Goal: Information Seeking & Learning: Learn about a topic

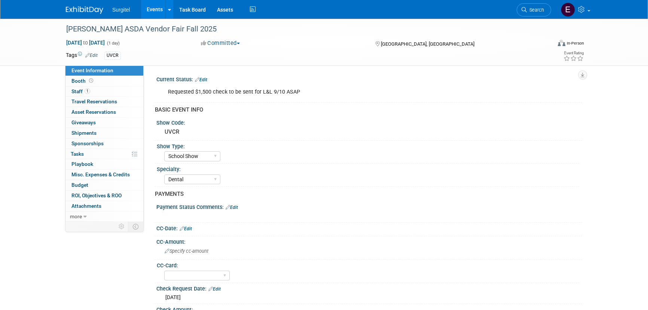
select select "School Show"
select select "Dental"
select select "No"
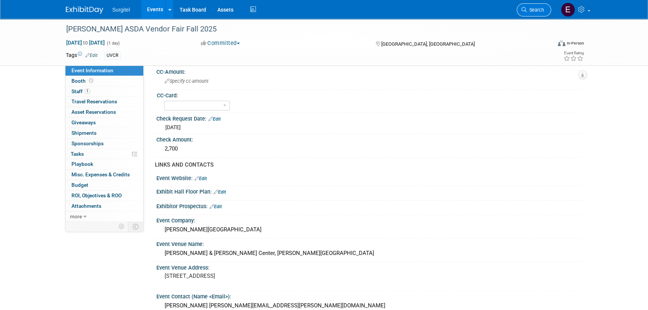
click at [539, 10] on span "Search" at bounding box center [535, 10] width 17 height 6
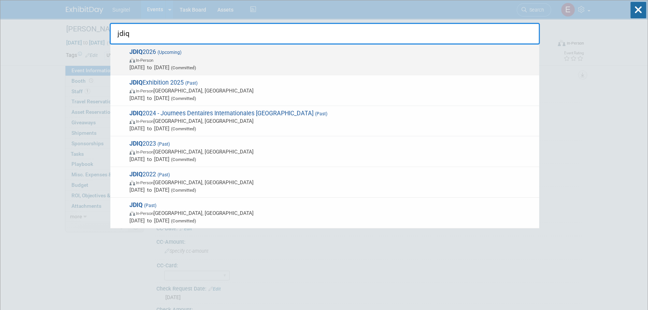
type input "jdiq"
click at [231, 71] on div "JDIQ 2026 (Upcoming) In-Person Jun 1, 2026 to Jun 2, 2026 (Committed)" at bounding box center [324, 60] width 429 height 31
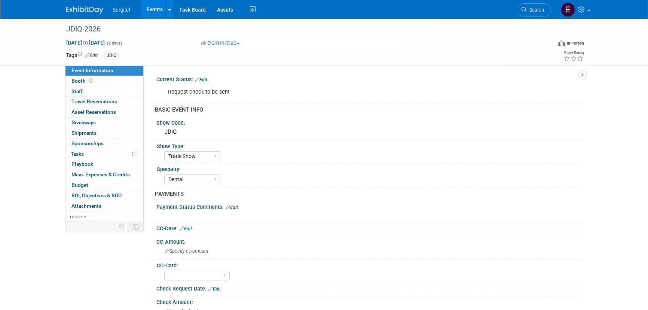
select select "Trade Show"
select select "Dental"
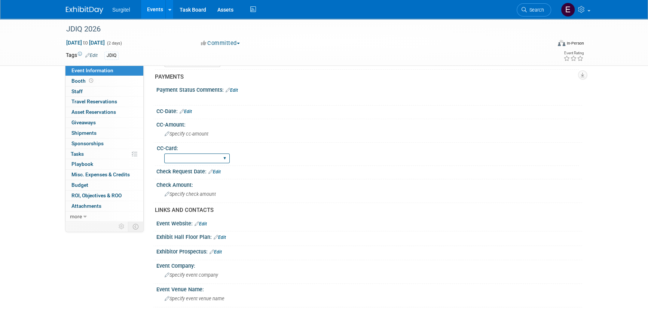
scroll to position [102, 0]
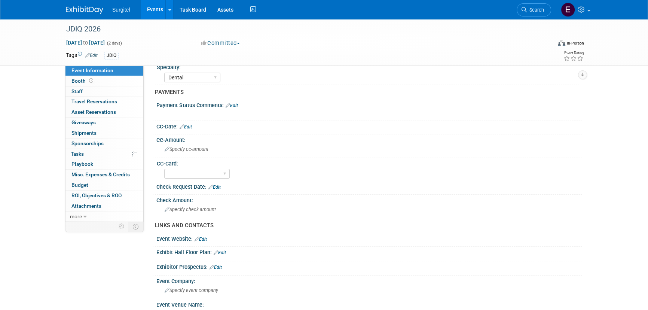
click at [190, 125] on link "Edit" at bounding box center [186, 126] width 12 height 5
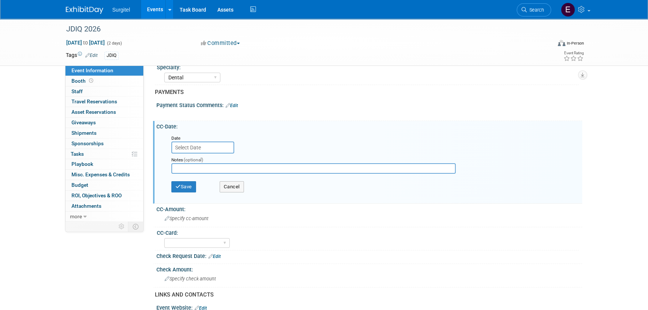
click at [190, 146] on input "text" at bounding box center [202, 147] width 63 height 12
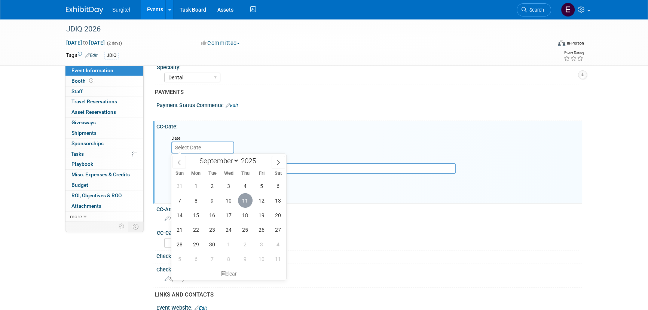
click at [247, 201] on span "11" at bounding box center [245, 200] width 15 height 15
type input "Sep 11, 2025"
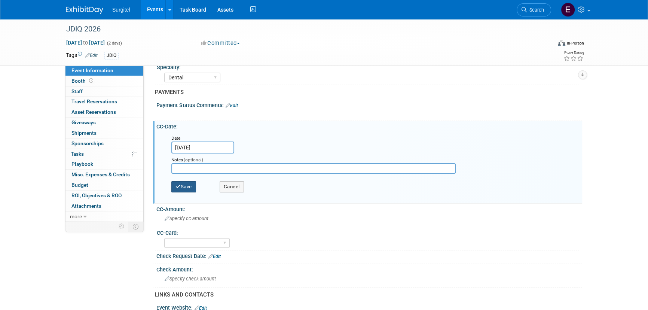
drag, startPoint x: 184, startPoint y: 181, endPoint x: 186, endPoint y: 176, distance: 5.6
click at [183, 181] on button "Save" at bounding box center [183, 186] width 25 height 11
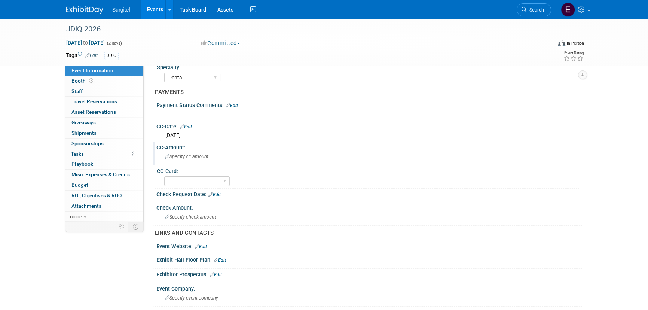
click at [178, 152] on div "Specify cc-amount" at bounding box center [369, 157] width 414 height 12
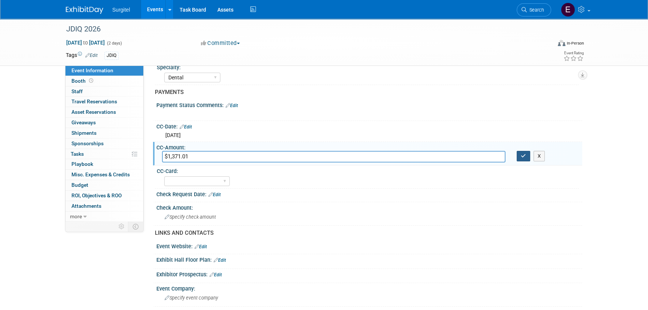
type input "$1,371.01"
click at [523, 153] on icon "button" at bounding box center [523, 155] width 5 height 5
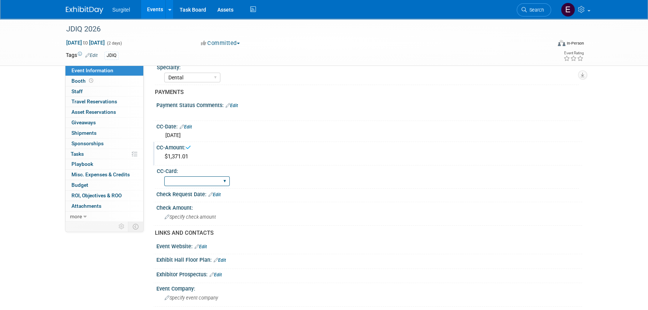
click at [207, 176] on select "Rewards - 12003 SkyMiles - 93008 Visa - 1925 Business Cash - 7359" at bounding box center [196, 181] width 65 height 10
click at [254, 169] on div "CC-Card:" at bounding box center [368, 169] width 422 height 9
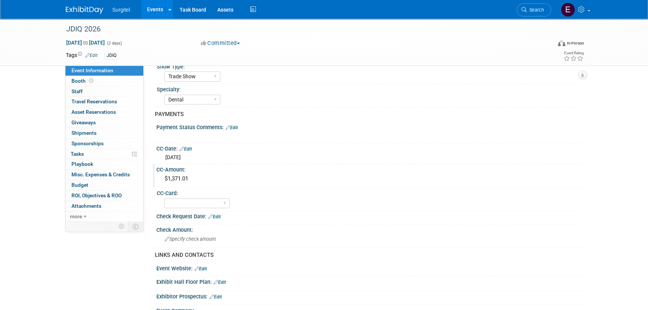
scroll to position [68, 0]
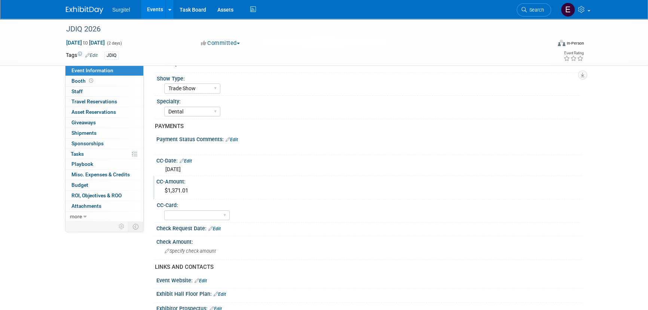
click at [236, 138] on link "Edit" at bounding box center [232, 139] width 12 height 5
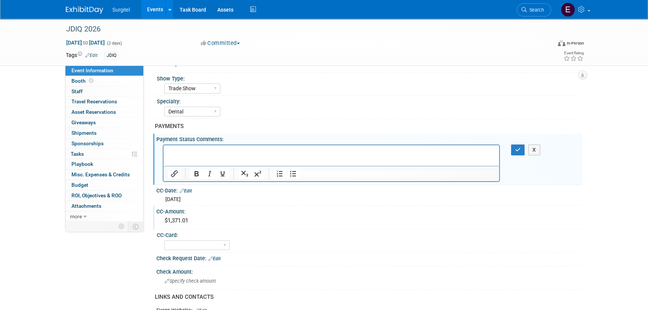
scroll to position [0, 0]
click at [521, 147] on button "button" at bounding box center [518, 149] width 14 height 11
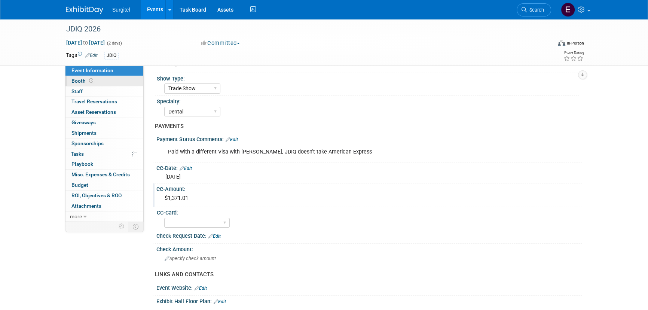
click at [88, 79] on span at bounding box center [91, 81] width 7 height 6
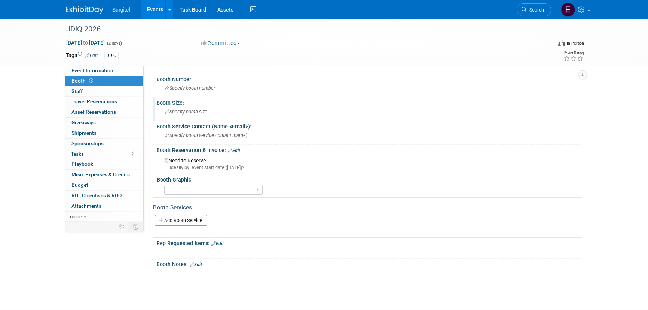
click at [190, 111] on span "Specify booth size" at bounding box center [186, 112] width 43 height 6
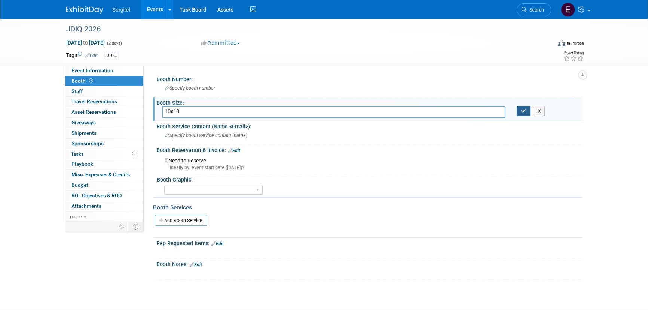
type input "10x10"
click at [523, 114] on button "button" at bounding box center [523, 111] width 13 height 10
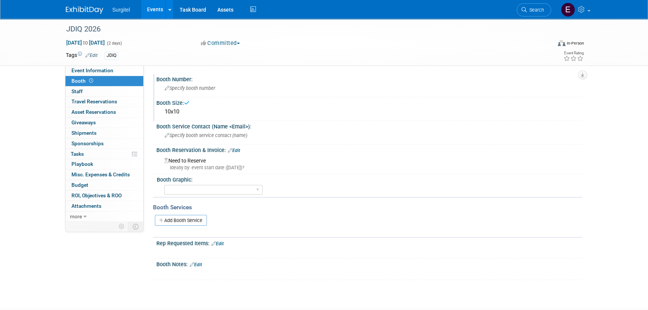
click at [222, 88] on div "Specify booth number" at bounding box center [369, 88] width 414 height 12
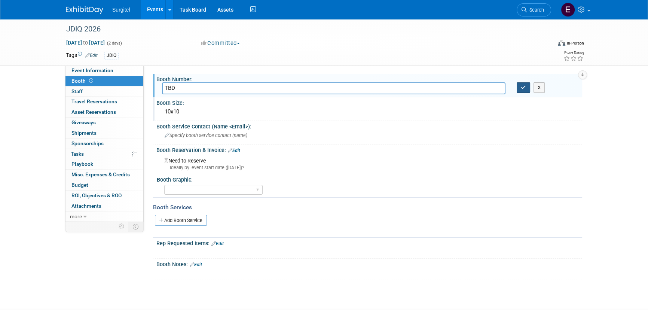
type input "TBD"
click at [523, 88] on icon "button" at bounding box center [523, 87] width 5 height 5
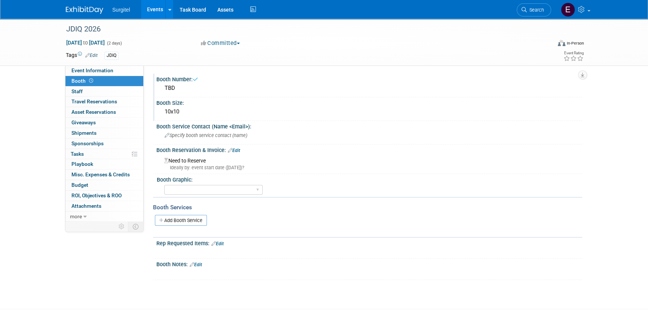
click at [238, 148] on link "Edit" at bounding box center [234, 150] width 12 height 5
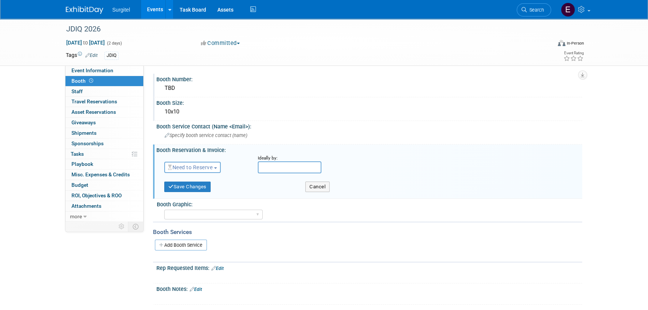
click at [202, 166] on span "Need to Reserve" at bounding box center [190, 167] width 45 height 6
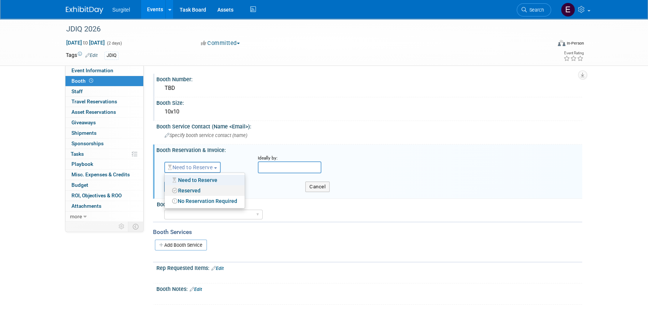
click at [189, 192] on link "Reserved" at bounding box center [205, 190] width 80 height 10
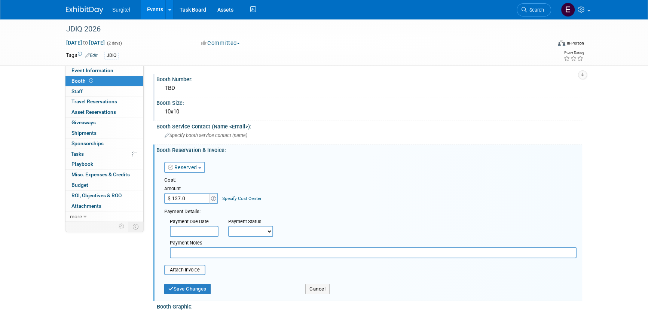
type input "$ 137.01"
click at [239, 232] on select "Not Paid Yet Partially Paid Paid in Full" at bounding box center [250, 231] width 45 height 11
select select "1"
click at [228, 226] on select "Not Paid Yet Partially Paid Paid in Full" at bounding box center [250, 231] width 45 height 11
click at [192, 290] on button "Save Changes" at bounding box center [187, 289] width 46 height 10
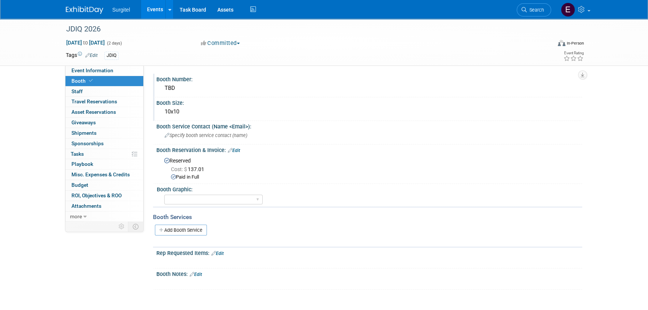
click at [239, 148] on link "Edit" at bounding box center [234, 150] width 12 height 5
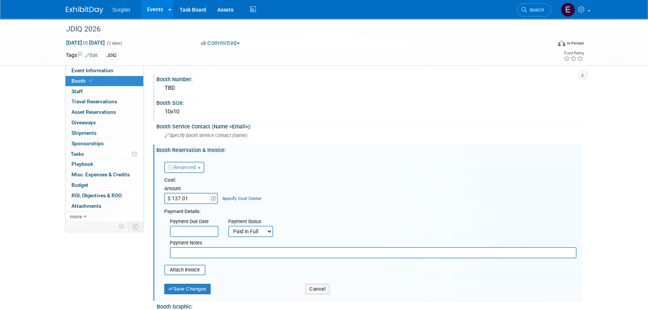
click at [179, 199] on input "$ 137.01" at bounding box center [187, 198] width 47 height 11
click at [181, 199] on input "$ 137.01" at bounding box center [187, 198] width 47 height 11
type input "$ 1,371.01"
click at [211, 285] on button "Save Changes" at bounding box center [187, 289] width 46 height 10
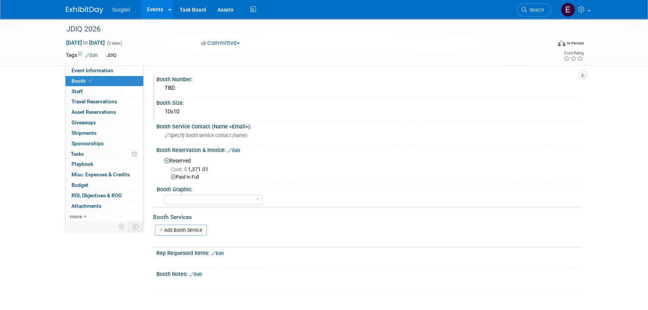
click at [155, 9] on link "Events" at bounding box center [154, 9] width 27 height 19
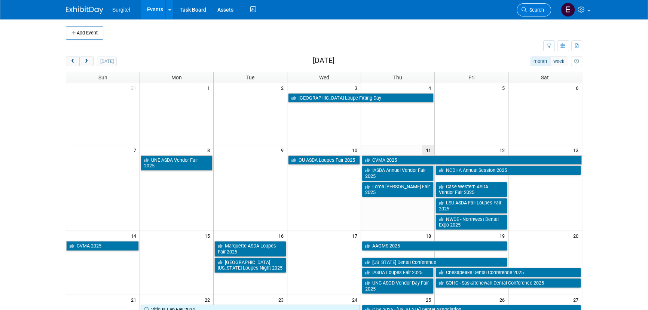
click at [537, 11] on span "Search" at bounding box center [535, 10] width 17 height 6
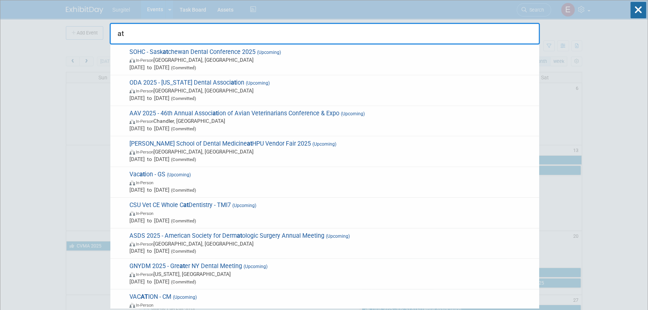
type input "a"
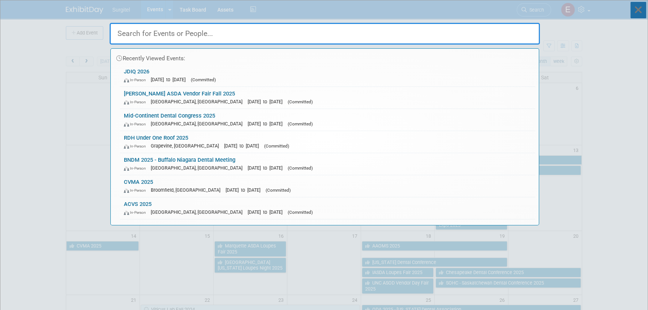
click at [642, 13] on icon at bounding box center [638, 10] width 16 height 16
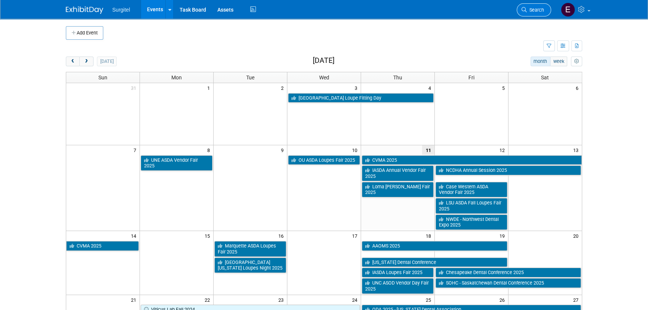
click at [532, 12] on span "Search" at bounding box center [535, 10] width 17 height 6
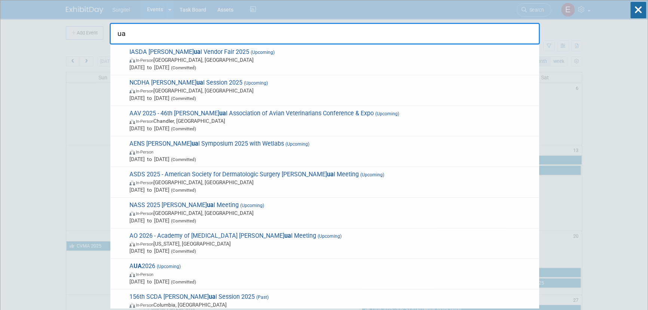
type input "u"
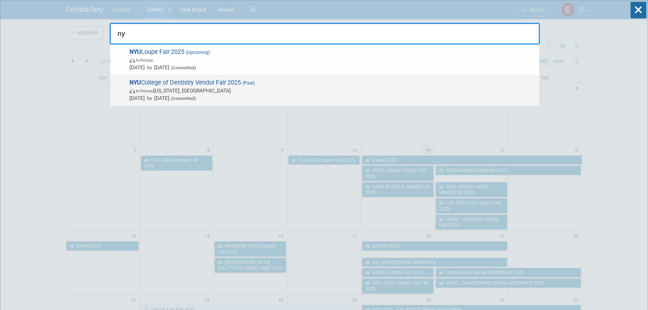
type input "n"
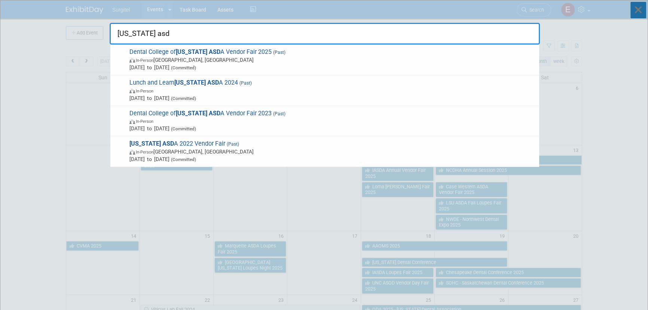
click at [635, 13] on icon at bounding box center [638, 10] width 16 height 16
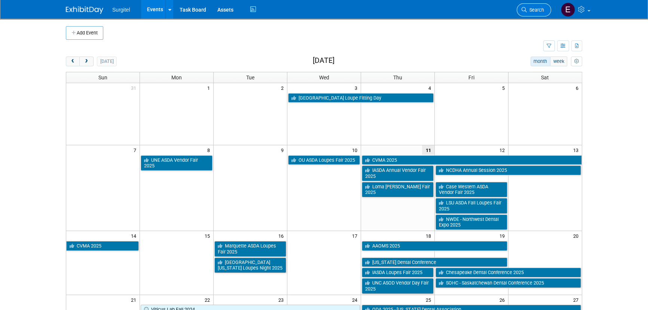
click at [530, 4] on link "Search" at bounding box center [534, 9] width 34 height 13
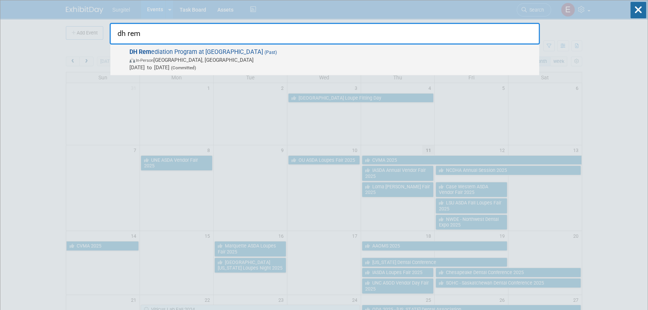
type input "dh rem"
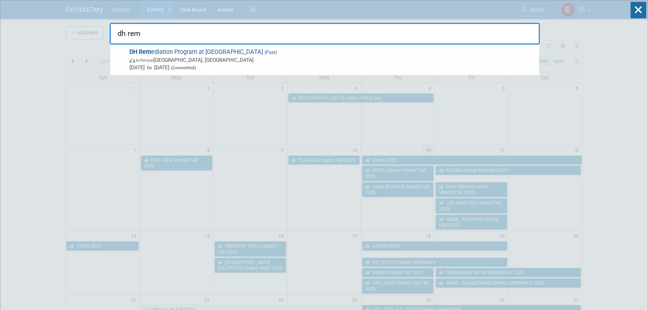
click at [183, 52] on span "DH Rem ediation Program at SP College (Past) In-Person St. Petersburg, FL Jan 7…" at bounding box center [331, 59] width 408 height 23
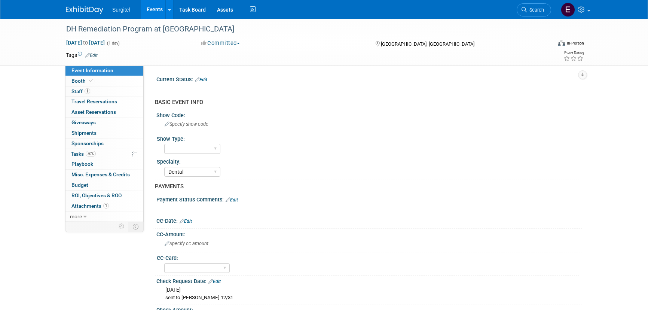
select select "Dental"
select select "Yes"
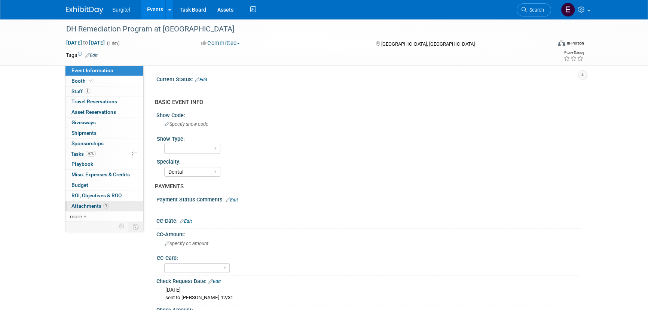
click at [86, 205] on span "Attachments 1" at bounding box center [89, 206] width 37 height 6
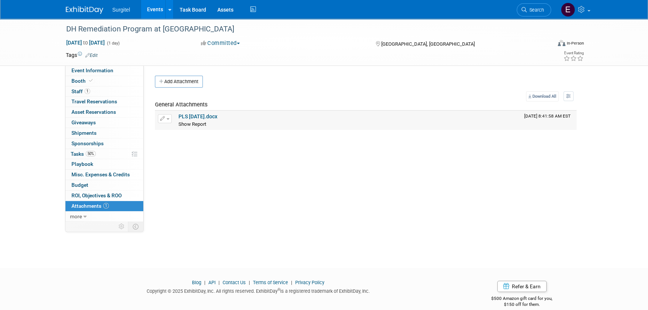
click at [184, 116] on link "PLS 1-7-25.docx" at bounding box center [197, 116] width 39 height 6
click at [481, 53] on td at bounding box center [297, 54] width 398 height 7
click at [529, 6] on link "Search" at bounding box center [534, 9] width 34 height 13
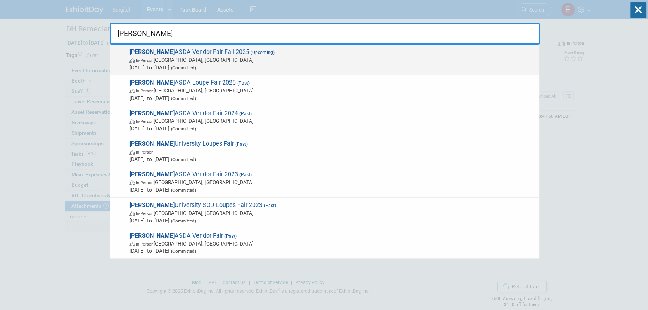
type input "creighton"
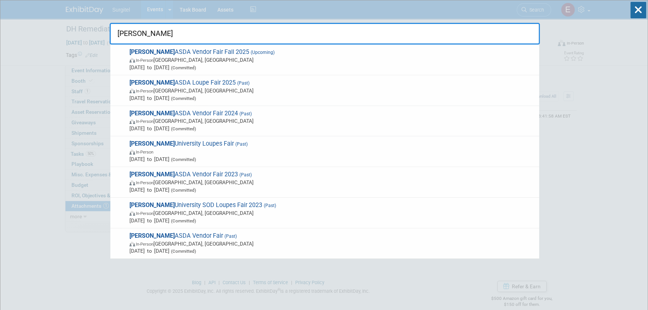
click at [141, 62] on span "In-Person" at bounding box center [145, 60] width 18 height 5
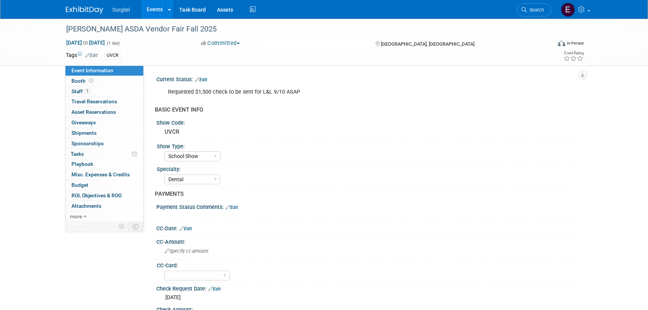
select select "School Show"
select select "Dental"
select select "No"
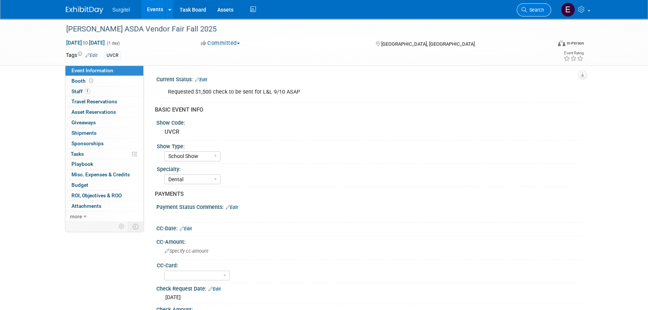
click at [540, 8] on span "Search" at bounding box center [535, 10] width 17 height 6
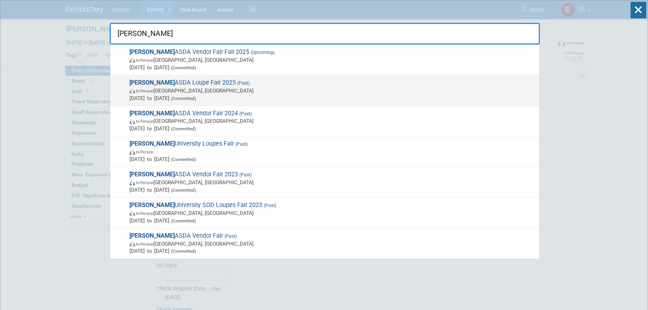
type input "creighton"
click at [218, 88] on span "In-Person Omaha, NE" at bounding box center [332, 90] width 406 height 7
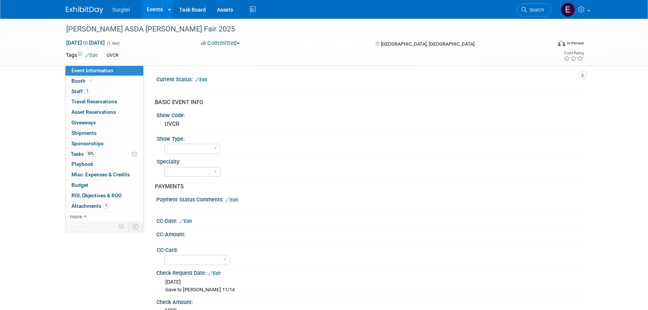
select select "No"
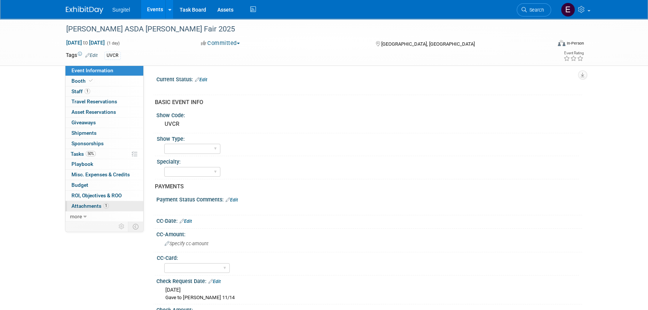
click at [96, 205] on span "Attachments 1" at bounding box center [89, 206] width 37 height 6
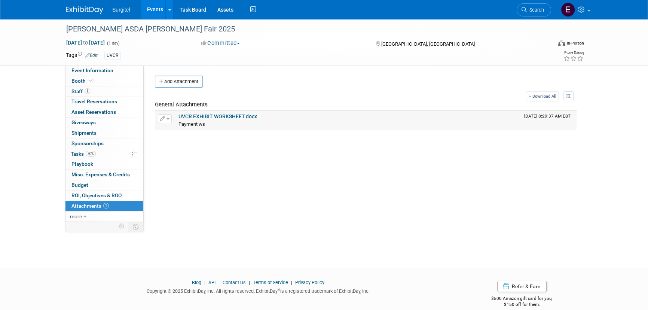
click at [198, 116] on link "UVCR EXHIBIT WORKSHEET.docx" at bounding box center [217, 116] width 79 height 6
click at [602, 49] on div "[PERSON_NAME] ASDA [PERSON_NAME] Fair 2025 [DATE] to [DATE] (1 day) [DATE] to […" at bounding box center [324, 42] width 648 height 47
click at [112, 71] on link "Event Information" at bounding box center [104, 70] width 78 height 10
select select "No"
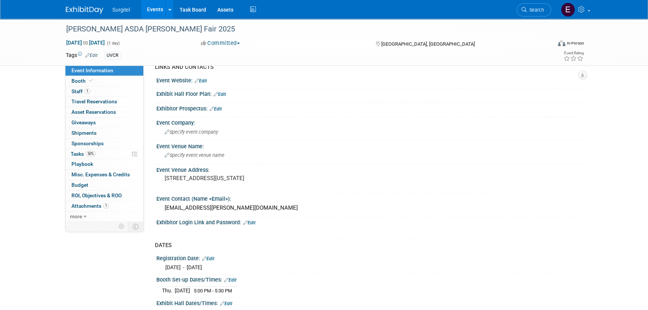
scroll to position [272, 0]
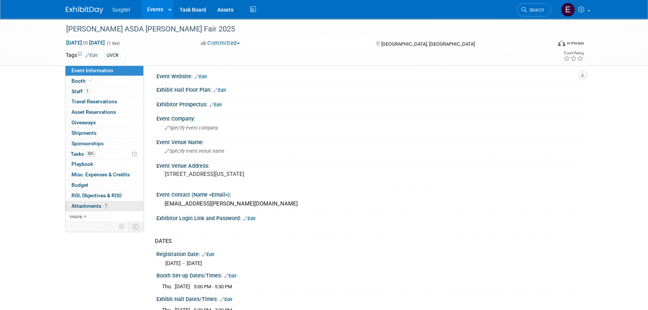
click at [93, 201] on link "1 Attachments 1" at bounding box center [104, 206] width 78 height 10
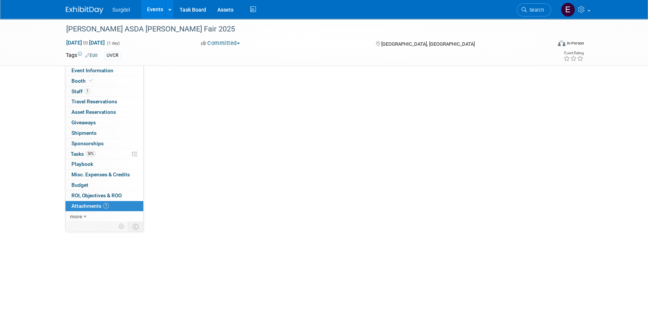
scroll to position [0, 0]
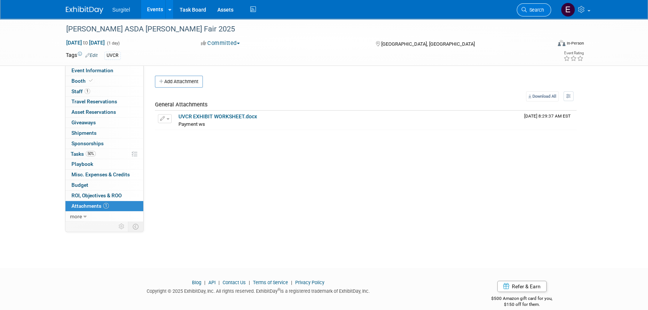
click at [537, 5] on link "Search" at bounding box center [534, 9] width 34 height 13
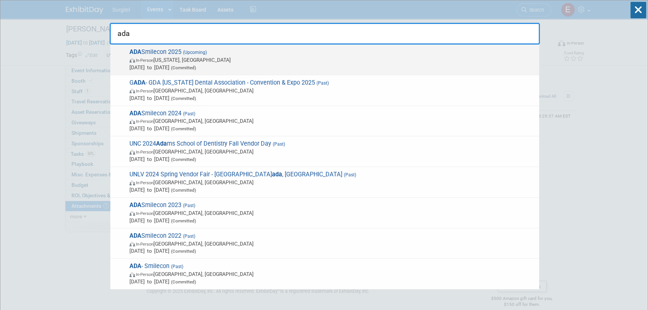
type input "ada"
click at [138, 63] on span "In-Person Washington, DC" at bounding box center [332, 59] width 406 height 7
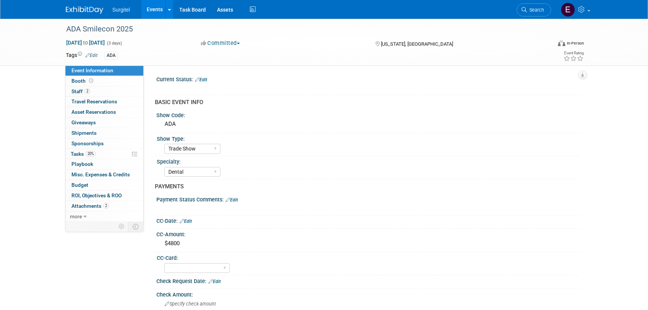
select select "Trade Show"
select select "Dental"
select select "No"
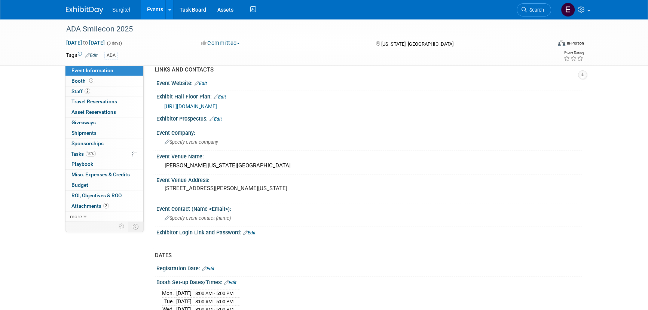
scroll to position [238, 0]
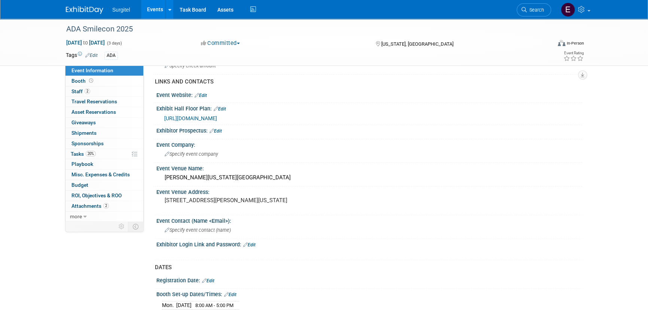
click at [215, 115] on span "[URL][DOMAIN_NAME]" at bounding box center [190, 118] width 53 height 6
click at [151, 15] on link "Events" at bounding box center [154, 9] width 27 height 19
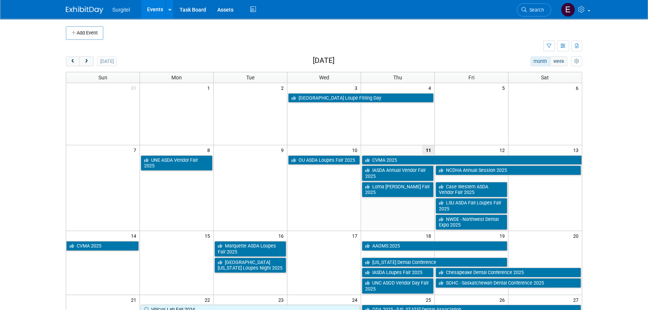
drag, startPoint x: 527, startPoint y: 7, endPoint x: 533, endPoint y: 7, distance: 6.0
click at [527, 7] on link "Search" at bounding box center [534, 9] width 34 height 13
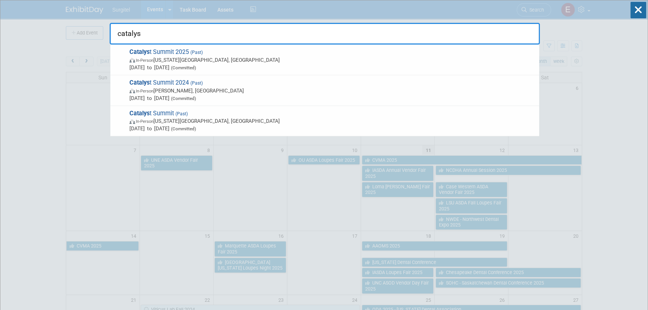
type input "catalys"
click at [188, 52] on span "Catalys t Summit 2025 (Past) In-Person Oklahoma City, OK Jan 17, 2025 to Jan 17…" at bounding box center [331, 59] width 408 height 23
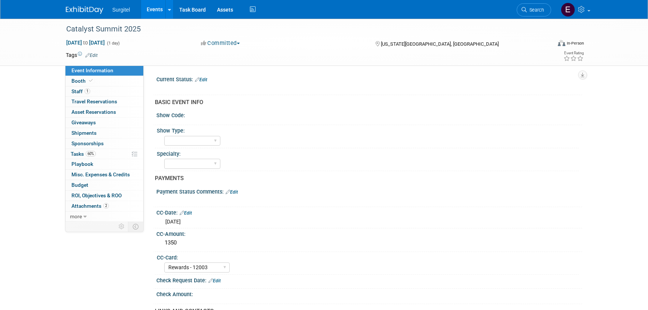
select select "Rewards - 12003"
select select "No"
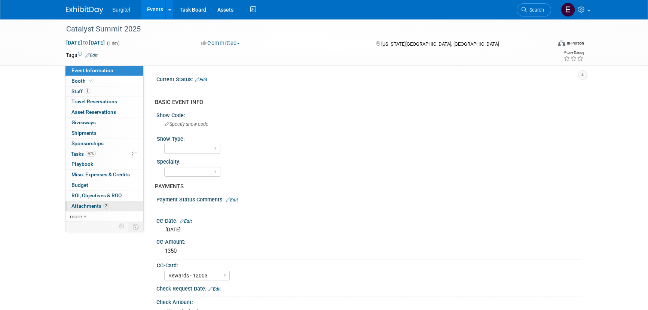
click at [100, 209] on link "2 Attachments 2" at bounding box center [104, 206] width 78 height 10
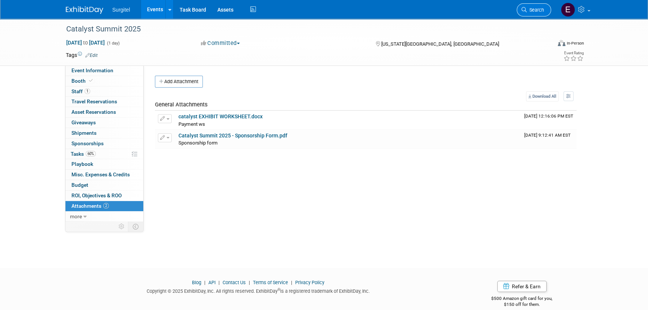
click at [529, 8] on span "Search" at bounding box center [535, 10] width 17 height 6
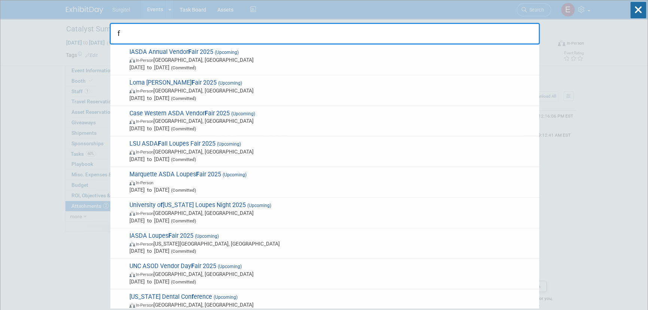
type input "f"
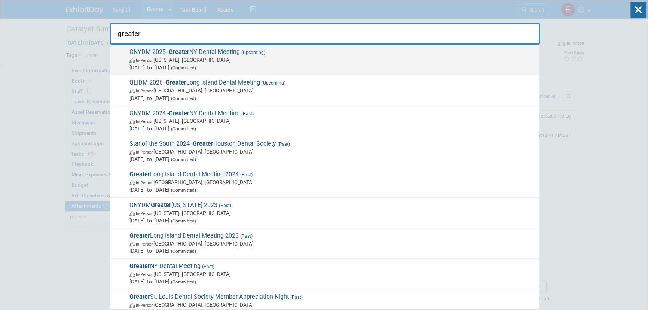
type input "greater"
click at [252, 56] on span "In-Person New York, NY" at bounding box center [332, 59] width 406 height 7
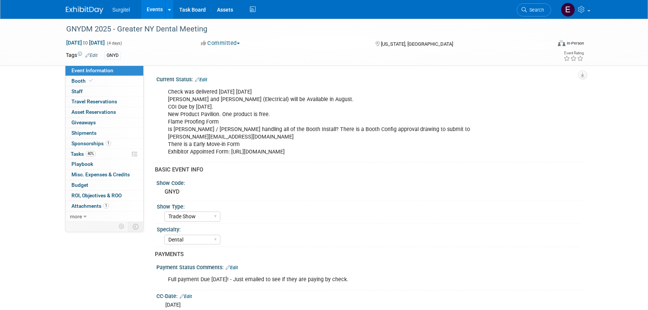
select select "Trade Show"
select select "Dental"
select select "Rewards - 12003"
select select "No"
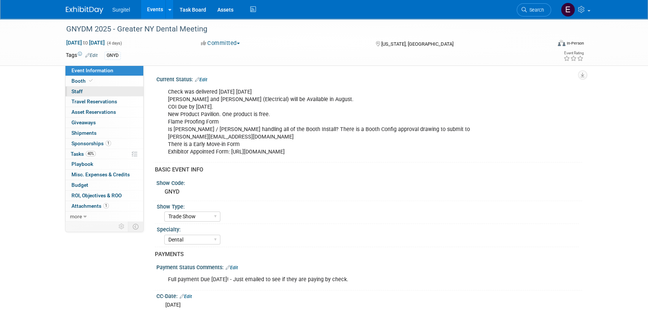
click at [99, 93] on link "0 Staff 0" at bounding box center [104, 91] width 78 height 10
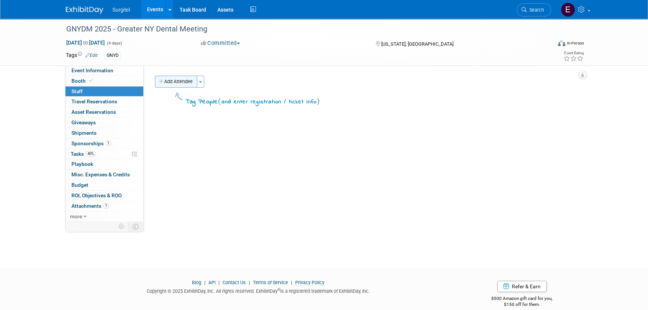
click at [180, 85] on button "Add Attendee" at bounding box center [176, 82] width 42 height 12
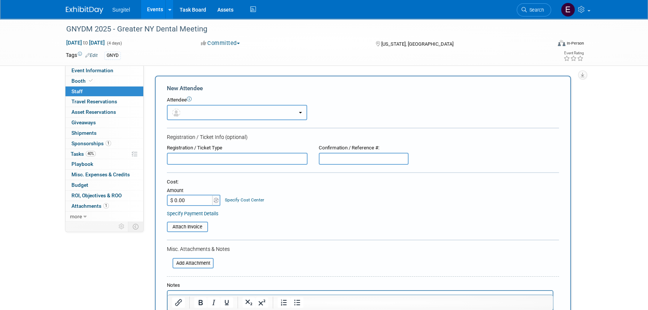
click at [209, 105] on button "button" at bounding box center [237, 112] width 140 height 15
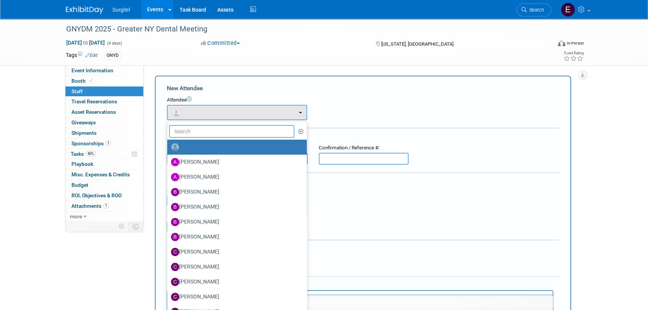
click at [223, 132] on input "text" at bounding box center [231, 131] width 125 height 13
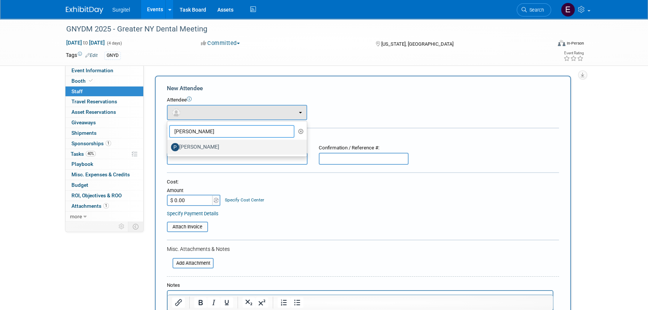
type input "[PERSON_NAME]"
click at [221, 145] on label "[PERSON_NAME]" at bounding box center [235, 147] width 128 height 12
click at [168, 145] on input "[PERSON_NAME]" at bounding box center [165, 146] width 5 height 5
select select "4236b260-6302-4a3d-b6b3-0ea73003248b"
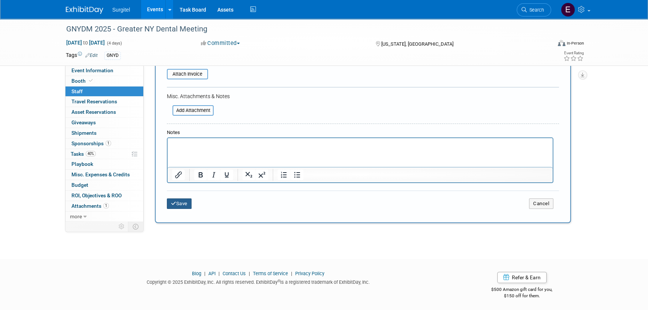
scroll to position [177, 0]
click at [175, 202] on icon "submit" at bounding box center [173, 202] width 5 height 5
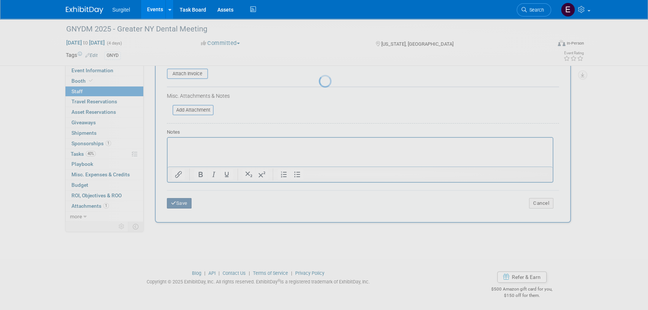
scroll to position [10, 0]
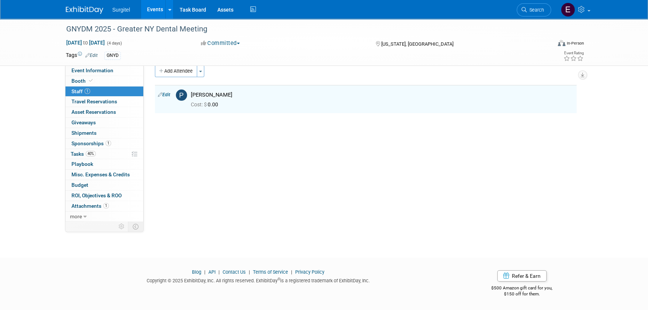
click at [145, 4] on link "Events" at bounding box center [154, 9] width 27 height 19
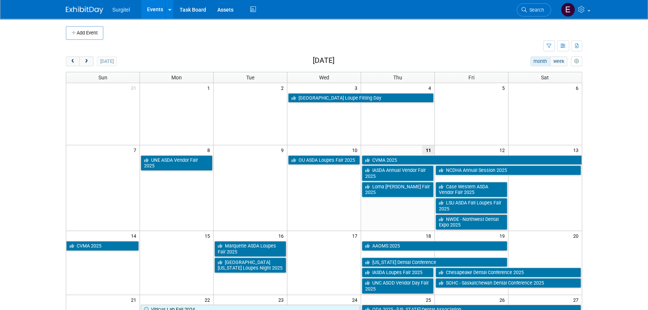
click at [540, 7] on link "Search" at bounding box center [534, 9] width 34 height 13
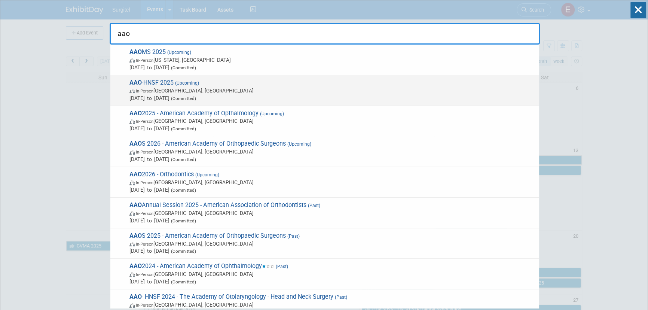
type input "aao"
click at [246, 97] on span "[DATE] to [DATE] (Committed)" at bounding box center [332, 97] width 406 height 7
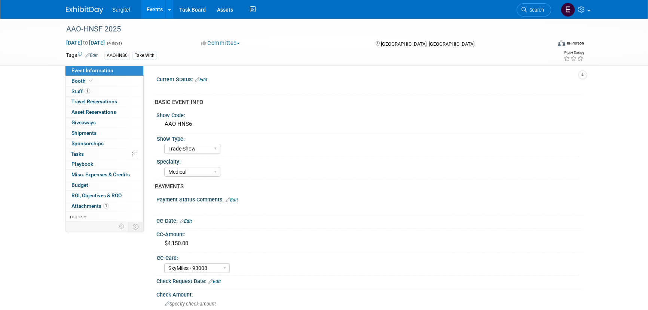
select select "Trade Show"
select select "Medical"
select select "SkyMiles - 93008"
select select "No"
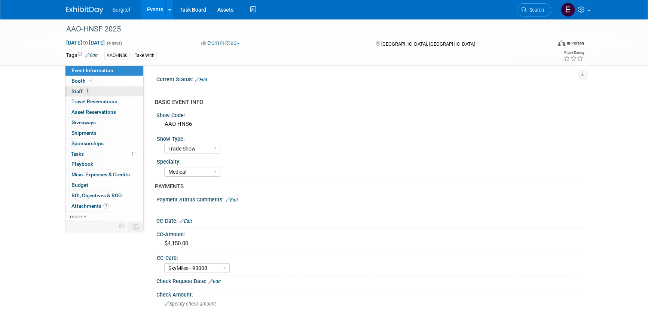
click at [105, 93] on link "1 Staff 1" at bounding box center [104, 91] width 78 height 10
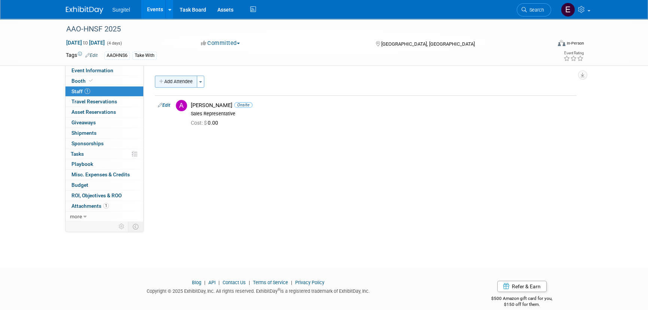
click at [185, 82] on button "Add Attendee" at bounding box center [176, 82] width 42 height 12
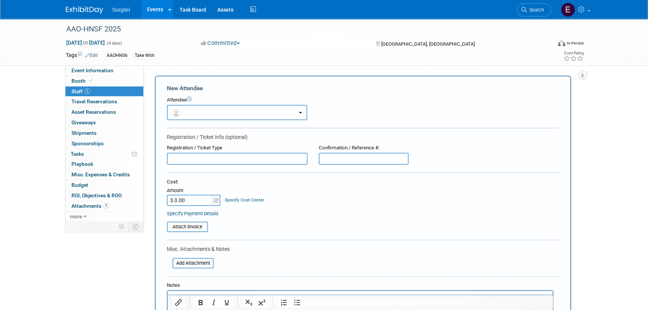
click at [191, 110] on button "button" at bounding box center [237, 112] width 140 height 15
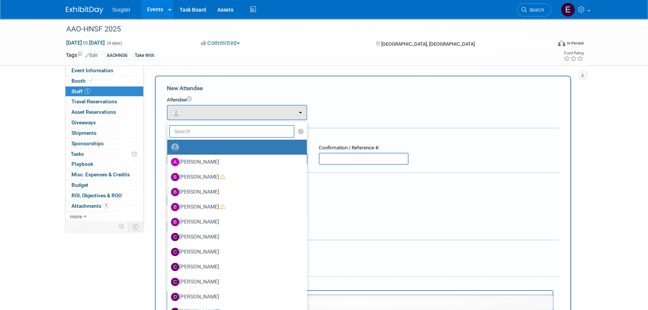
click at [203, 134] on input "text" at bounding box center [231, 131] width 125 height 13
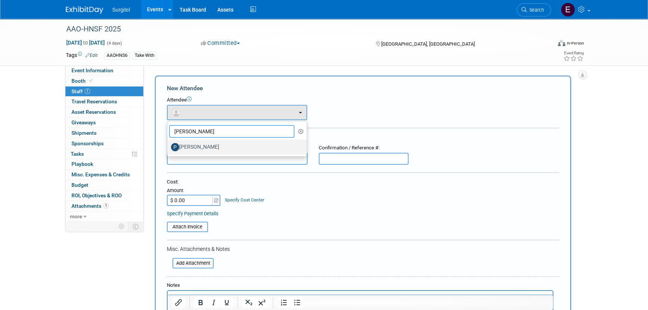
type input "[PERSON_NAME]"
click at [212, 148] on label "[PERSON_NAME]" at bounding box center [235, 147] width 128 height 12
click at [168, 148] on input "[PERSON_NAME]" at bounding box center [165, 146] width 5 height 5
select select "4236b260-6302-4a3d-b6b3-0ea73003248b"
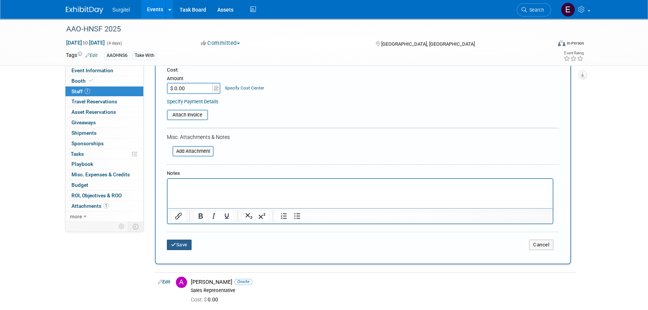
click at [185, 248] on button "Save" at bounding box center [179, 244] width 25 height 10
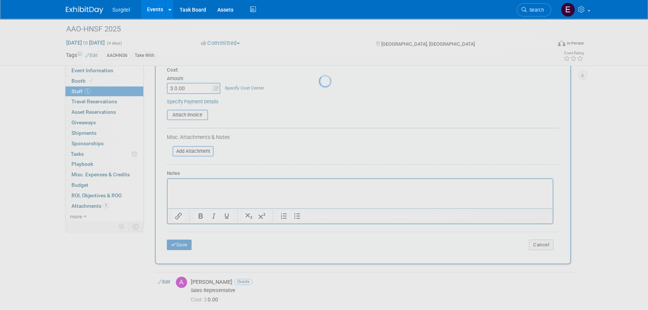
scroll to position [10, 0]
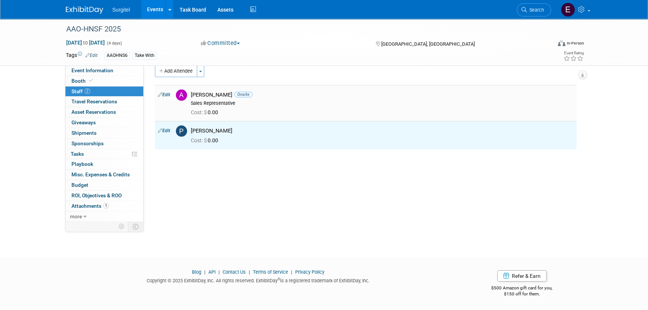
click at [167, 94] on link "Edit" at bounding box center [164, 94] width 12 height 5
select select "1af1116f-4388-4613-8858-55735f67b91f"
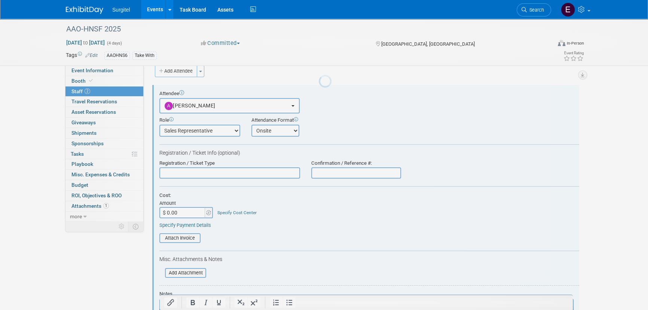
scroll to position [0, 0]
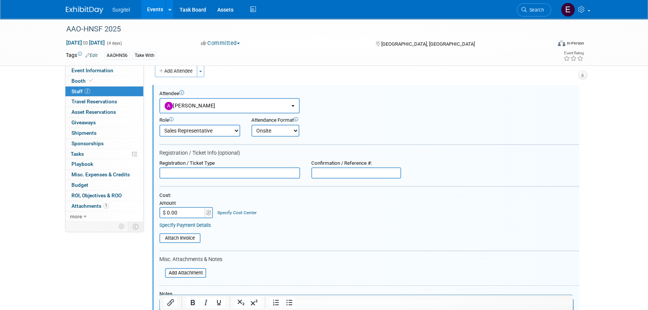
click at [218, 127] on select "Demonstrator Host Observer Planner Presenter Sales Representative Set-up/Disman…" at bounding box center [199, 131] width 81 height 12
select select "100"
click at [159, 125] on select "Demonstrator Host Observer Planner Presenter Sales Representative Set-up/Disman…" at bounding box center [199, 131] width 81 height 12
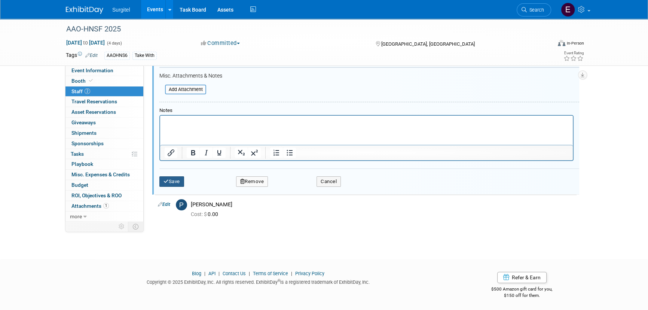
click at [171, 181] on button "Save" at bounding box center [171, 181] width 25 height 10
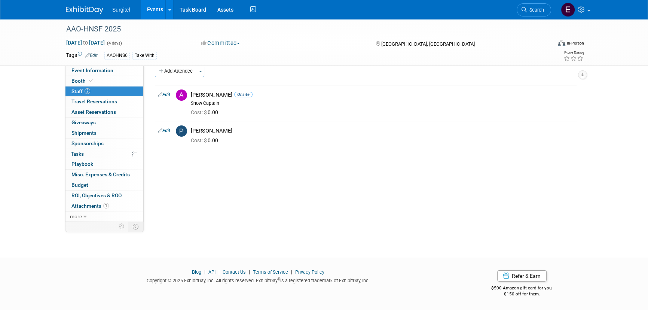
click at [152, 4] on link "Events" at bounding box center [154, 9] width 27 height 19
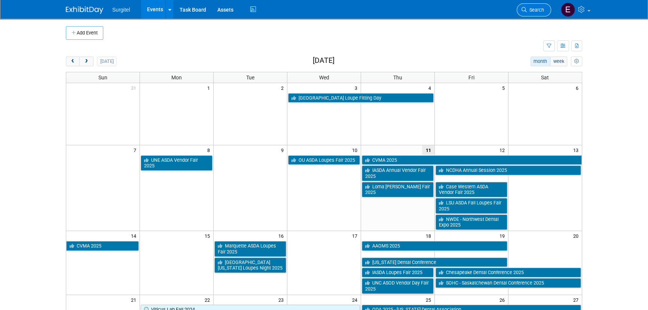
click at [535, 10] on span "Search" at bounding box center [535, 10] width 17 height 6
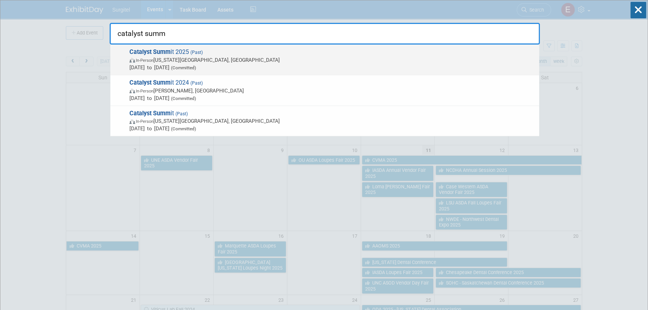
type input "catalyst summ"
click at [199, 64] on span "[DATE] to [DATE] (Committed)" at bounding box center [332, 67] width 406 height 7
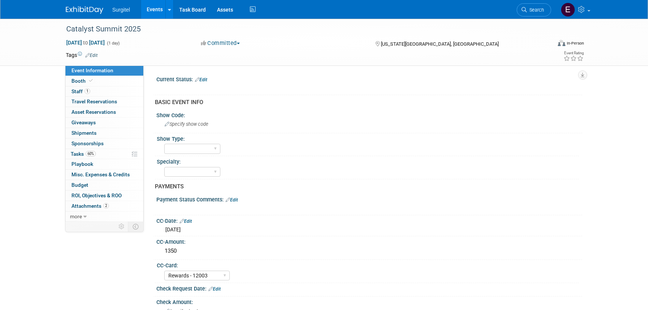
select select "Rewards - 12003"
select select "No"
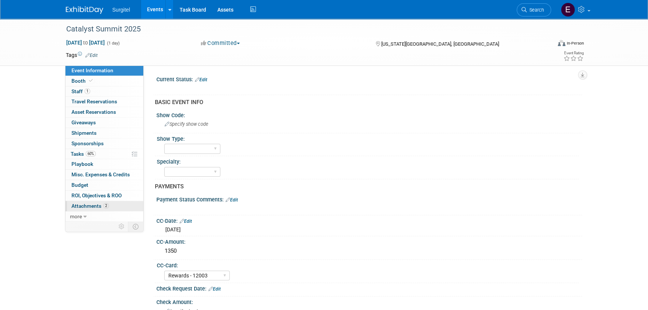
click at [87, 206] on span "Attachments 2" at bounding box center [89, 206] width 37 height 6
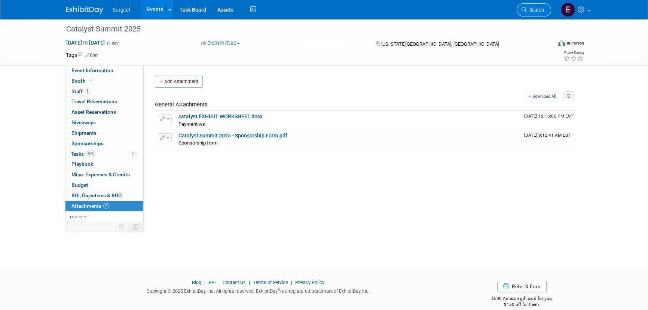
click at [535, 15] on link "Search" at bounding box center [534, 9] width 34 height 13
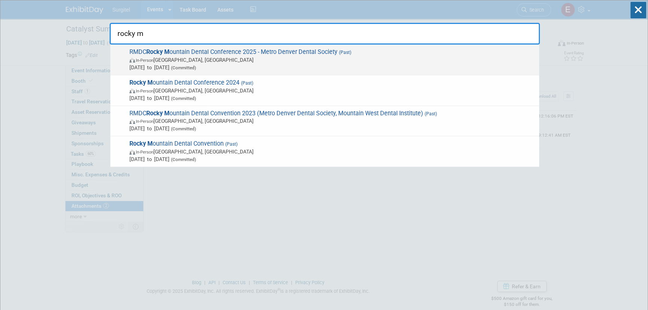
type input "rocky m"
click at [269, 70] on span "[DATE] to [DATE] (Committed)" at bounding box center [332, 67] width 406 height 7
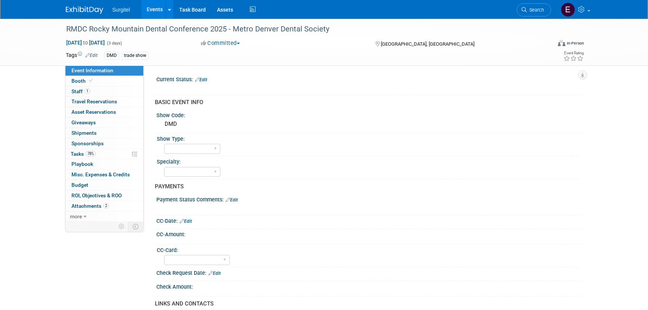
select select "Yes"
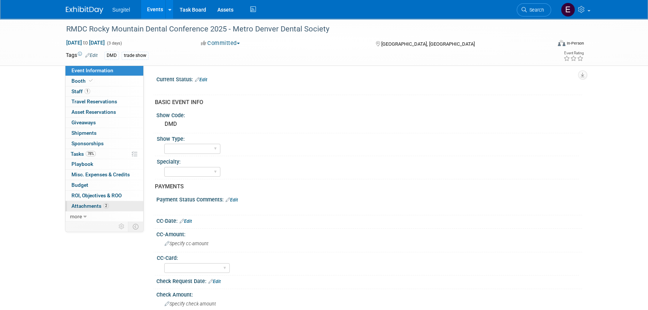
click at [108, 206] on span "2" at bounding box center [106, 206] width 6 height 6
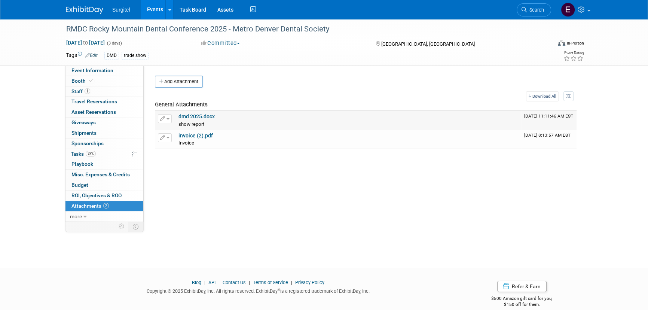
click at [192, 119] on link "dmd 2025.docx" at bounding box center [196, 116] width 36 height 6
click at [86, 219] on link "more" at bounding box center [104, 216] width 78 height 10
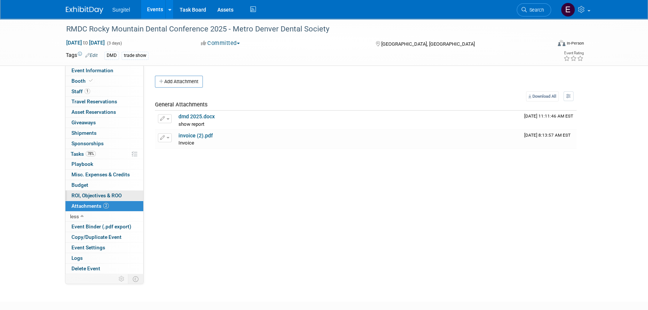
click at [90, 199] on link "0 ROI, Objectives & ROO 0" at bounding box center [104, 195] width 78 height 10
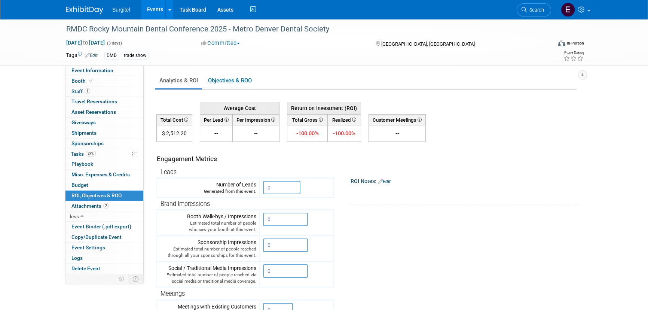
click at [150, 9] on link "Events" at bounding box center [154, 9] width 27 height 19
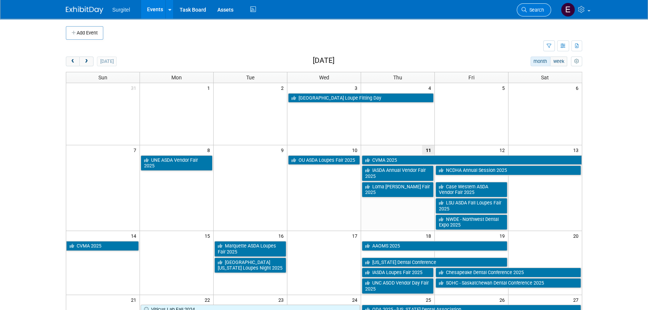
click at [537, 3] on link "Search" at bounding box center [534, 9] width 34 height 13
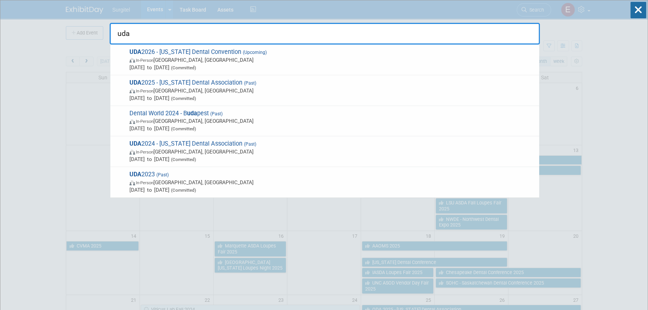
type input "uda"
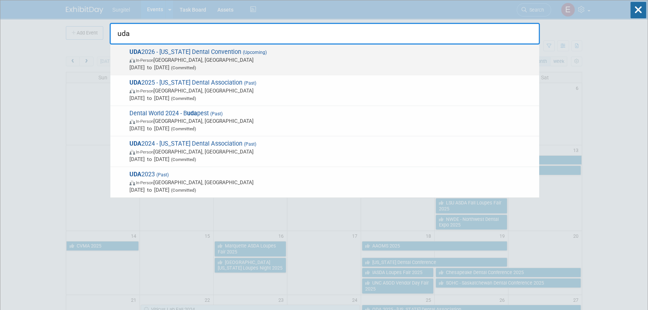
click at [151, 68] on span "Jan 29, 2026 to Jan 30, 2026 (Committed)" at bounding box center [332, 67] width 406 height 7
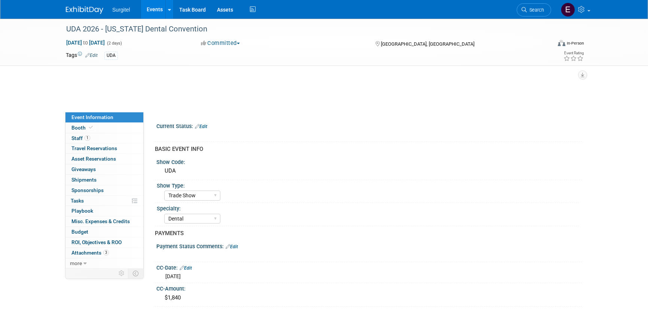
select select "Trade Show"
select select "Dental"
select select "SkyMiles - 93008"
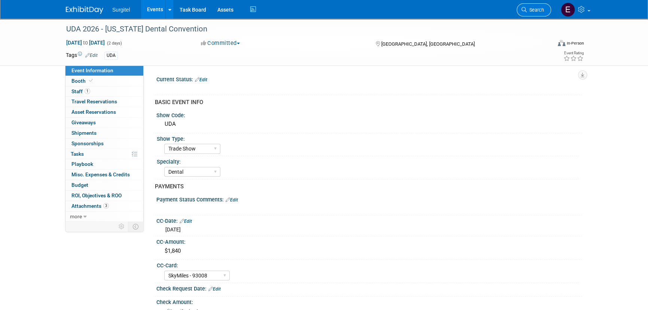
click at [524, 7] on icon at bounding box center [523, 9] width 5 height 5
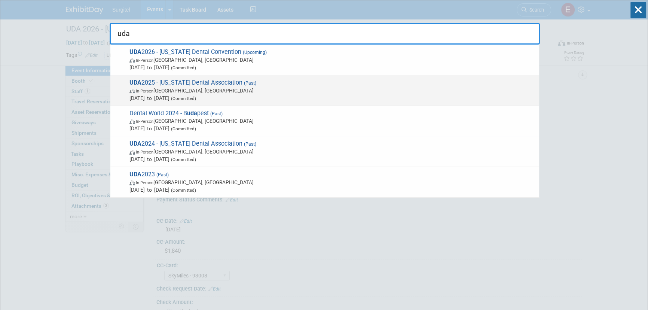
type input "uda"
click at [210, 82] on span "UDA 2025 - Utah Dental Association (Past) In-Person Salt Lake City, UT Jan 23, …" at bounding box center [331, 90] width 408 height 23
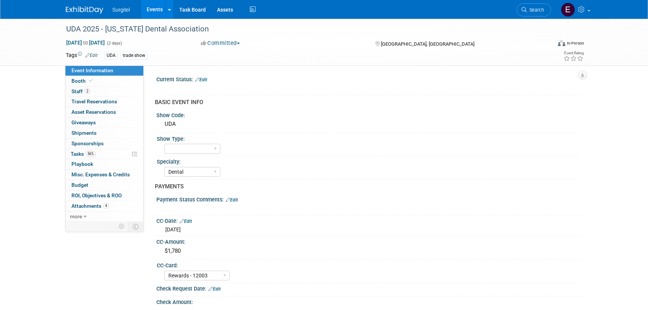
select select "Dental"
select select "Rewards - 12003"
select select "Yes"
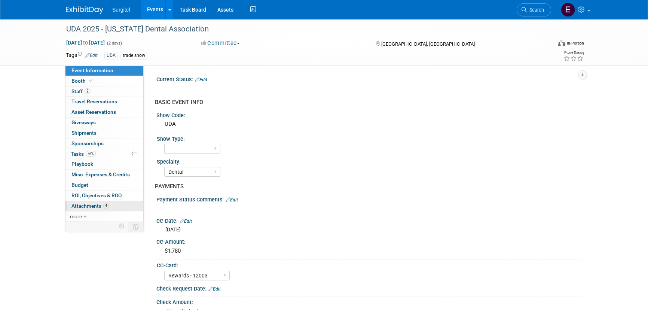
click at [108, 206] on link "4 Attachments 4" at bounding box center [104, 206] width 78 height 10
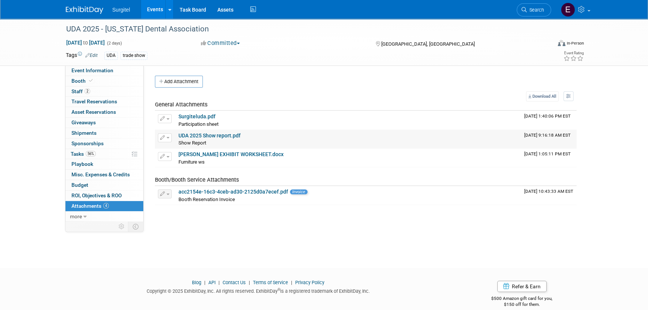
click at [213, 138] on link "UDA 2025 Show report.pdf" at bounding box center [209, 135] width 62 height 6
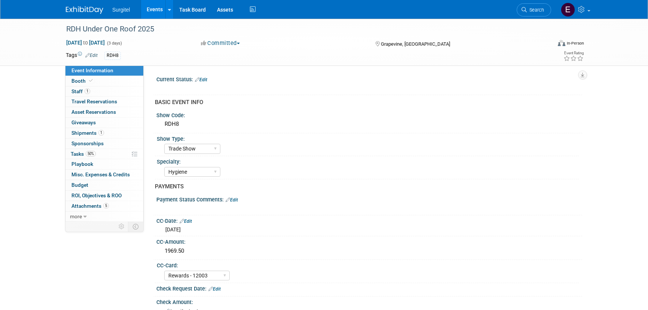
select select "Trade Show"
select select "Hygiene"
select select "Rewards - 12003"
select select "No"
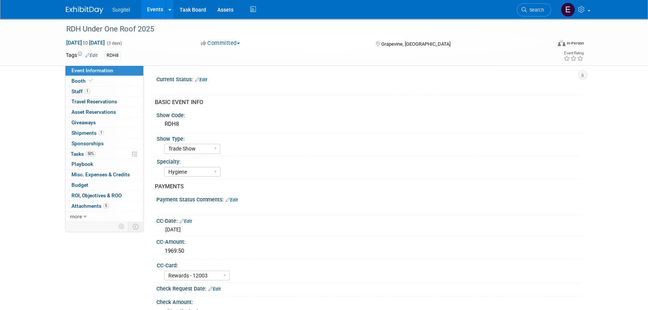
click at [536, 10] on span "Search" at bounding box center [535, 10] width 17 height 6
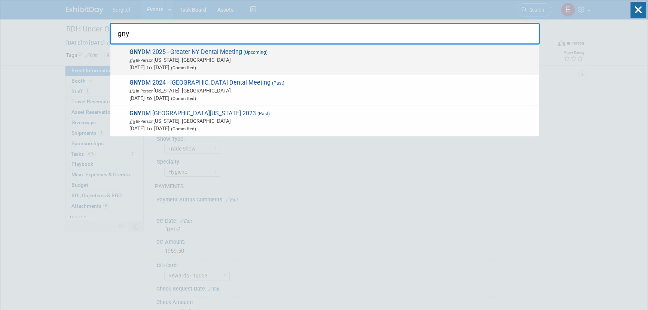
type input "gny"
click at [250, 63] on span "In-Person [US_STATE], [GEOGRAPHIC_DATA]" at bounding box center [332, 59] width 406 height 7
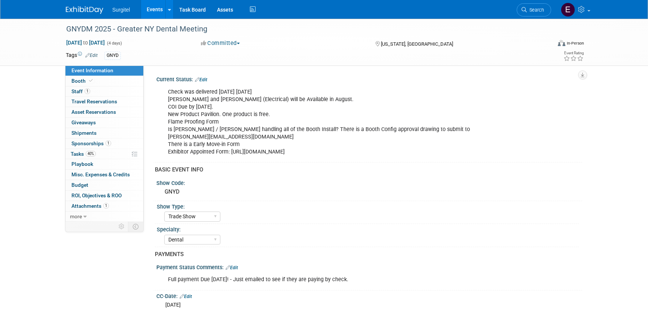
select select "Trade Show"
select select "Dental"
select select "Rewards - 12003"
select select "No"
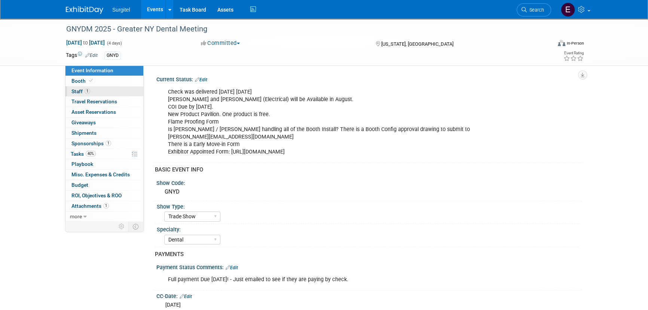
click at [118, 92] on link "1 Staff 1" at bounding box center [104, 91] width 78 height 10
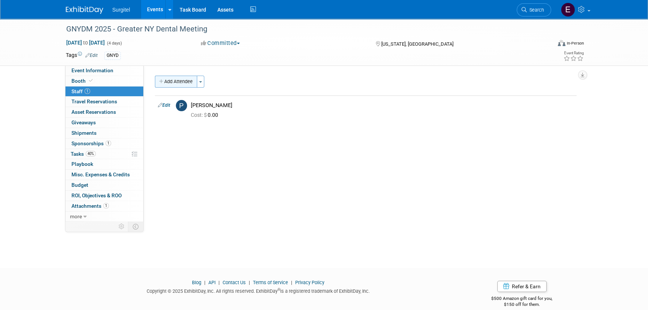
click at [175, 85] on button "Add Attendee" at bounding box center [176, 82] width 42 height 12
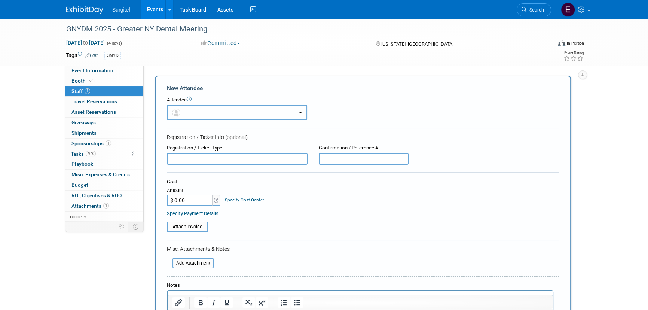
click at [197, 111] on button "button" at bounding box center [237, 112] width 140 height 15
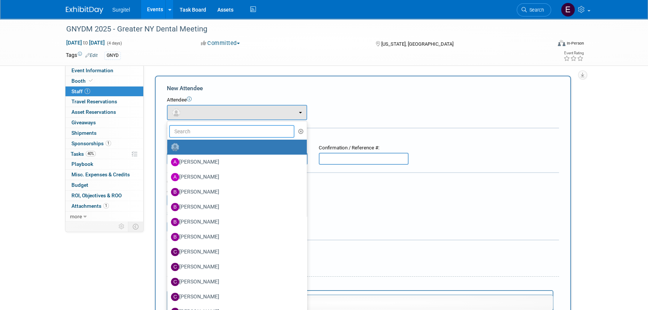
click at [211, 131] on input "text" at bounding box center [231, 131] width 125 height 13
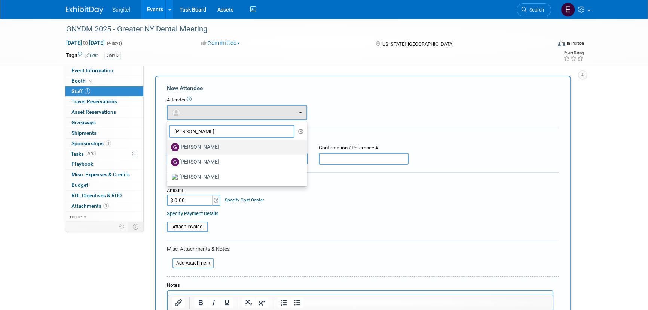
type input "Greg"
click at [214, 145] on label "[PERSON_NAME]" at bounding box center [235, 147] width 128 height 12
click at [168, 145] on input "[PERSON_NAME]" at bounding box center [165, 146] width 5 height 5
select select "e5a6c86c-0a6d-4686-ad5f-93408a5a894d"
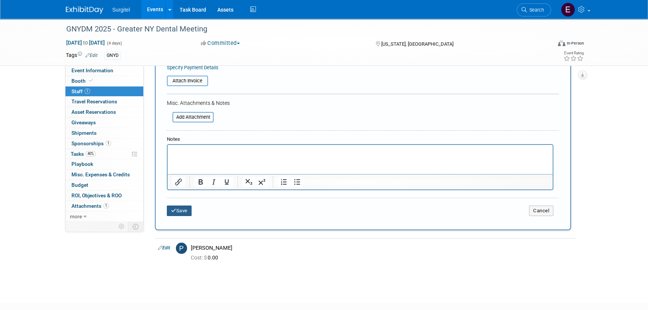
click at [178, 212] on button "Save" at bounding box center [179, 210] width 25 height 10
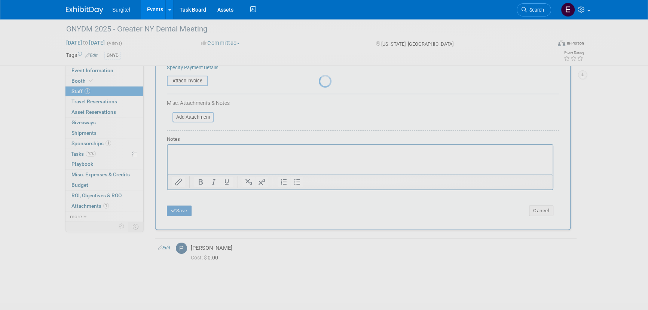
scroll to position [10, 0]
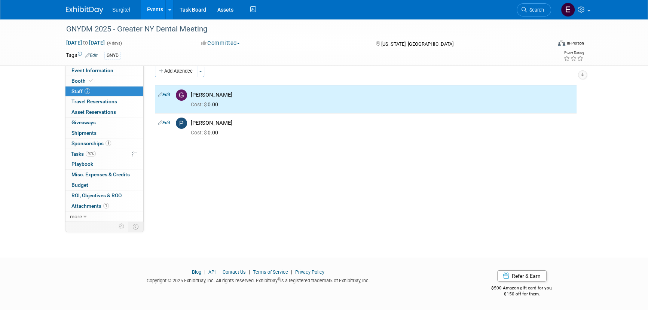
click at [177, 76] on button "Add Attendee" at bounding box center [176, 71] width 42 height 12
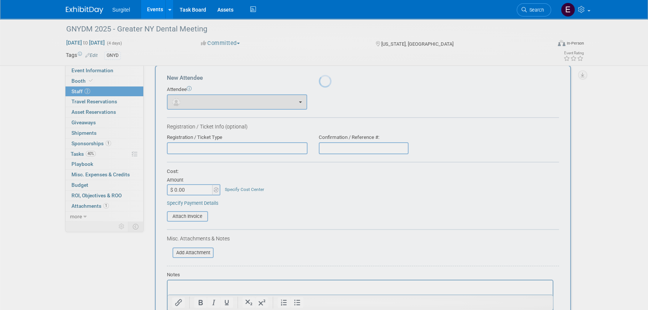
scroll to position [0, 0]
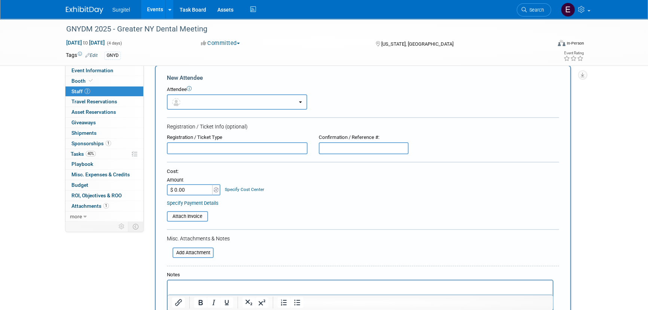
click at [192, 104] on button "button" at bounding box center [237, 101] width 140 height 15
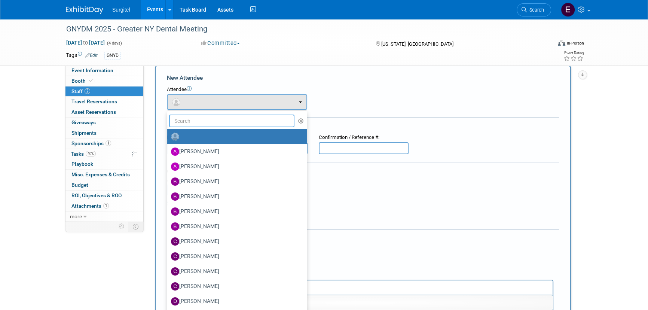
click at [206, 123] on input "text" at bounding box center [231, 120] width 125 height 13
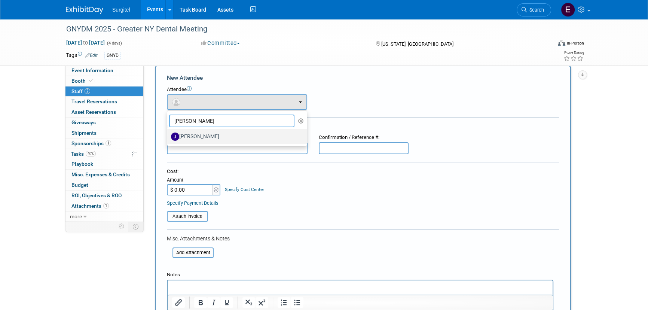
type input "Joe"
click at [206, 138] on label "[PERSON_NAME]" at bounding box center [235, 137] width 128 height 12
click at [168, 138] on input "[PERSON_NAME]" at bounding box center [165, 135] width 5 height 5
select select "713f67b5-db13-48a8-bfc7-80aa41a2f8a8"
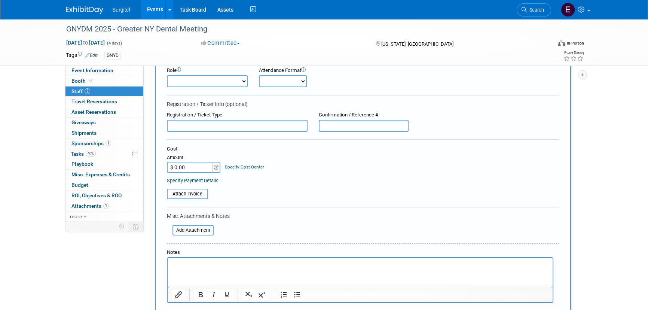
scroll to position [146, 0]
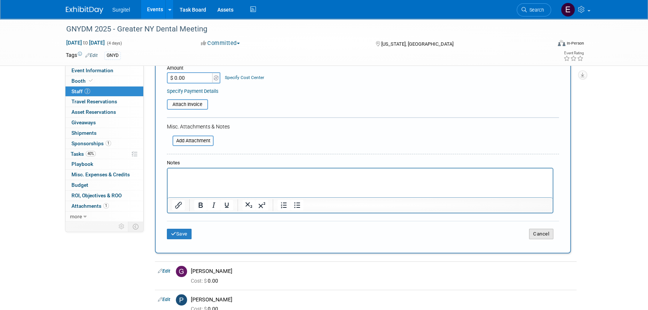
click at [541, 229] on button "Cancel" at bounding box center [541, 234] width 24 height 10
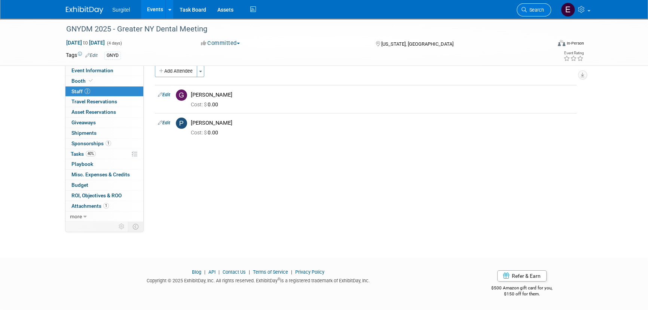
click at [528, 7] on link "Search" at bounding box center [534, 9] width 34 height 13
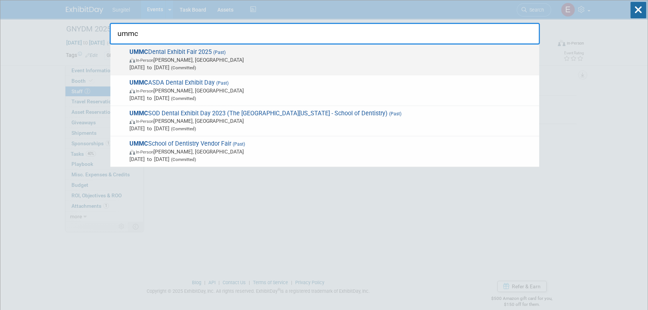
type input "ummc"
click at [217, 60] on span "In-Person Jackson, MS" at bounding box center [332, 59] width 406 height 7
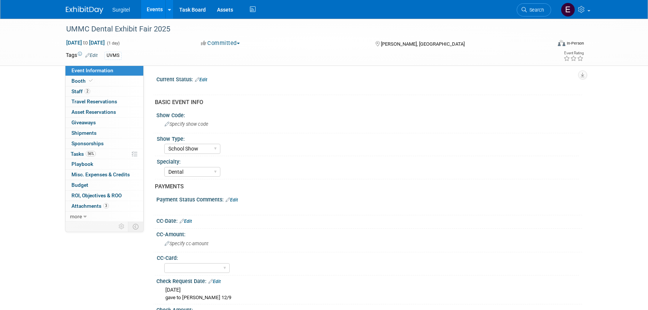
select select "School Show"
select select "Dental"
select select "No"
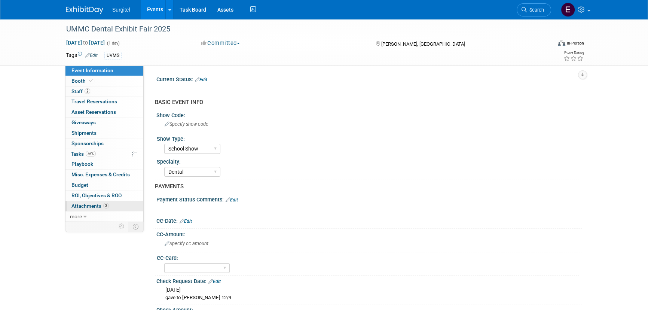
click at [125, 203] on link "3 Attachments 3" at bounding box center [104, 206] width 78 height 10
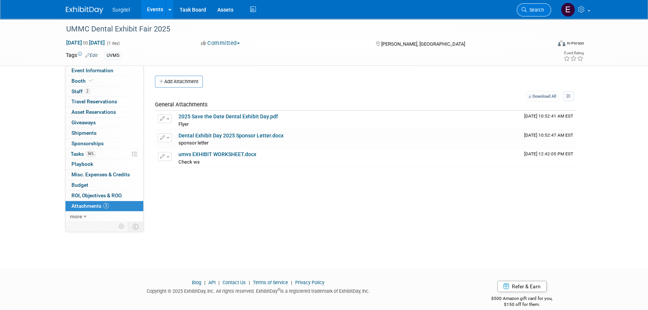
click at [543, 6] on link "Search" at bounding box center [534, 9] width 34 height 13
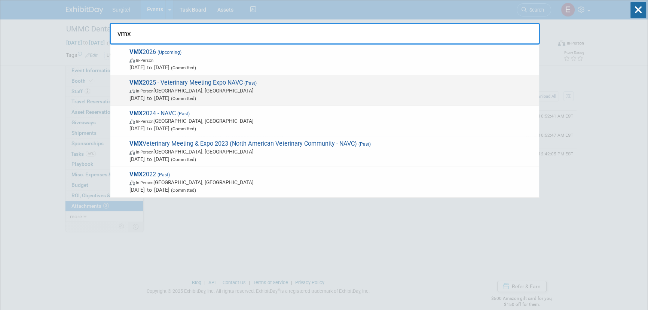
type input "vmx"
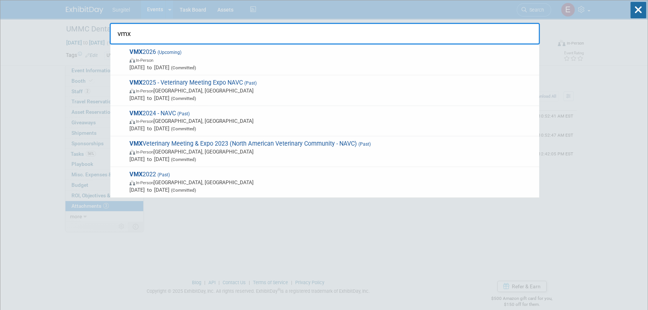
click at [196, 82] on span "VMX 2025 - Veterinary Meeting Expo NAVC (Past) In-Person [GEOGRAPHIC_DATA], [GE…" at bounding box center [331, 90] width 408 height 23
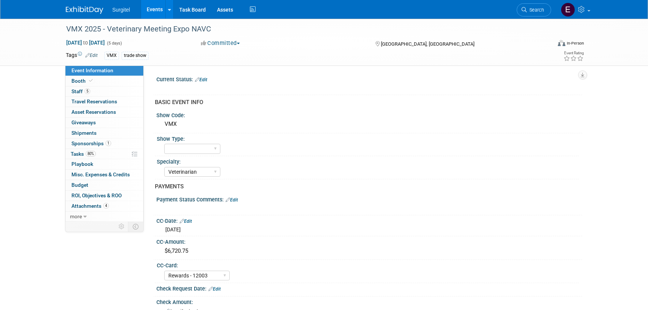
select select "Veterinarian"
select select "Rewards - 12003"
select select "Yes"
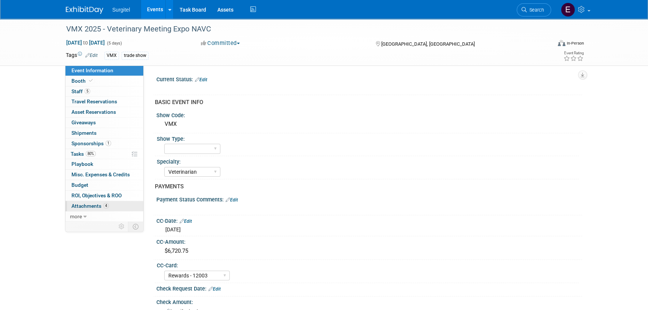
click at [94, 209] on link "4 Attachments 4" at bounding box center [104, 206] width 78 height 10
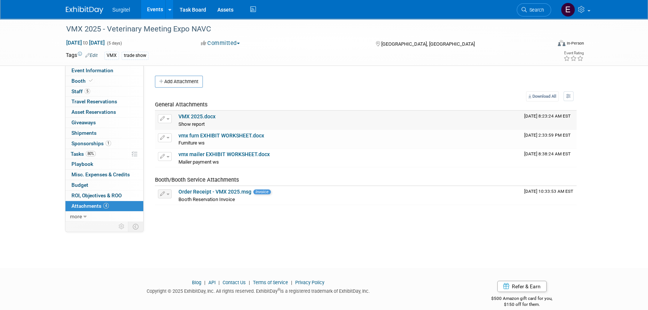
click at [207, 116] on link "VMX 2025.docx" at bounding box center [196, 116] width 37 height 6
click at [535, 10] on span "Search" at bounding box center [535, 10] width 17 height 6
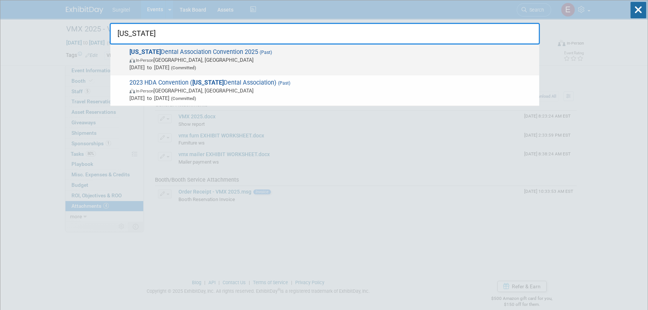
type input "hawaii"
click at [157, 66] on span "Jan 30, 2025 to Jan 31, 2025 (Committed)" at bounding box center [332, 67] width 406 height 7
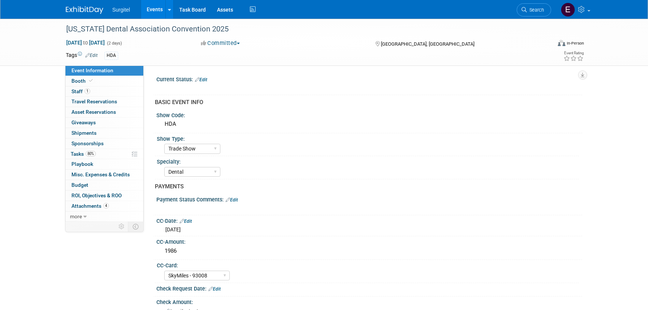
select select "Trade Show"
select select "Dental"
select select "SkyMiles - 93008"
select select "Yes"
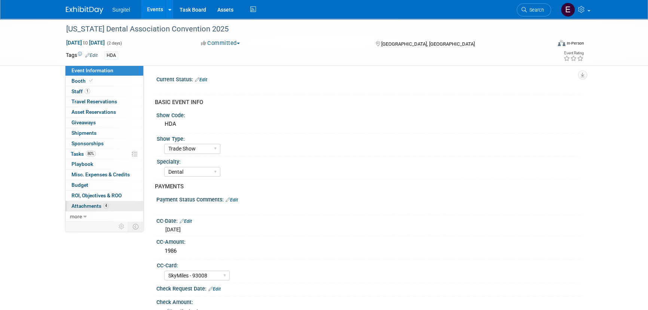
click at [105, 206] on span "4" at bounding box center [106, 206] width 6 height 6
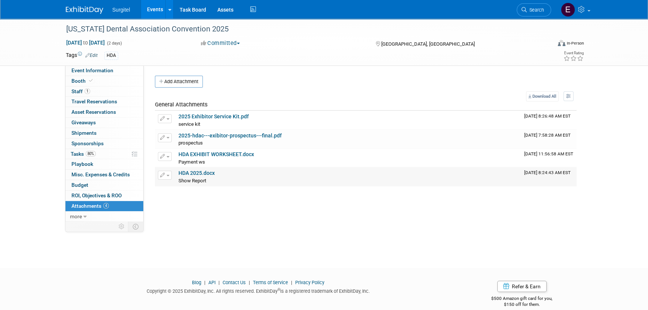
click at [208, 173] on link "HDA 2025.docx" at bounding box center [196, 173] width 36 height 6
click at [531, 11] on span "Search" at bounding box center [535, 10] width 17 height 6
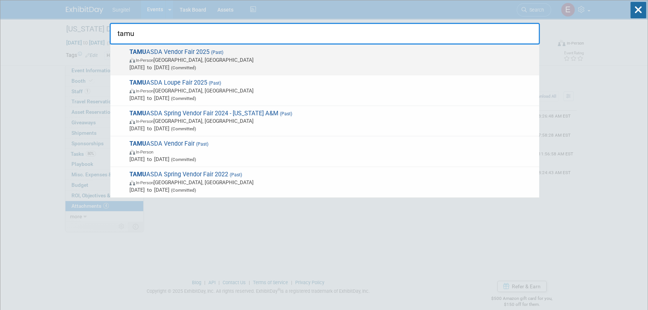
type input "tamu"
click at [132, 59] on img at bounding box center [132, 60] width 6 height 4
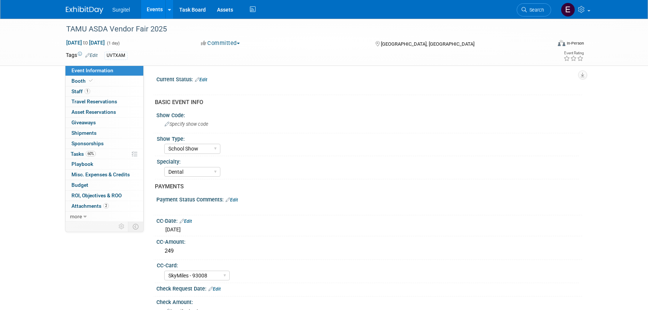
select select "School Show"
select select "Dental"
select select "SkyMiles - 93008"
select select "No"
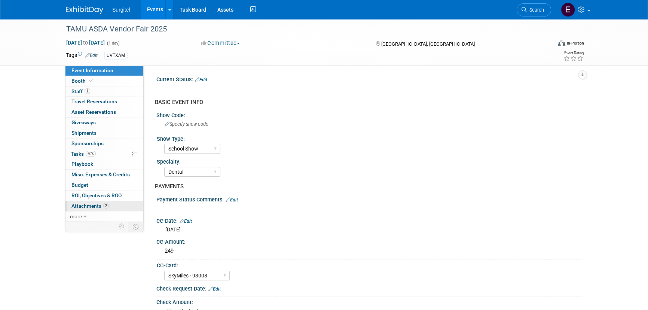
click at [102, 205] on span "Attachments 2" at bounding box center [89, 206] width 37 height 6
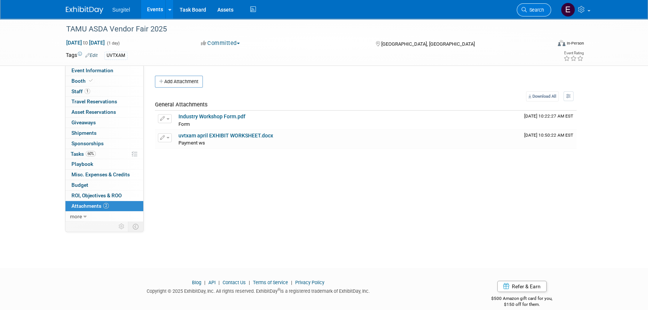
click at [543, 13] on link "Search" at bounding box center [534, 9] width 34 height 13
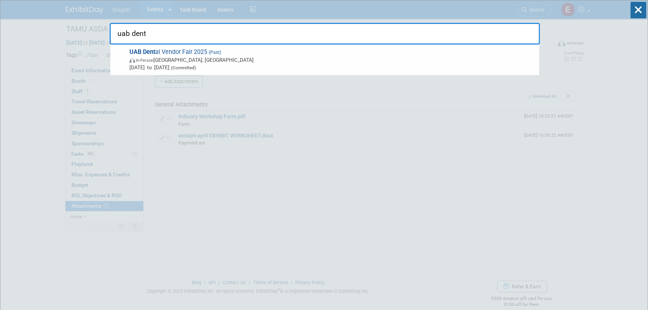
type input "uab dent"
click at [636, 13] on icon at bounding box center [638, 10] width 16 height 16
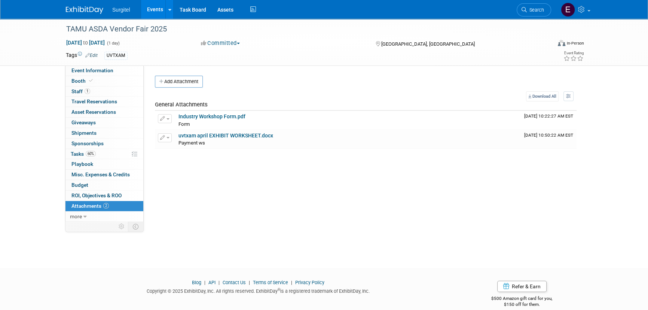
click at [148, 9] on link "Events" at bounding box center [154, 9] width 27 height 19
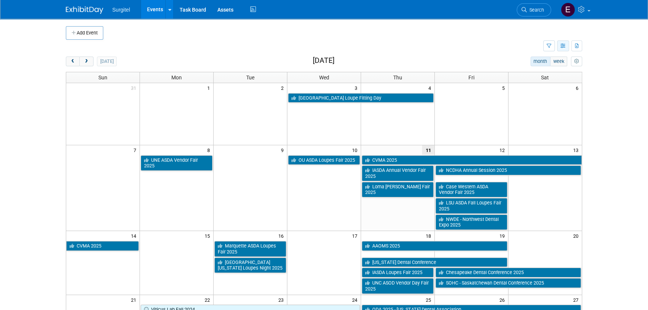
click at [563, 49] on button "button" at bounding box center [563, 45] width 12 height 11
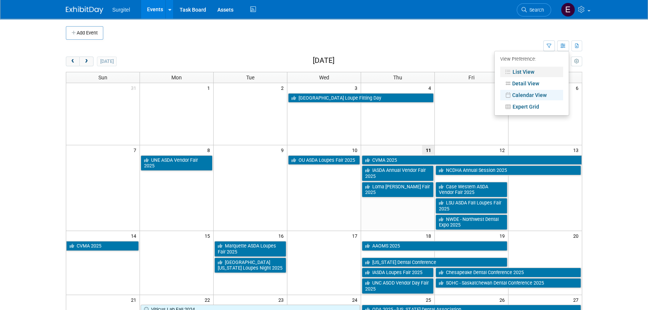
click at [517, 71] on link "List View" at bounding box center [531, 72] width 63 height 10
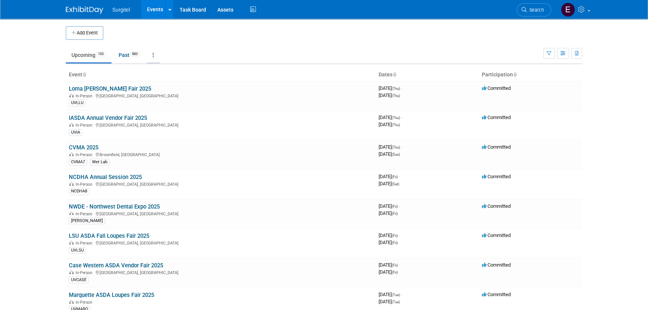
click at [154, 56] on icon at bounding box center [153, 54] width 1 height 5
click at [169, 91] on span "Events grouped by year" at bounding box center [176, 92] width 45 height 6
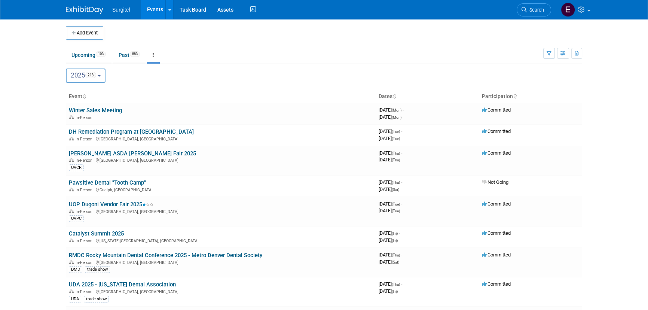
click at [99, 73] on button "2025 213" at bounding box center [86, 75] width 40 height 14
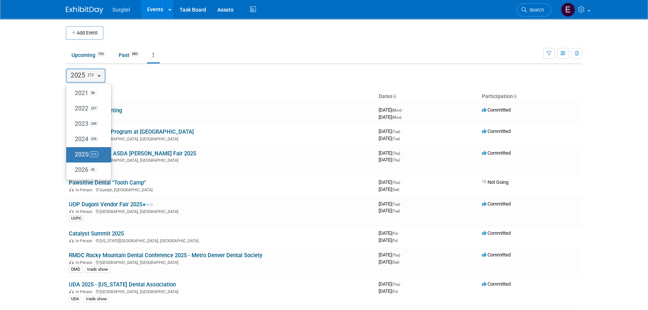
click at [167, 85] on div "2021 <span class="tabBadge yearBadge" >38</span> 2022 <span class="tabBadge yea…" at bounding box center [324, 75] width 516 height 22
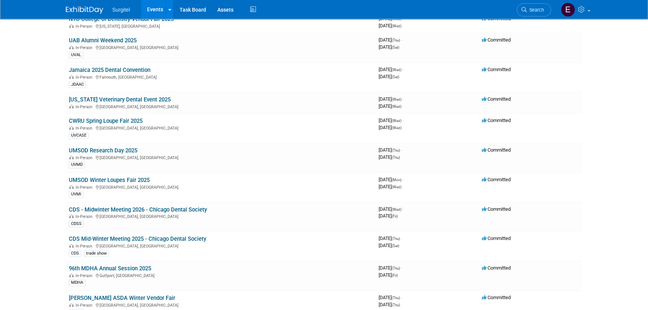
scroll to position [510, 0]
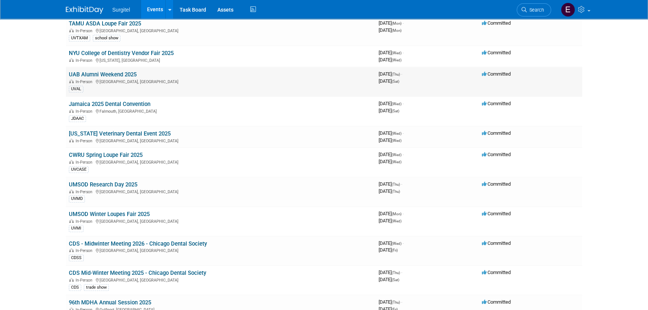
click at [124, 74] on link "UAB Alumni Weekend 2025" at bounding box center [103, 74] width 68 height 7
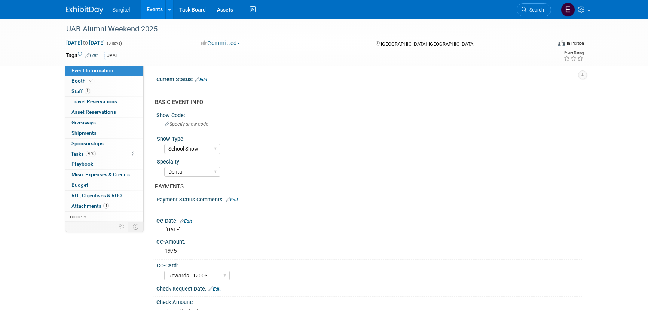
select select "School Show"
select select "Dental"
select select "Rewards - 12003"
select select "Yes"
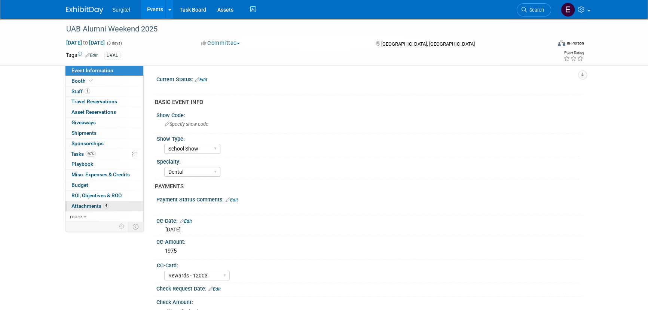
click at [95, 206] on span "Attachments 4" at bounding box center [89, 206] width 37 height 6
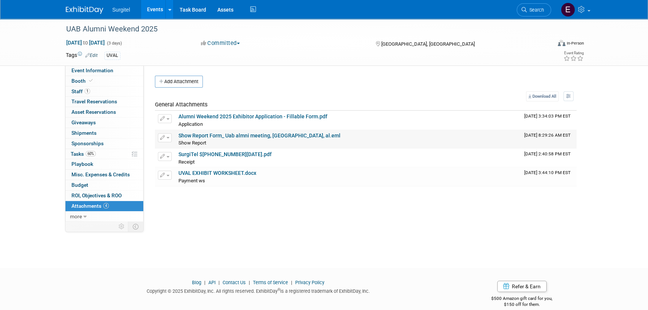
click at [202, 134] on link "Show Report Form_ Uab almni meeting, [GEOGRAPHIC_DATA], al.eml" at bounding box center [259, 135] width 162 height 6
click at [541, 12] on span "Search" at bounding box center [535, 10] width 17 height 6
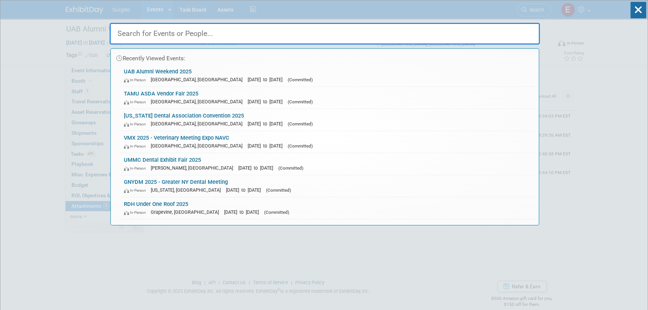
click at [276, 34] on input "text" at bounding box center [325, 34] width 430 height 22
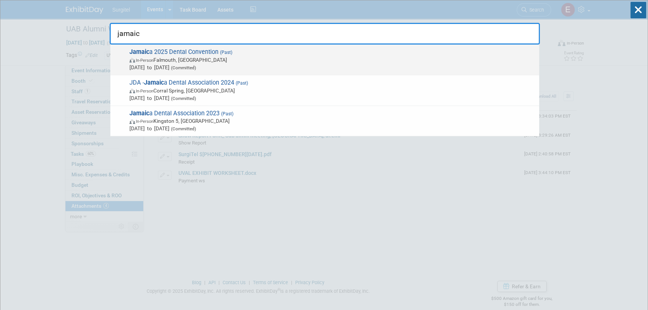
type input "jamaic"
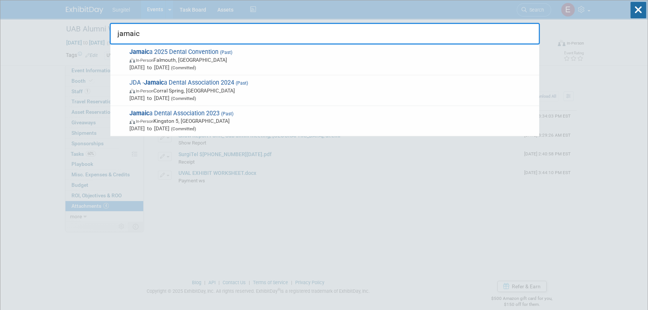
click at [182, 64] on span "Jamaic a 2025 Dental Convention (Past) In-Person Falmouth, [GEOGRAPHIC_DATA] [D…" at bounding box center [331, 59] width 408 height 23
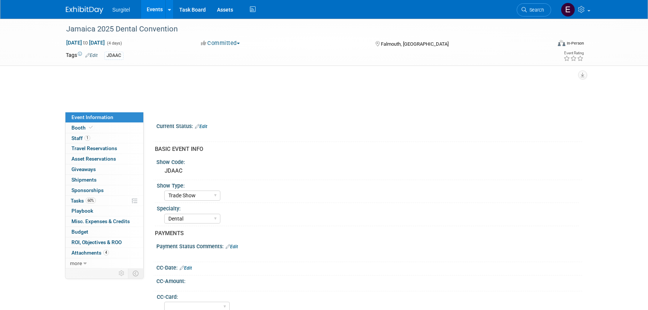
select select "Trade Show"
select select "Dental"
select select "Yes"
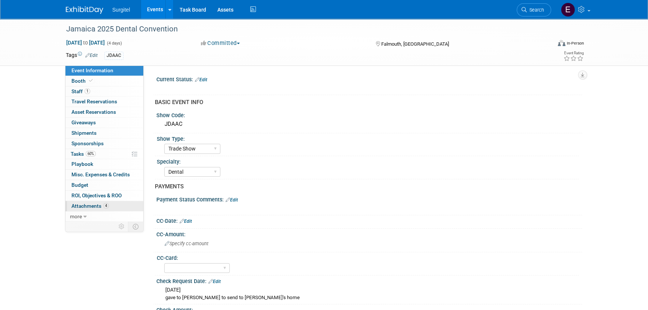
click at [106, 205] on span "4" at bounding box center [106, 206] width 6 height 6
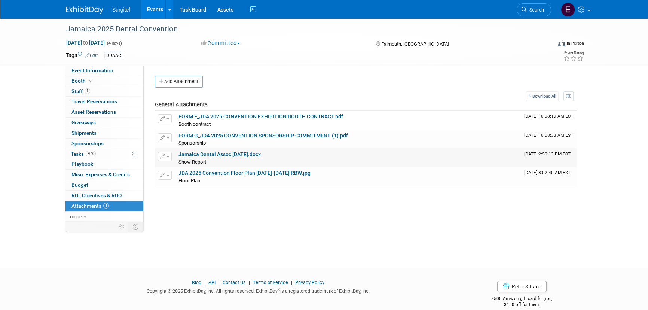
click at [212, 154] on link "Jamaica Dental Assoc Feb 2025.docx" at bounding box center [219, 154] width 82 height 6
click at [530, 8] on span "Search" at bounding box center [535, 10] width 17 height 6
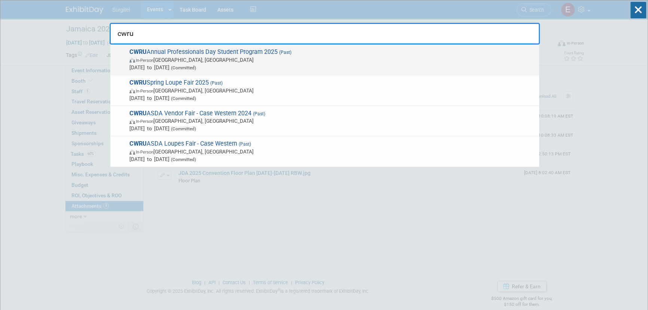
type input "cwru"
click at [174, 67] on span "Mar 20, 2025 to Mar 20, 2025 (Committed)" at bounding box center [332, 67] width 406 height 7
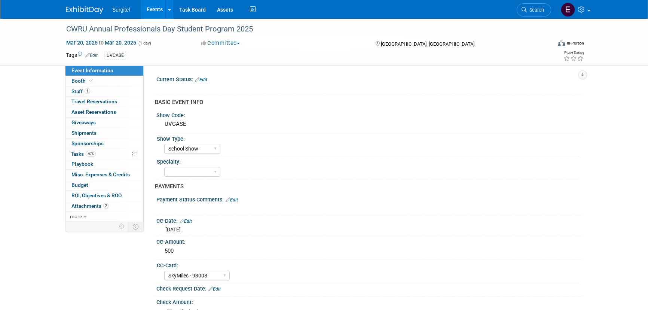
select select "School Show"
select select "SkyMiles - 93008"
select select "Yes"
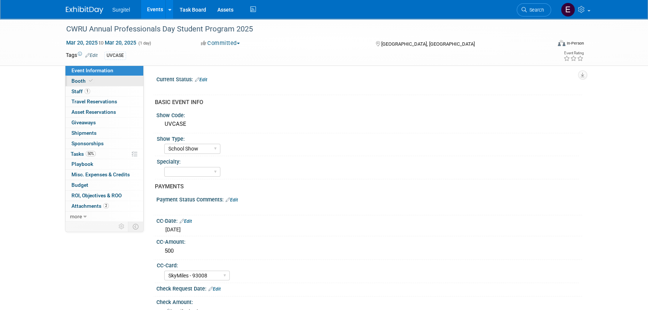
click at [97, 76] on link "Booth" at bounding box center [104, 81] width 78 height 10
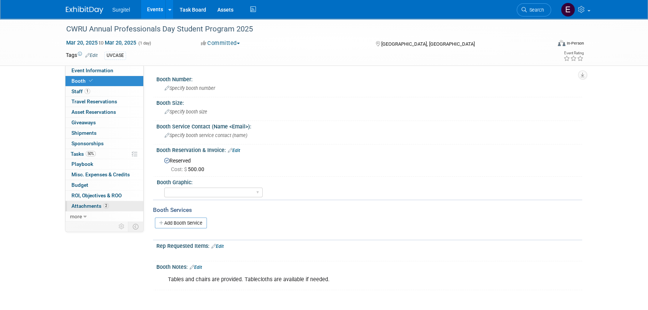
click at [88, 203] on span "Attachments 2" at bounding box center [89, 206] width 37 height 6
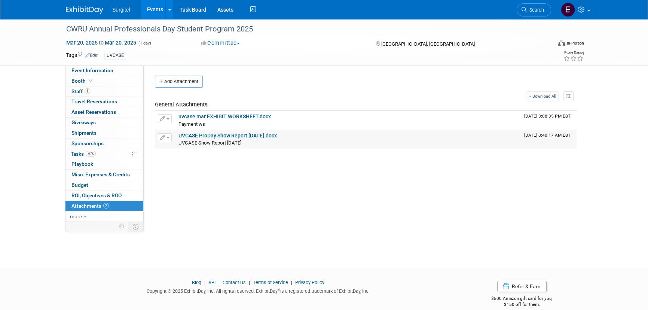
click at [252, 138] on link "UVCASE ProDay Show Report [DATE].docx" at bounding box center [227, 135] width 98 height 6
click at [528, 14] on link "Search" at bounding box center [534, 9] width 34 height 13
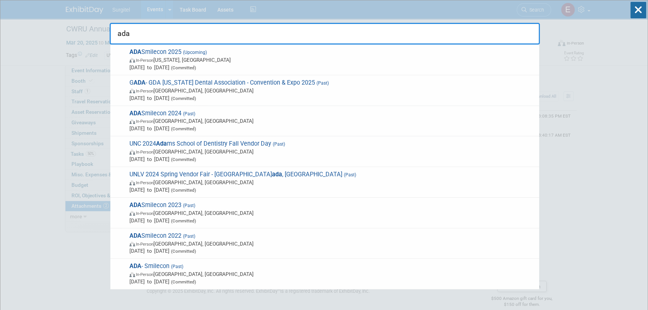
type input "ada"
click at [275, 69] on span "[DATE] to [DATE] (Committed)" at bounding box center [332, 67] width 406 height 7
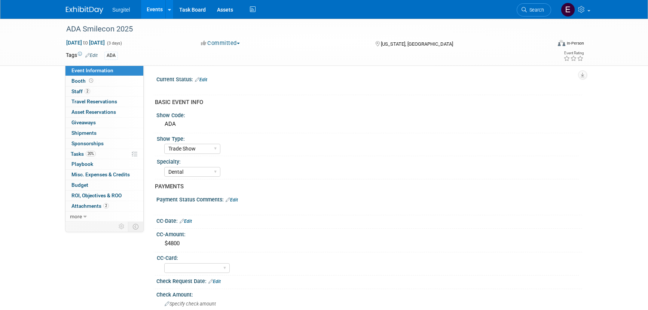
select select "Trade Show"
select select "Dental"
select select "No"
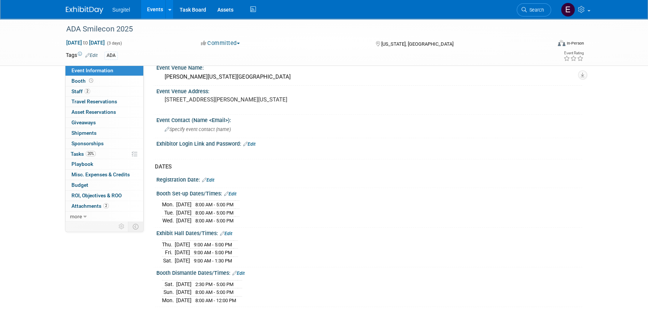
scroll to position [340, 0]
drag, startPoint x: 522, startPoint y: 7, endPoint x: 551, endPoint y: 6, distance: 28.5
click at [523, 7] on icon at bounding box center [523, 9] width 5 height 5
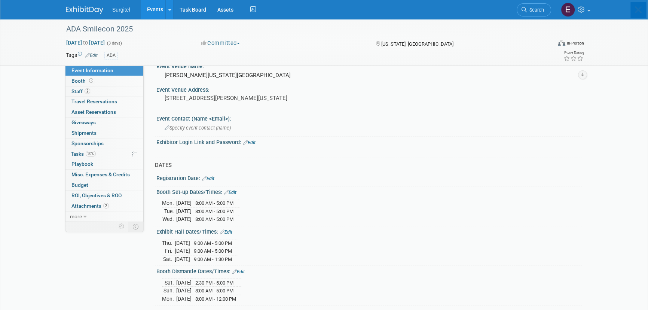
scroll to position [0, 0]
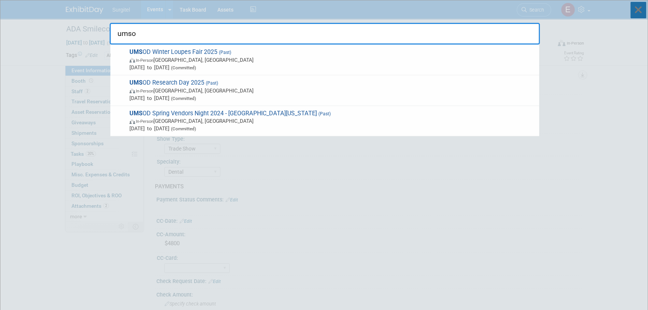
type input "umsod"
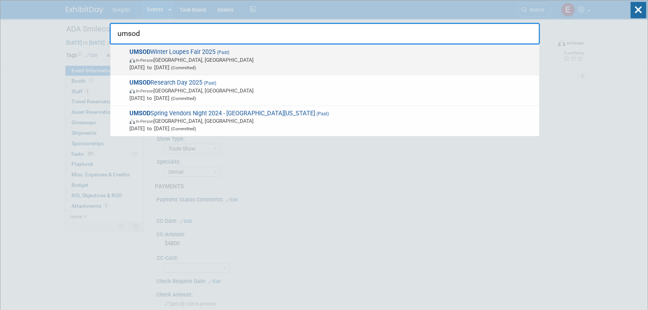
click at [235, 62] on span "In-Person [GEOGRAPHIC_DATA], [GEOGRAPHIC_DATA]" at bounding box center [332, 59] width 406 height 7
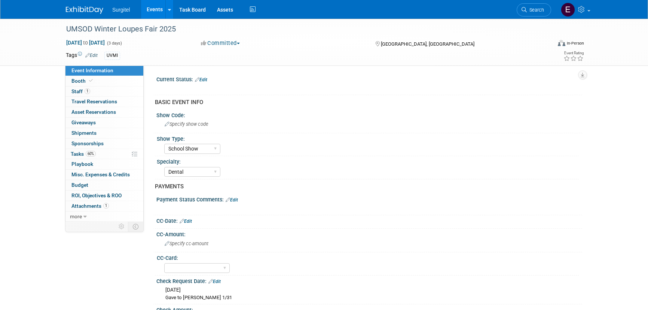
select select "School Show"
select select "Dental"
select select "No"
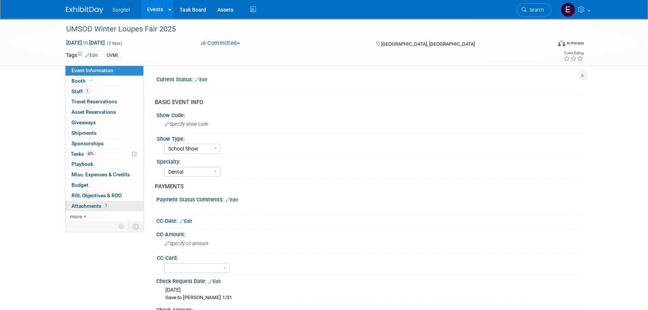
click at [101, 203] on span "Attachments 1" at bounding box center [89, 206] width 37 height 6
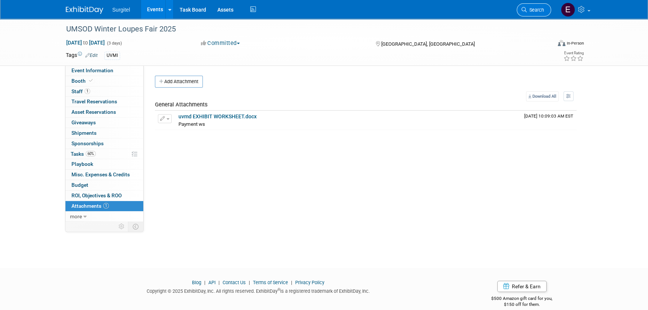
click at [532, 11] on span "Search" at bounding box center [535, 10] width 17 height 6
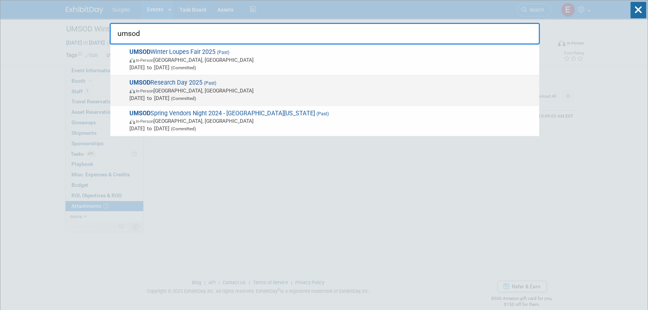
type input "umsod"
click at [216, 93] on span "In-Person Ann Arbor, MI" at bounding box center [332, 90] width 406 height 7
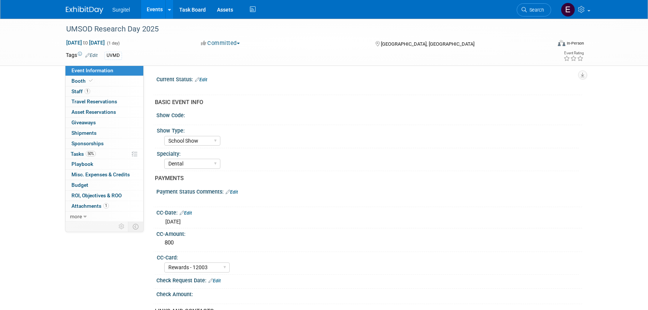
select select "School Show"
select select "Dental"
select select "Rewards - 12003"
select select "No"
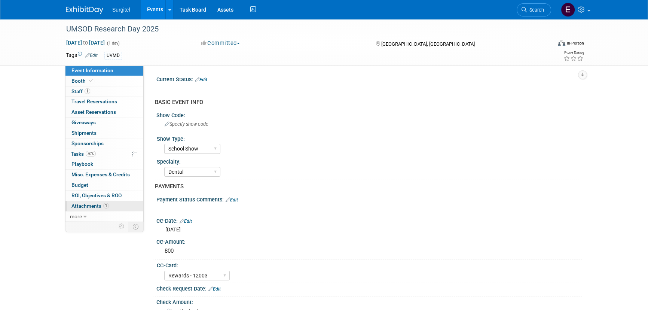
click at [94, 207] on span "Attachments 1" at bounding box center [89, 206] width 37 height 6
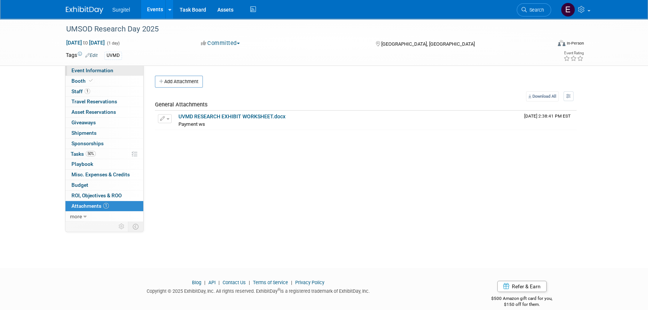
click at [124, 71] on link "Event Information" at bounding box center [104, 70] width 78 height 10
select select "School Show"
select select "Dental"
select select "Rewards - 12003"
select select "No"
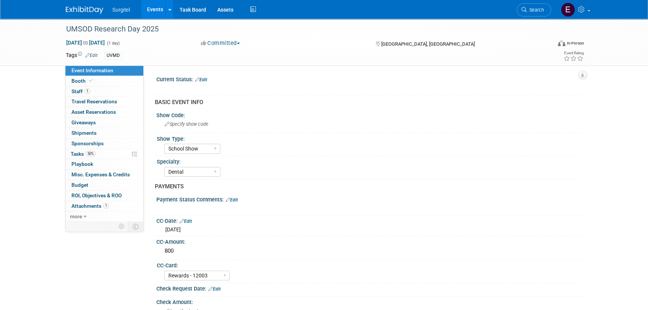
drag, startPoint x: 520, startPoint y: 14, endPoint x: 529, endPoint y: 14, distance: 9.0
click at [520, 14] on link "Search" at bounding box center [534, 9] width 34 height 13
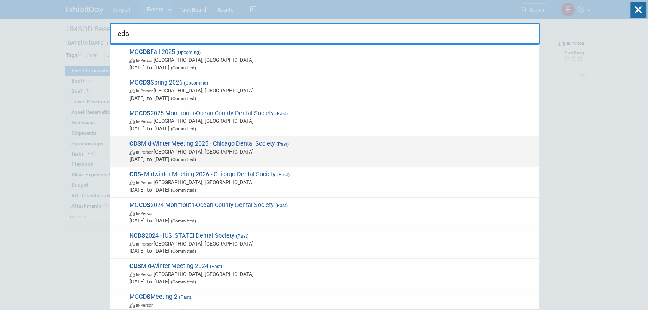
type input "cds"
click at [322, 165] on div "CDS Mid-Winter Meeting 2025 - Chicago Dental Society (Past) In-Person Chicago, …" at bounding box center [324, 151] width 429 height 31
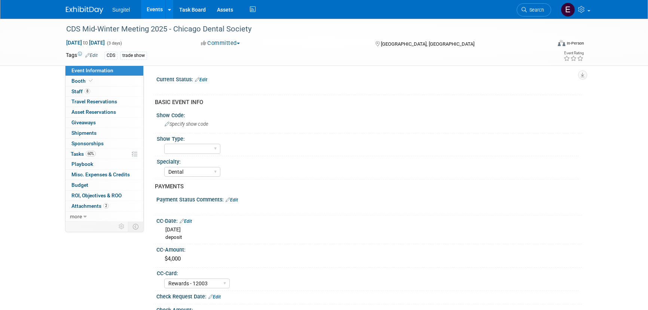
select select "Dental"
select select "Rewards - 12003"
select select "Yes"
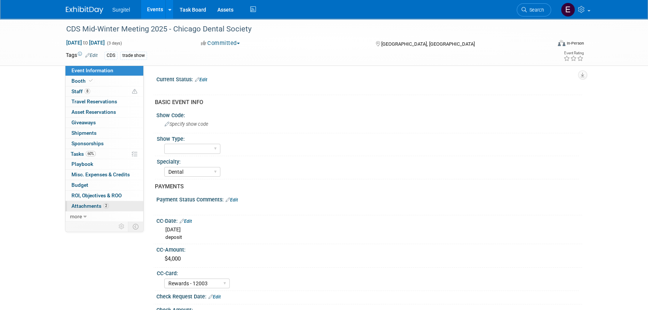
click at [103, 203] on span "2" at bounding box center [106, 206] width 6 height 6
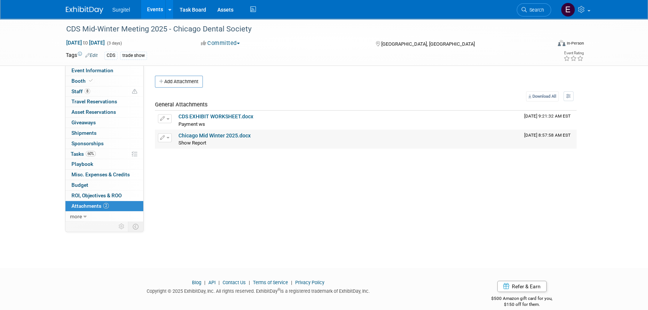
click at [208, 138] on link "Chicago Mid Winter 2025.docx" at bounding box center [214, 135] width 72 height 6
drag, startPoint x: 538, startPoint y: 10, endPoint x: 550, endPoint y: 9, distance: 11.6
click at [538, 10] on span "Search" at bounding box center [535, 10] width 17 height 6
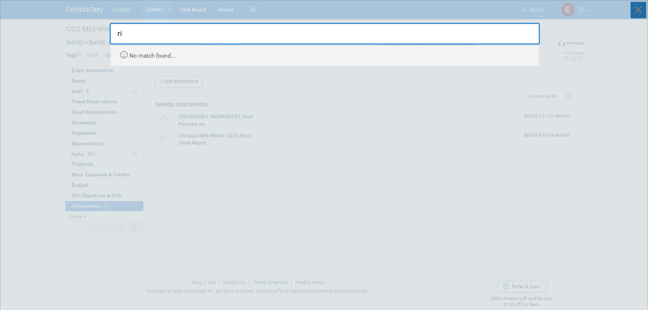
type input "r"
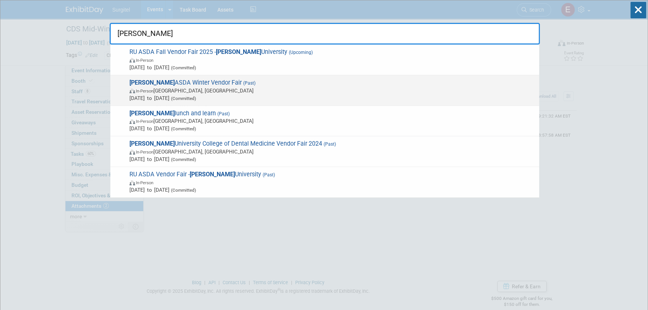
type input "[PERSON_NAME]"
click at [196, 97] on span "(Committed)" at bounding box center [182, 98] width 27 height 5
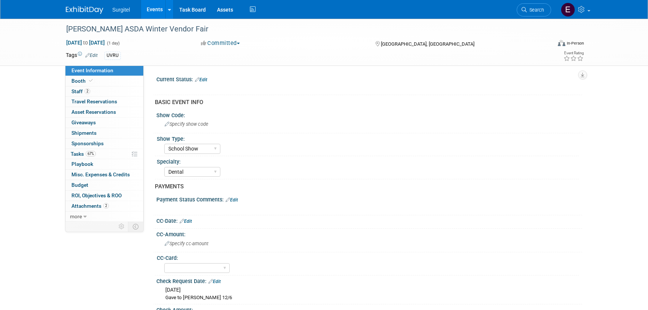
select select "School Show"
select select "Dental"
select select "No"
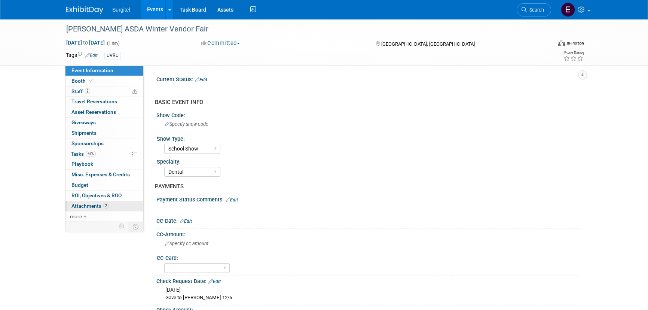
click at [95, 203] on span "Attachments 2" at bounding box center [89, 206] width 37 height 6
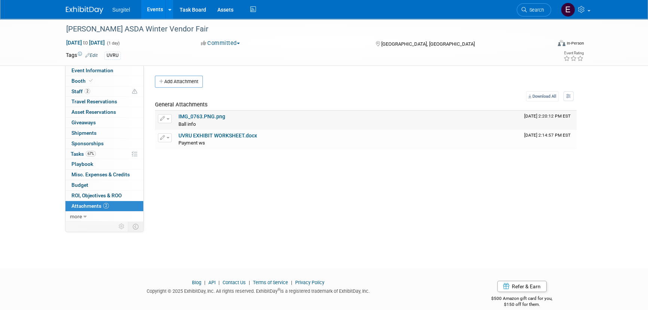
click at [205, 115] on link "IMG_0763.PNG.png" at bounding box center [201, 116] width 47 height 6
click at [159, 9] on link "Events" at bounding box center [154, 9] width 27 height 19
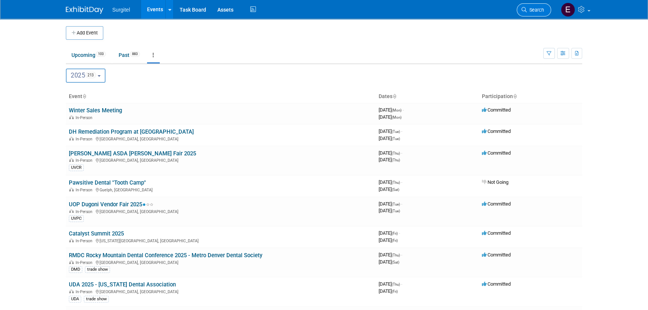
click at [542, 6] on link "Search" at bounding box center [534, 9] width 34 height 13
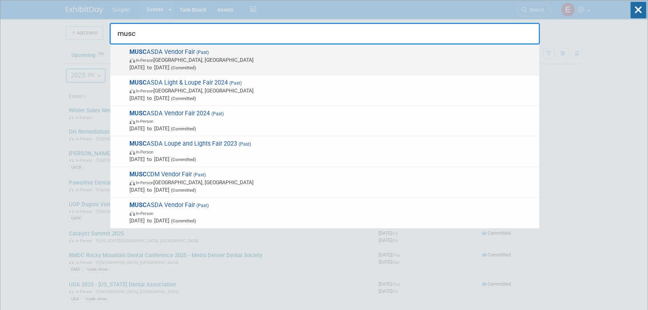
type input "musc"
click at [174, 64] on span "Feb 21, 2025 to Feb 21, 2025 (Committed)" at bounding box center [332, 67] width 406 height 7
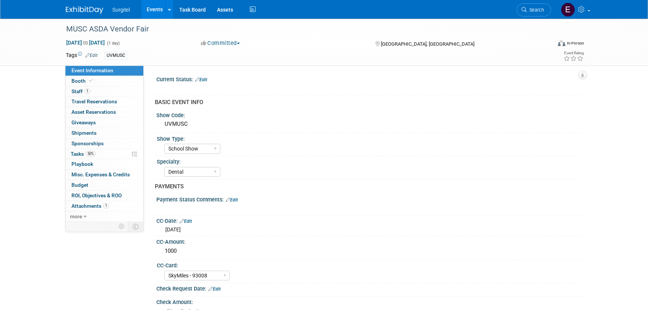
select select "School Show"
select select "Dental"
select select "SkyMiles - 93008"
select select "No"
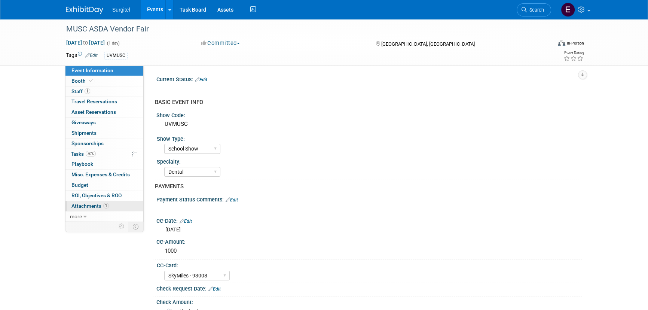
click at [84, 200] on div "Event Information Event Info Booth Booth 1 Staff 1 Staff 0 Travel Reservations …" at bounding box center [104, 143] width 79 height 156
click at [85, 203] on span "Attachments 1" at bounding box center [89, 206] width 37 height 6
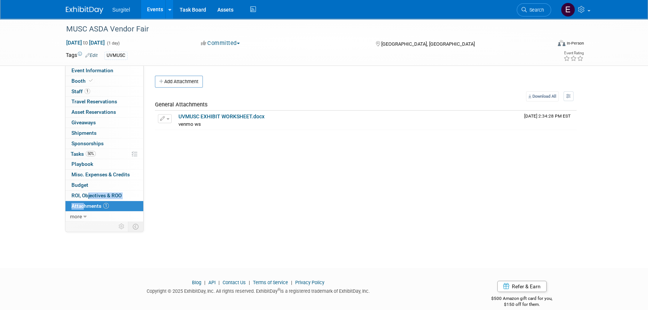
click at [519, 6] on link "Search" at bounding box center [534, 9] width 34 height 13
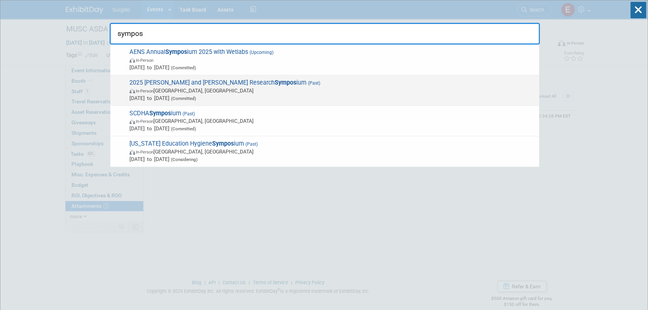
type input "sympos"
click at [196, 84] on span "2025 Leo and Mickey Sreebny Research Sympos ium (Past) In-Person Stony Brook, N…" at bounding box center [331, 90] width 408 height 23
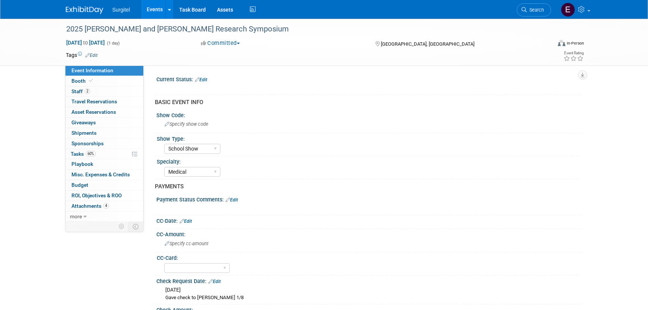
select select "School Show"
select select "Medical"
select select "Yes"
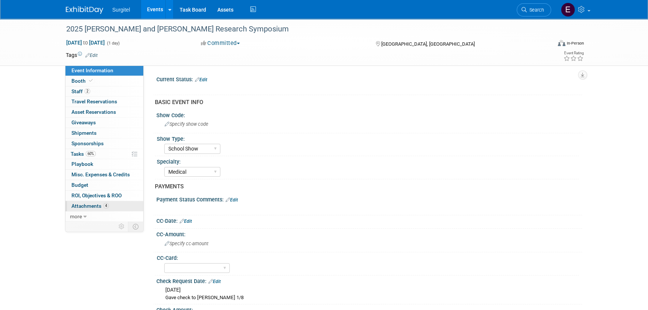
click at [87, 206] on span "Attachments 4" at bounding box center [89, 206] width 37 height 6
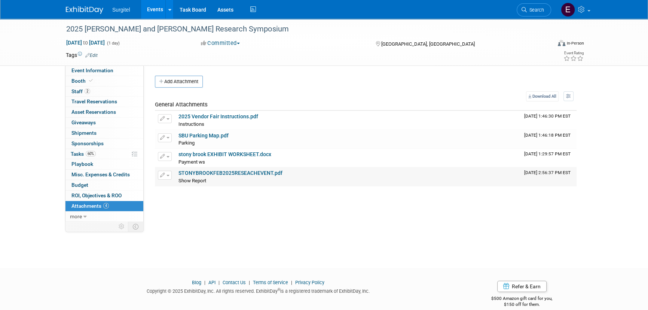
click at [226, 167] on td "STONYBROOKFEB2025RESEACHEVENT.pdf Show Report Show Report X" at bounding box center [348, 176] width 346 height 19
click at [226, 170] on link "STONYBROOKFEB2025RESEACHEVENT.pdf" at bounding box center [230, 173] width 104 height 6
click at [153, 13] on link "Events" at bounding box center [154, 9] width 27 height 19
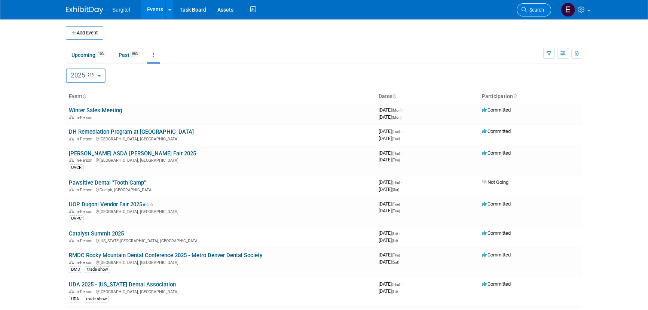
click at [526, 11] on icon at bounding box center [523, 9] width 5 height 5
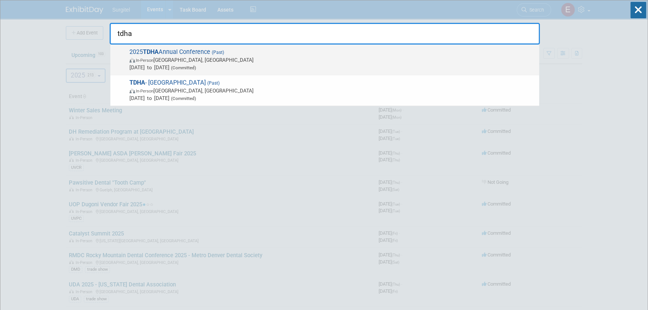
type input "tdha"
click at [159, 53] on strong "TDHA" at bounding box center [151, 51] width 16 height 7
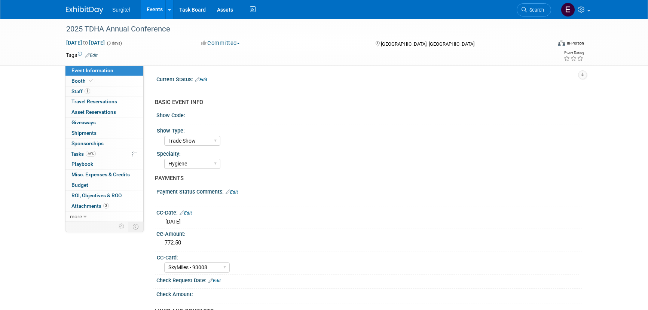
select select "Trade Show"
select select "Hygiene"
select select "SkyMiles - 93008"
select select "Yes"
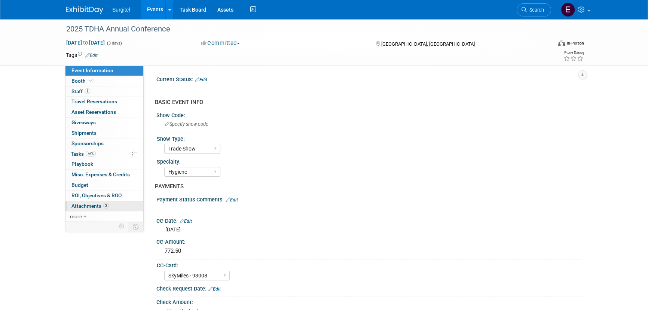
click at [87, 208] on span "Attachments 3" at bounding box center [89, 206] width 37 height 6
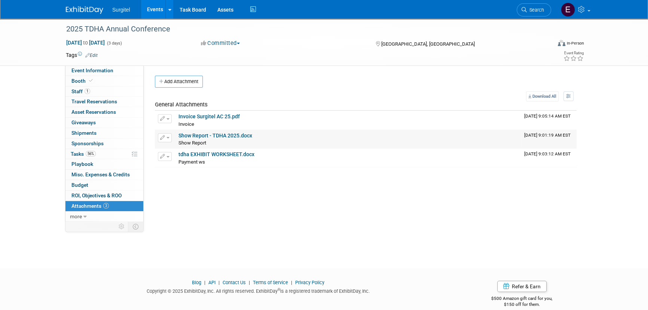
click at [200, 133] on link "Show Report - TDHA 2025.docx" at bounding box center [215, 135] width 74 height 6
click at [148, 11] on link "Events" at bounding box center [154, 9] width 27 height 19
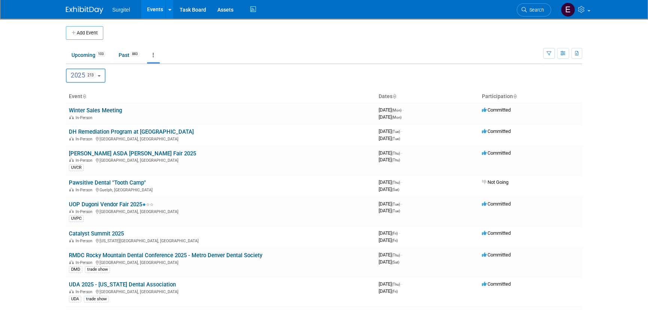
drag, startPoint x: 536, startPoint y: 13, endPoint x: 538, endPoint y: 9, distance: 3.9
click at [536, 12] on link "Search" at bounding box center [534, 9] width 34 height 13
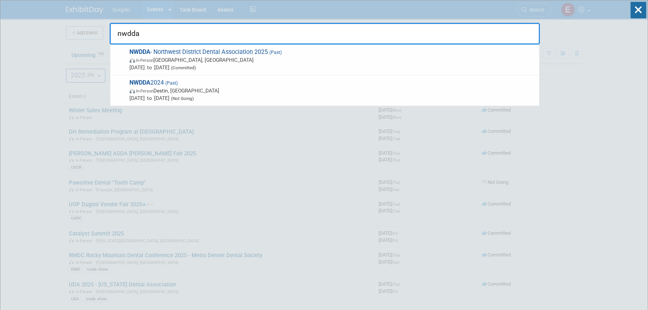
type input "nwdda"
drag, startPoint x: 107, startPoint y: 45, endPoint x: 125, endPoint y: 56, distance: 21.4
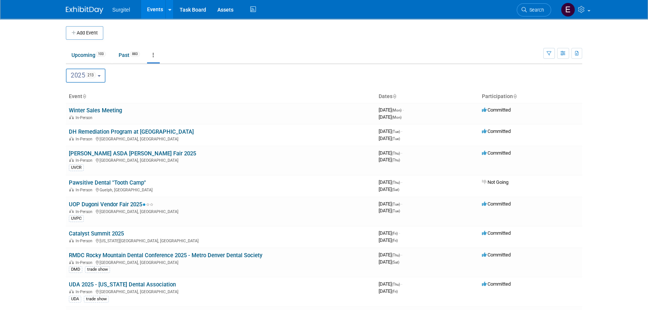
click at [540, 11] on span "Search" at bounding box center [535, 10] width 17 height 6
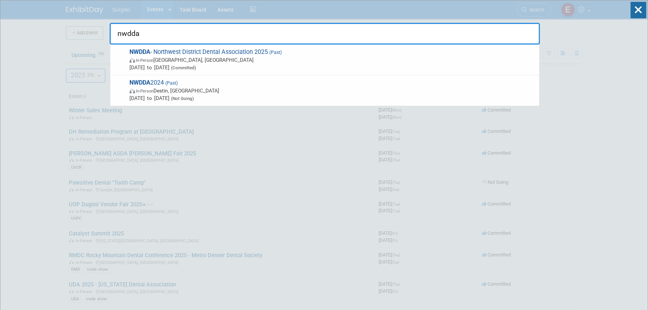
type input "nwdda"
click at [244, 62] on span "In-Person Miramar Beach, FL" at bounding box center [332, 59] width 406 height 7
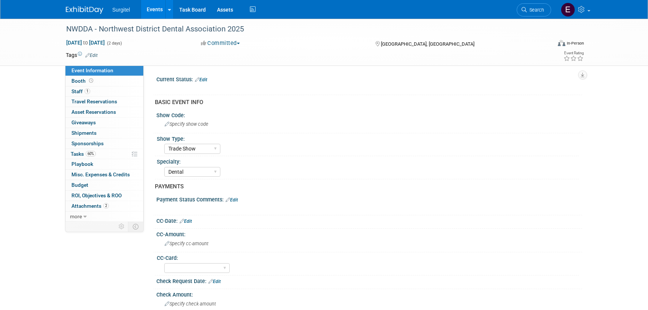
select select "Trade Show"
select select "Dental"
select select "Yes"
select select "No"
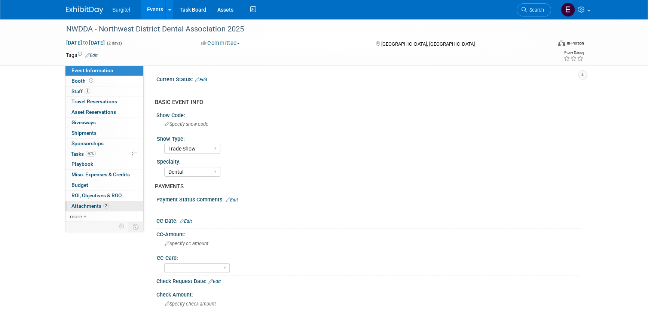
click at [136, 202] on link "2 Attachments 2" at bounding box center [104, 206] width 78 height 10
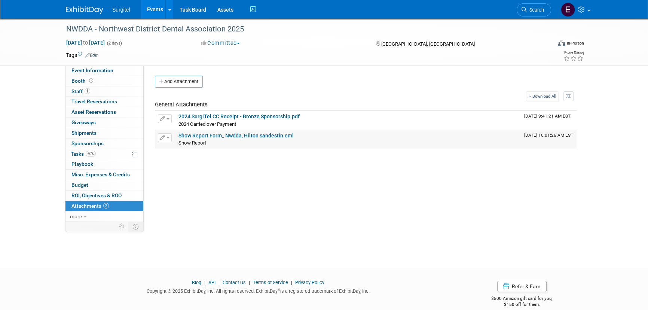
click at [207, 136] on link "Show Report Form_ Nwdda, Hilton sandestin.eml" at bounding box center [235, 135] width 115 height 6
click at [239, 132] on link "Show Report Form_ Nwdda, Hilton sandestin.eml" at bounding box center [235, 135] width 115 height 6
click at [536, 13] on link "Search" at bounding box center [534, 9] width 34 height 13
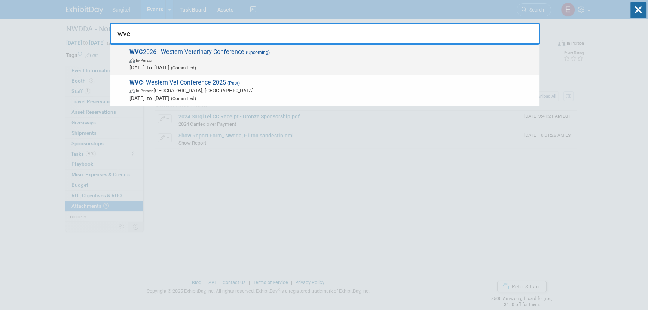
type input "wvc"
click at [167, 60] on span "In-Person" at bounding box center [332, 59] width 406 height 7
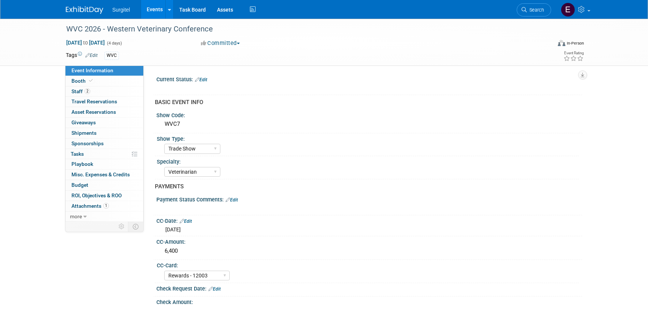
select select "Trade Show"
select select "Veterinarian"
select select "Rewards - 12003"
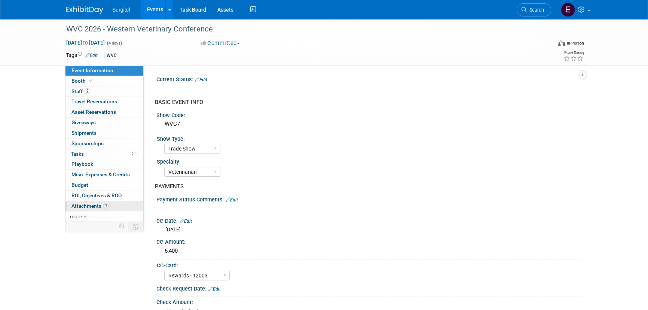
click at [119, 203] on link "1 Attachments 1" at bounding box center [104, 206] width 78 height 10
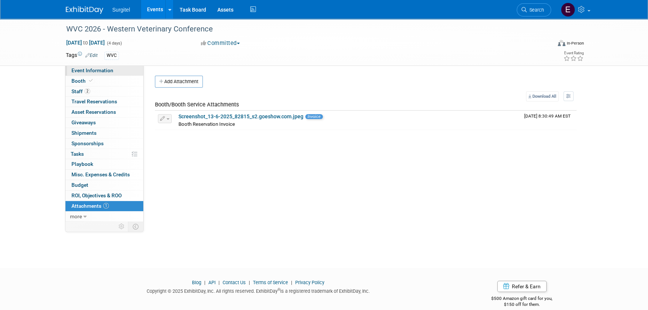
click at [117, 69] on link "Event Information" at bounding box center [104, 70] width 78 height 10
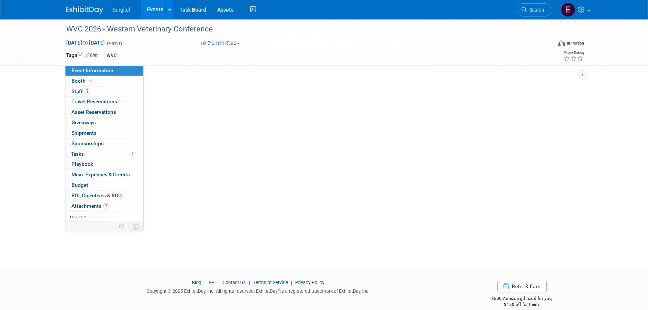
select select "Trade Show"
select select "Veterinarian"
select select "Rewards - 12003"
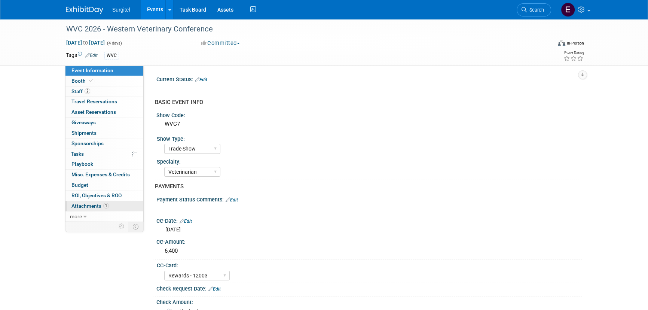
click at [88, 208] on span "Attachments 1" at bounding box center [89, 206] width 37 height 6
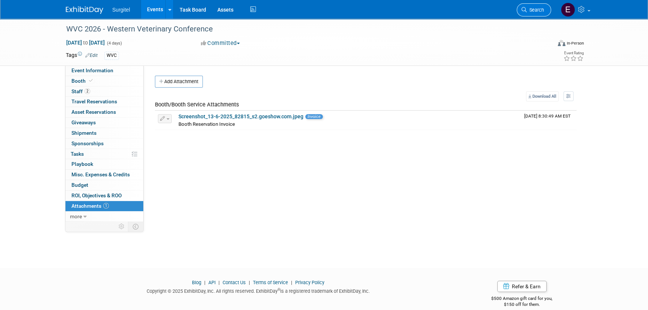
click at [537, 7] on link "Search" at bounding box center [534, 9] width 34 height 13
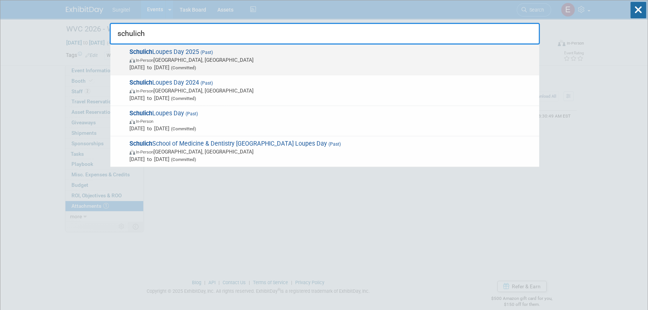
type input "schulich"
click at [150, 67] on span "Mar 4, 2025 to Mar 4, 2025 (Committed)" at bounding box center [332, 67] width 406 height 7
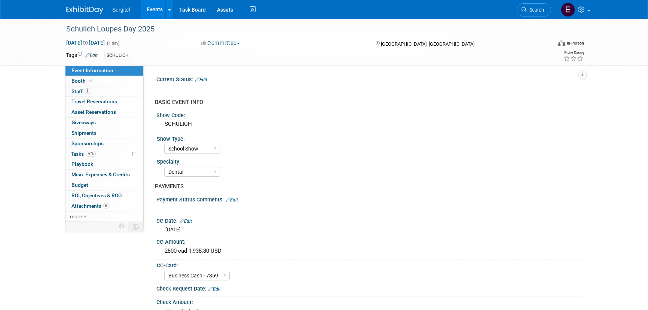
select select "School Show"
select select "Dental"
select select "Business Cash - 7359"
select select "Yes"
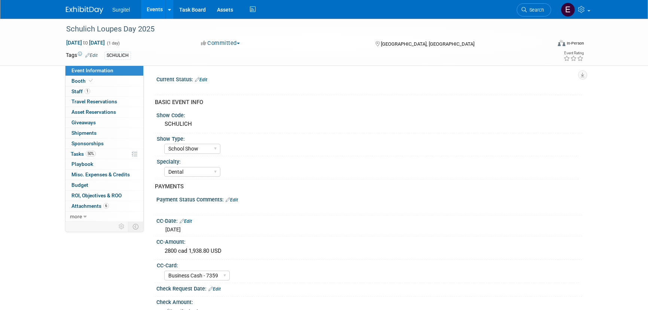
select select "Undecided"
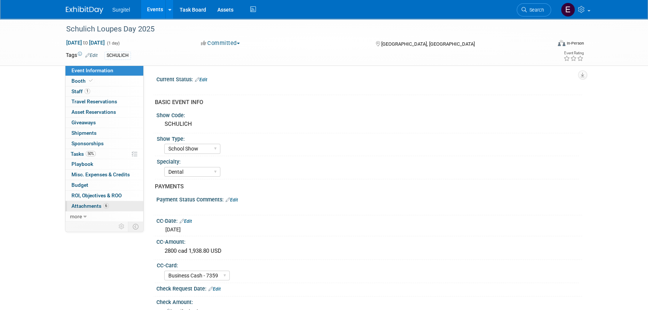
click at [104, 207] on span "6" at bounding box center [106, 206] width 6 height 6
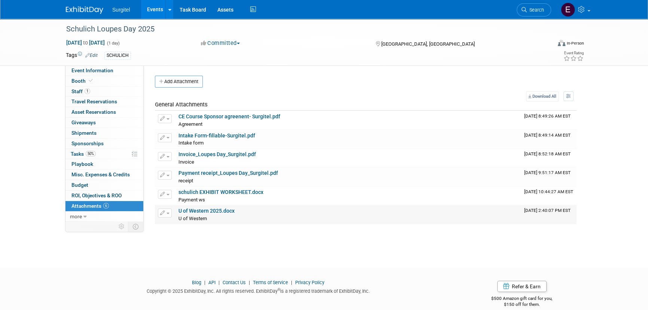
click at [215, 208] on link "U of Western 2025.docx" at bounding box center [206, 211] width 56 height 6
click at [147, 6] on link "Events" at bounding box center [154, 9] width 27 height 19
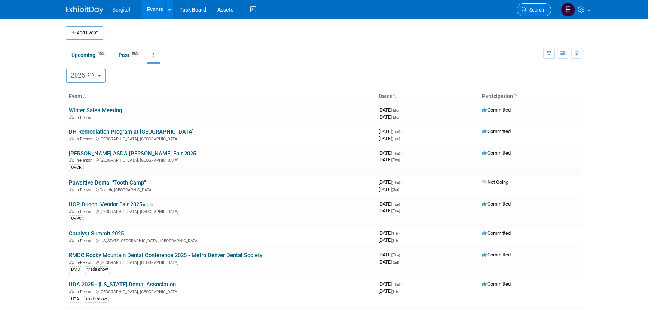
click at [532, 10] on span "Search" at bounding box center [535, 10] width 17 height 6
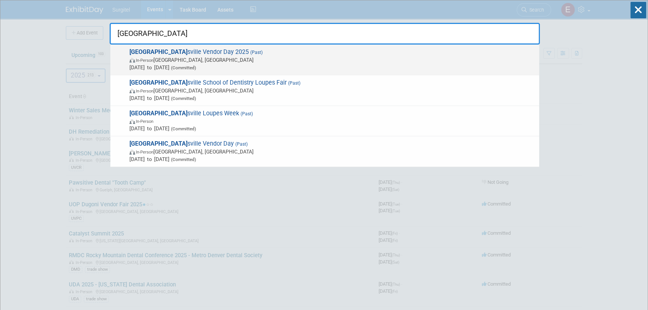
type input "university of loui"
click at [224, 62] on span "In-Person Louisville, KY" at bounding box center [332, 59] width 406 height 7
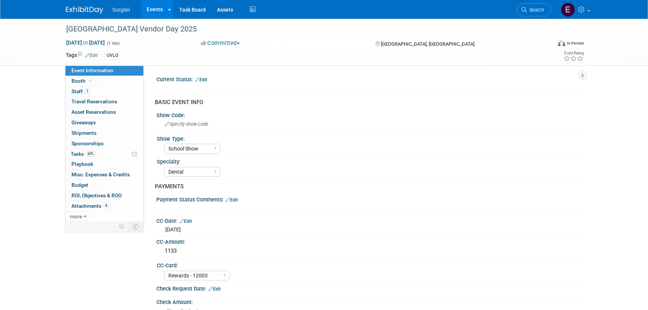
select select "School Show"
select select "Dental"
select select "Rewards - 12003"
select select "Yes"
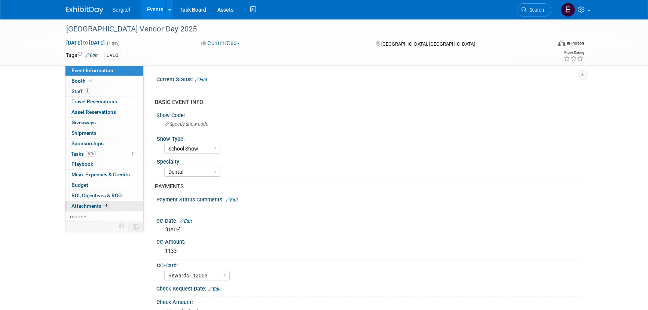
click at [85, 206] on span "Attachments 4" at bounding box center [89, 206] width 37 height 6
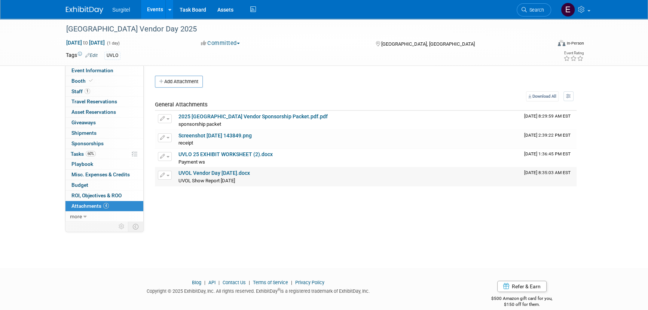
click at [228, 172] on link "UVOL Vendor Day Mar-5-2025.docx" at bounding box center [213, 173] width 71 height 6
click at [238, 172] on link "UVOL Vendor Day Mar-5-2025.docx" at bounding box center [213, 173] width 71 height 6
click at [533, 7] on span "Search" at bounding box center [535, 10] width 17 height 6
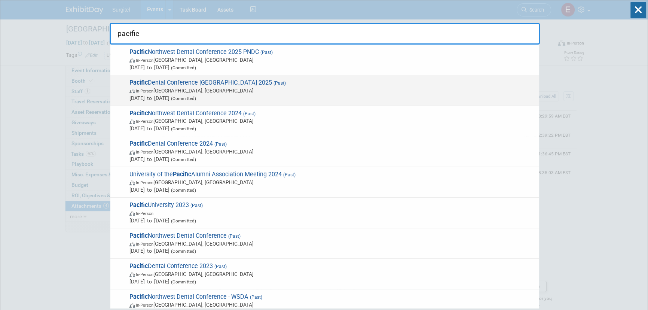
type input "pacific"
click at [292, 95] on span "Mar 6, 2025 to Mar 8, 2025 (Committed)" at bounding box center [332, 97] width 406 height 7
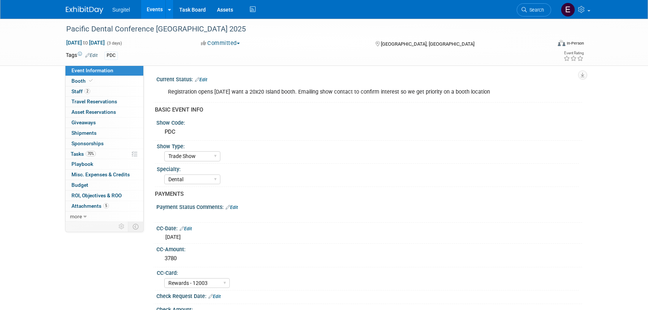
select select "Trade Show"
select select "Dental"
select select "Rewards - 12003"
select select "Yes"
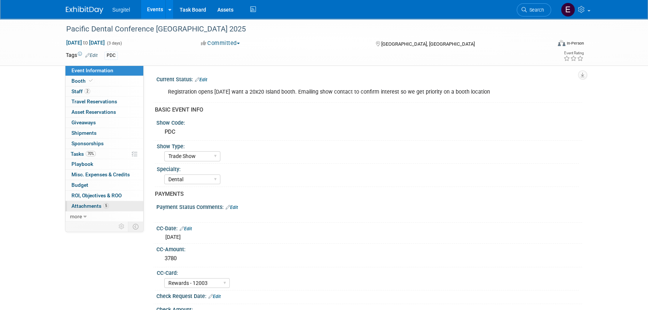
click at [76, 209] on link "5 Attachments 5" at bounding box center [104, 206] width 78 height 10
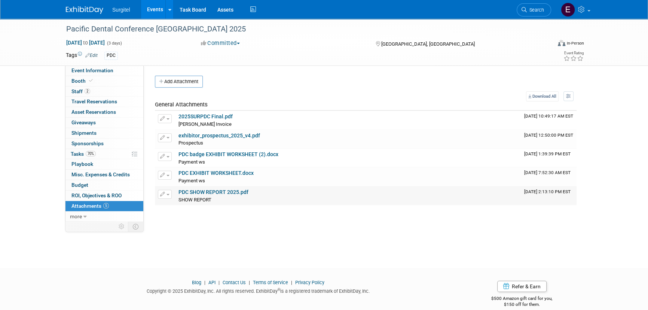
click at [227, 190] on link "PDC SHOW REPORT 2025.pdf" at bounding box center [213, 192] width 70 height 6
click at [216, 193] on link "PDC SHOW REPORT 2025.pdf" at bounding box center [213, 192] width 70 height 6
click at [534, 10] on span "Search" at bounding box center [535, 10] width 17 height 6
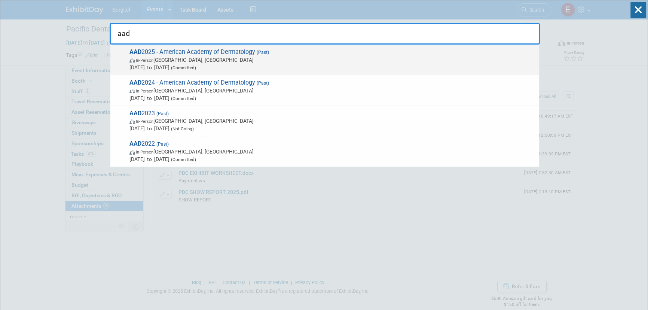
type input "aad"
click at [274, 71] on div "AAD 2025 - American Academy of Dermatology (Past) In-Person [GEOGRAPHIC_DATA], …" at bounding box center [324, 60] width 429 height 31
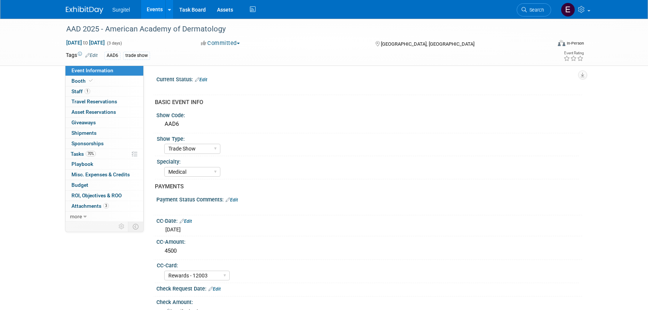
select select "Trade Show"
select select "Medical"
select select "Rewards - 12003"
select select "Yes"
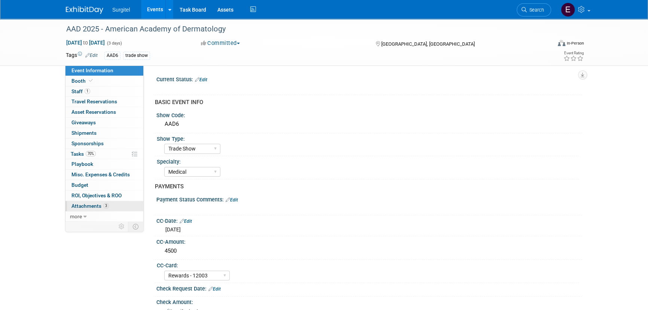
click at [105, 206] on span "3" at bounding box center [106, 206] width 6 height 6
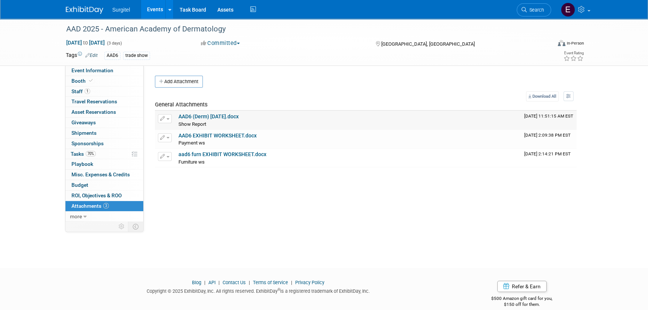
click at [209, 117] on link "AAD6 (Derm) Mar 2025.docx" at bounding box center [208, 116] width 60 height 6
click at [532, 8] on span "Search" at bounding box center [535, 10] width 17 height 6
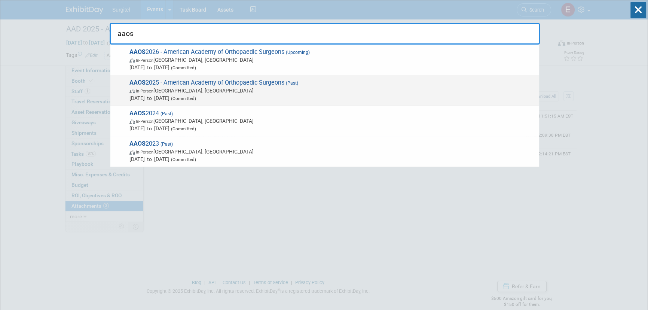
type input "aaos"
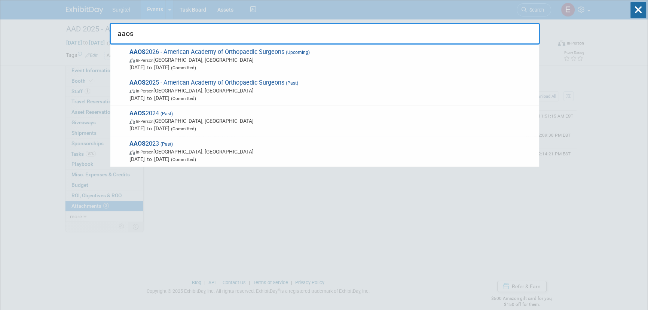
click at [189, 98] on span "Mar 11, 2025 to Mar 13, 2025 (Committed)" at bounding box center [332, 97] width 406 height 7
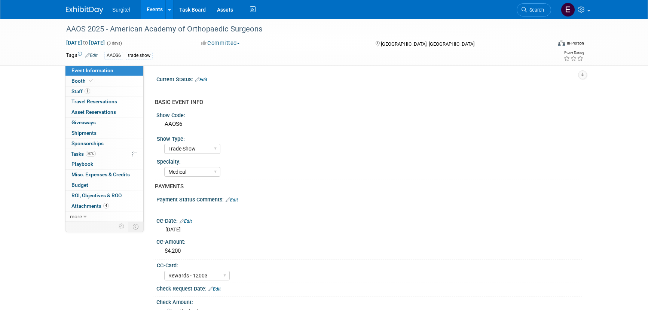
select select "Trade Show"
select select "Medical"
select select "Rewards - 12003"
select select "Yes"
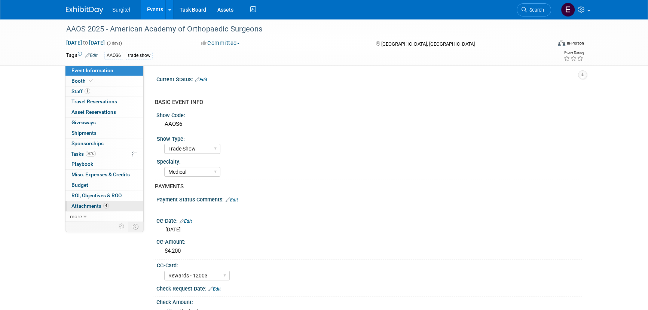
click at [110, 206] on link "4 Attachments 4" at bounding box center [104, 206] width 78 height 10
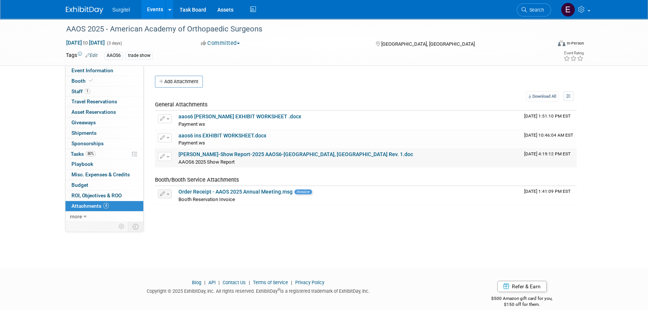
click at [229, 154] on link "[PERSON_NAME]-Show Report-2025 AAOS6-[GEOGRAPHIC_DATA], [GEOGRAPHIC_DATA] Rev. …" at bounding box center [295, 154] width 235 height 6
click at [159, 9] on link "Events" at bounding box center [154, 9] width 27 height 19
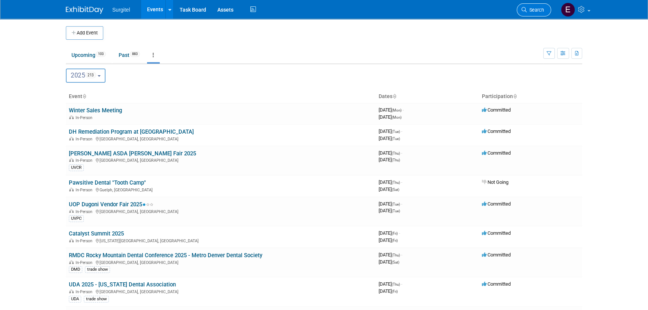
click at [540, 9] on span "Search" at bounding box center [535, 10] width 17 height 6
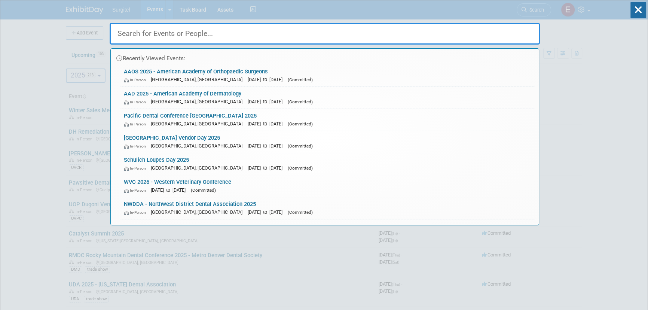
click at [300, 27] on input "text" at bounding box center [325, 34] width 430 height 22
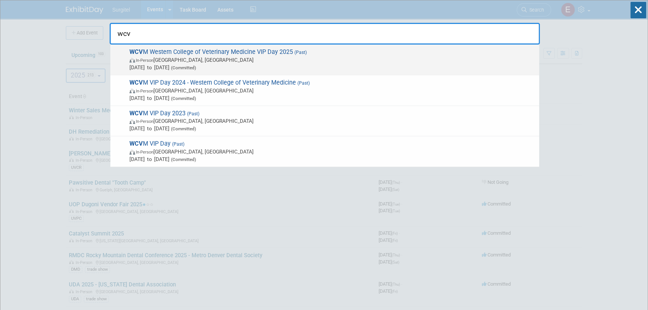
type input "wcv"
click at [335, 52] on span "WCV M Western College of Veterinary Medicine VIP Day 2025 (Past) In-Person [GEO…" at bounding box center [331, 59] width 408 height 23
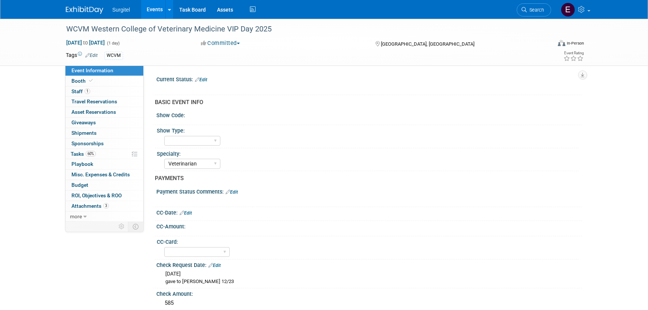
select select "Veterinarian"
select select "Yes"
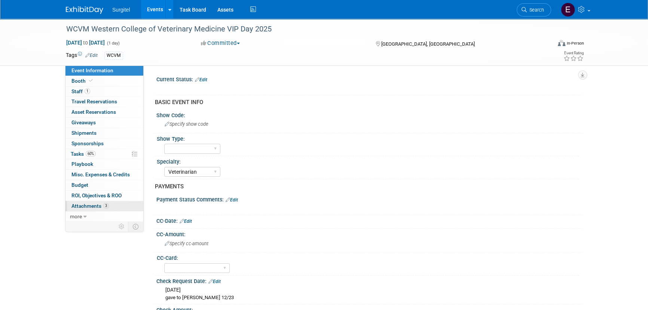
click at [89, 206] on span "Attachments 3" at bounding box center [89, 206] width 37 height 6
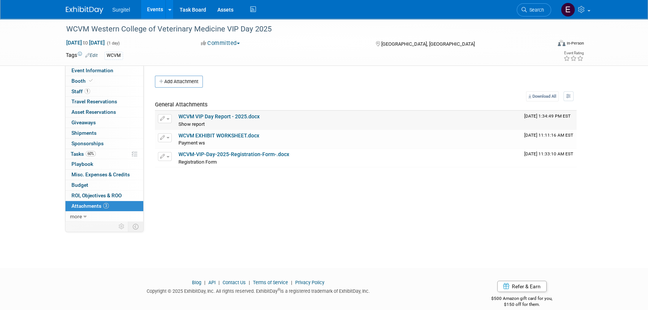
click at [217, 116] on link "WCVM VIP Day Report - 2025.docx" at bounding box center [218, 116] width 81 height 6
click at [539, 9] on span "Search" at bounding box center [535, 10] width 17 height 6
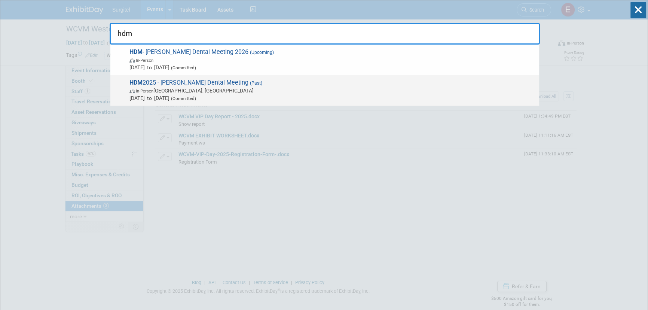
type input "hdm"
click at [150, 94] on span "Mar 20, 2025 to Mar 22, 2025 (Committed)" at bounding box center [332, 97] width 406 height 7
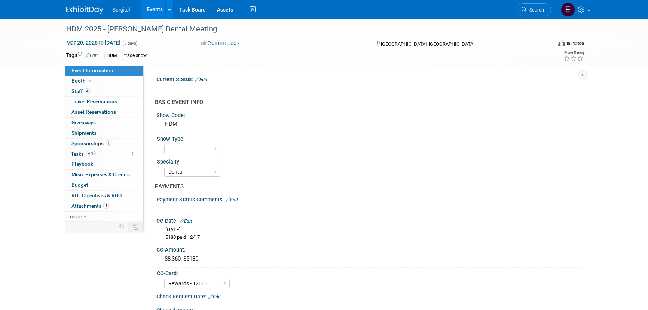
select select "Dental"
select select "Rewards - 12003"
select select "Yes"
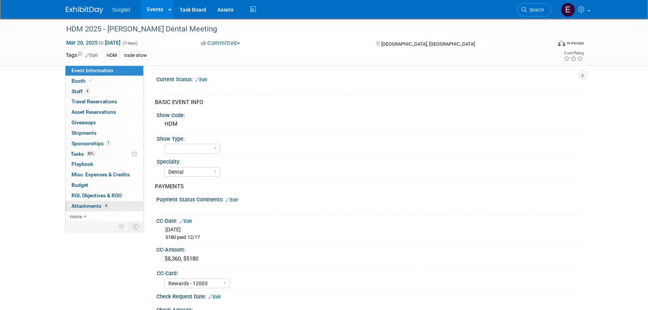
click at [93, 206] on span "Attachments 4" at bounding box center [89, 206] width 37 height 6
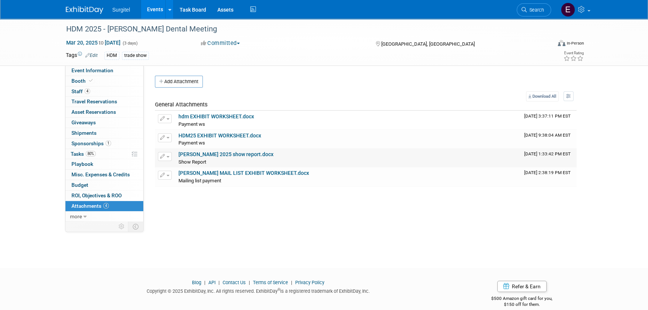
click at [232, 154] on link "HInman 2025 show report.docx" at bounding box center [225, 154] width 95 height 6
click at [215, 156] on link "HInman 2025 show report.docx" at bounding box center [225, 154] width 95 height 6
click at [540, 16] on li "Search" at bounding box center [534, 9] width 34 height 18
click at [538, 10] on span "Search" at bounding box center [535, 10] width 17 height 6
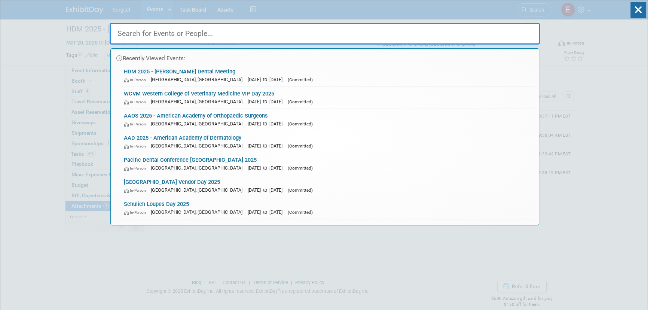
click at [282, 31] on input "text" at bounding box center [325, 34] width 430 height 22
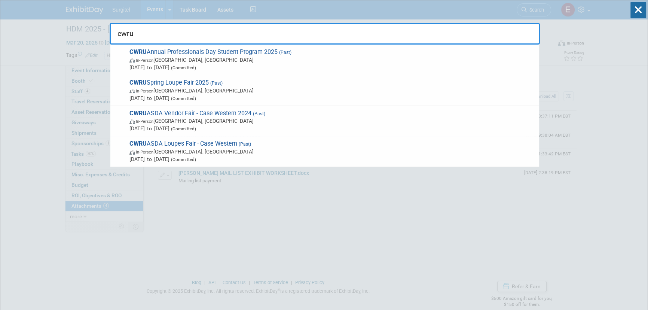
type input "cwru"
click at [246, 57] on span "In-Person Cleveland, OH" at bounding box center [332, 59] width 406 height 7
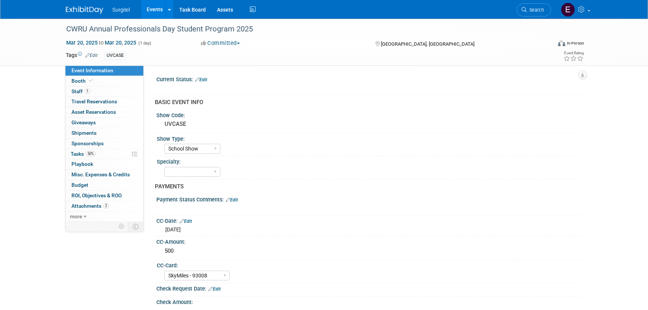
select select "School Show"
select select "SkyMiles - 93008"
select select "Yes"
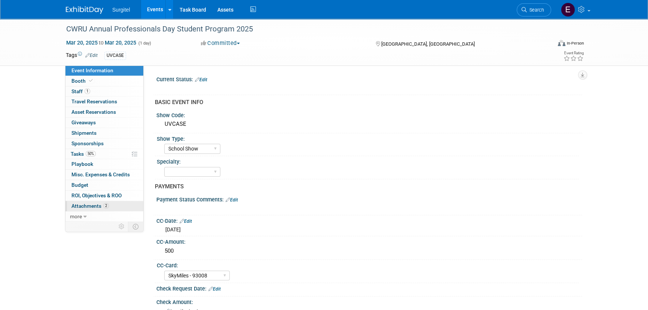
click at [95, 202] on link "2 Attachments 2" at bounding box center [104, 206] width 78 height 10
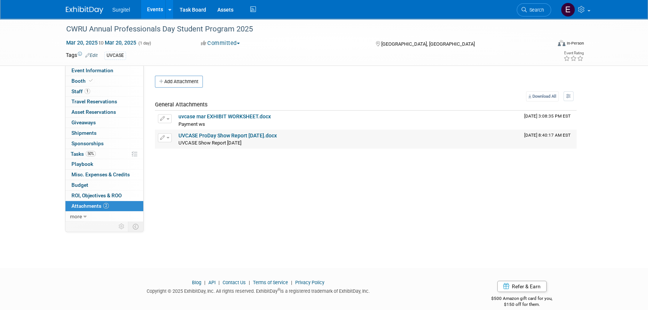
click at [223, 140] on span "UVCASE Show Report [DATE]" at bounding box center [209, 143] width 63 height 6
click at [223, 135] on link "UVCASE ProDay Show Report [DATE].docx" at bounding box center [227, 135] width 98 height 6
click at [530, 11] on span "Search" at bounding box center [535, 10] width 17 height 6
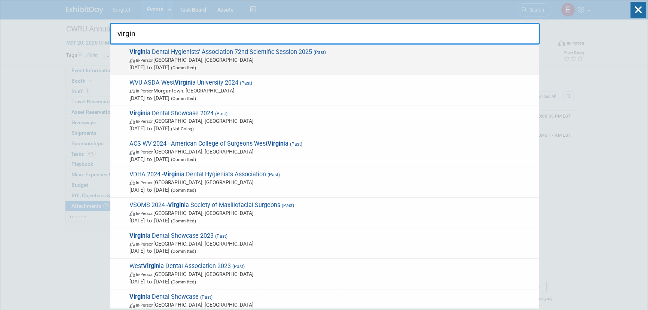
type input "virgin"
click at [159, 59] on span "In-Person Falls Church, VA" at bounding box center [332, 59] width 406 height 7
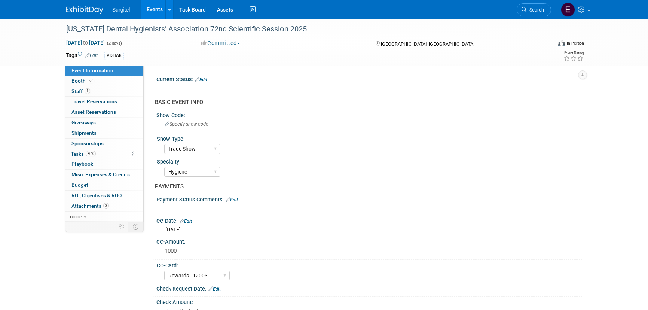
select select "Trade Show"
select select "Hygiene"
select select "Rewards - 12003"
select select "No"
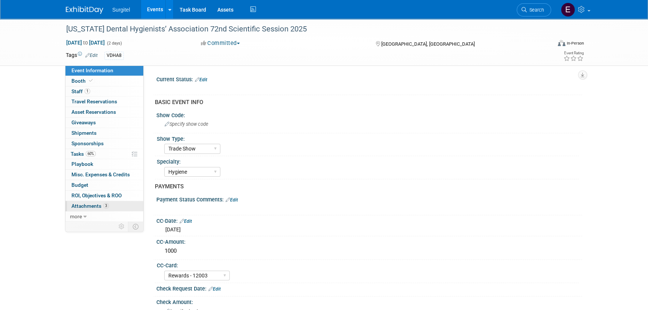
click at [104, 205] on span "3" at bounding box center [106, 206] width 6 height 6
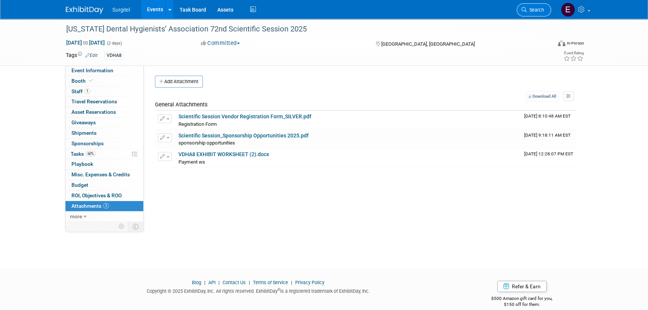
click at [526, 8] on icon at bounding box center [523, 9] width 5 height 5
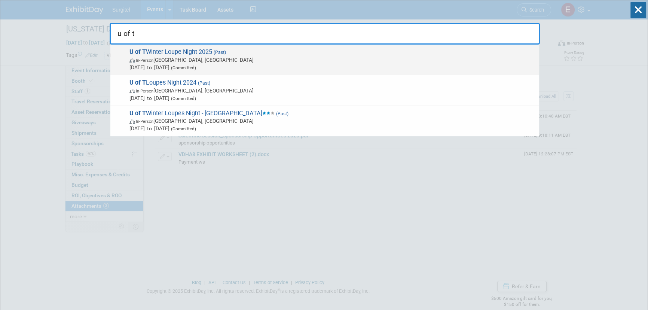
type input "u of t"
click at [160, 52] on span "U of T Winter Loupe Night 2025 (Past) In-Person Toronto, Canada Mar 24, 2025 to…" at bounding box center [331, 59] width 408 height 23
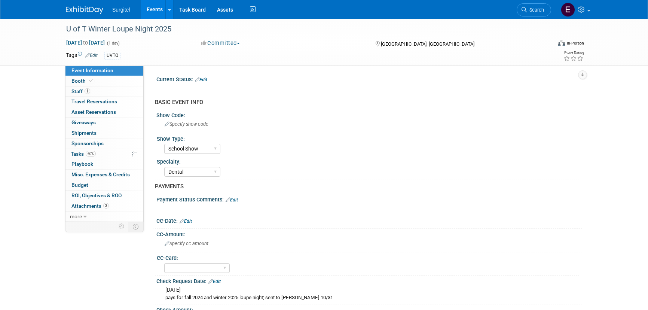
select select "School Show"
select select "Dental"
select select "Yes"
select select "Undecided"
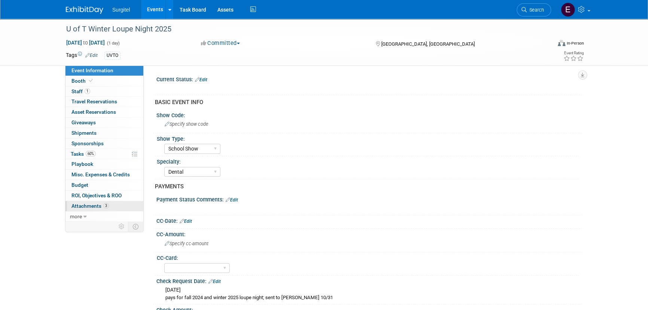
click at [105, 205] on span "3" at bounding box center [106, 206] width 6 height 6
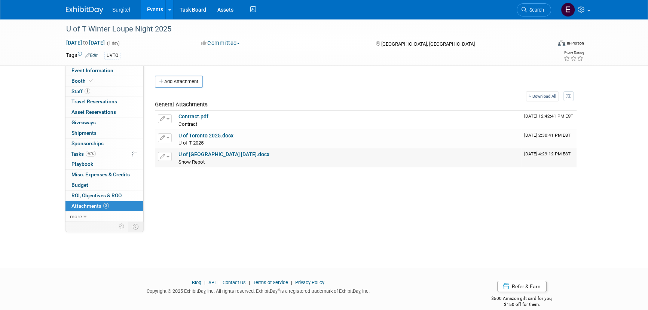
click at [222, 154] on link "U of [GEOGRAPHIC_DATA] [DATE].docx" at bounding box center [223, 154] width 91 height 6
drag, startPoint x: 531, startPoint y: 10, endPoint x: 584, endPoint y: 2, distance: 53.0
click at [531, 9] on span "Search" at bounding box center [535, 10] width 17 height 6
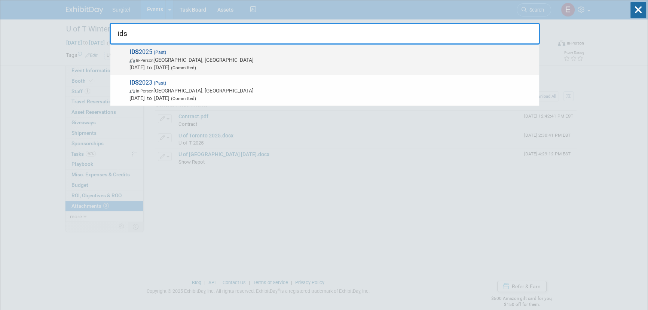
type input "ids"
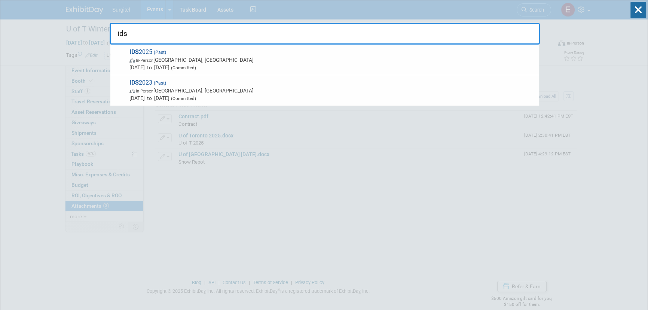
drag, startPoint x: 215, startPoint y: 68, endPoint x: 221, endPoint y: 67, distance: 6.4
click at [196, 68] on span "(Committed)" at bounding box center [182, 67] width 27 height 5
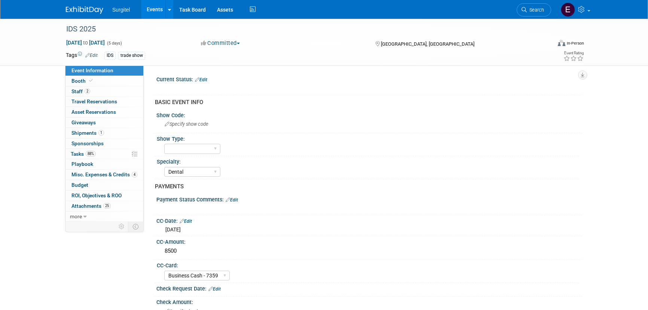
select select "Dental"
select select "Business Cash - 7359"
select select "No"
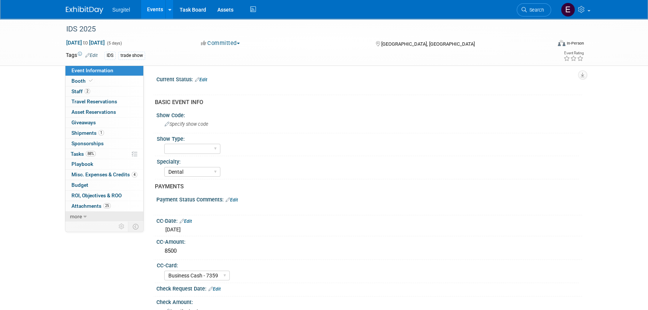
click at [89, 211] on link "more" at bounding box center [104, 216] width 78 height 10
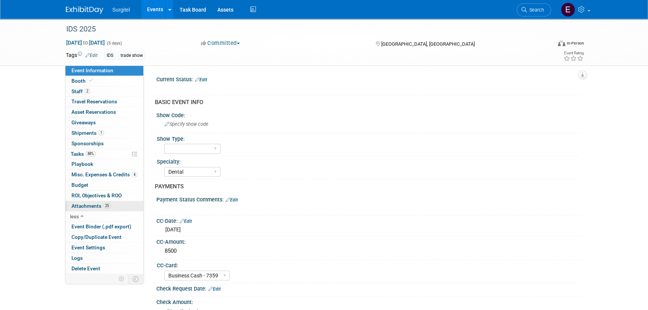
click at [89, 207] on span "Attachments 25" at bounding box center [90, 206] width 39 height 6
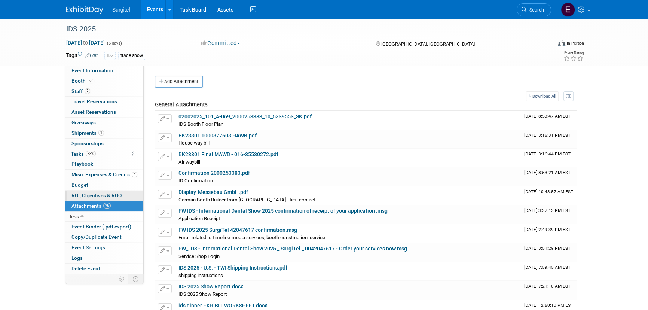
click at [99, 195] on span "ROI, Objectives & ROO 0" at bounding box center [96, 195] width 50 height 6
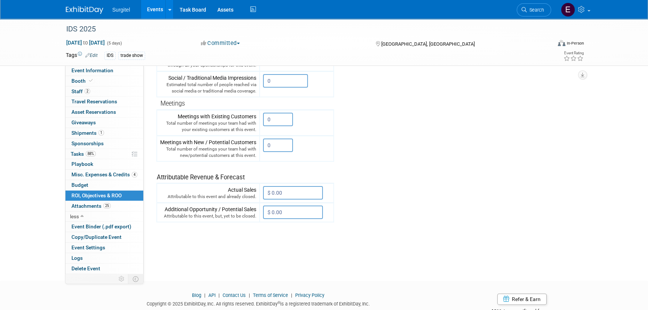
scroll to position [212, 0]
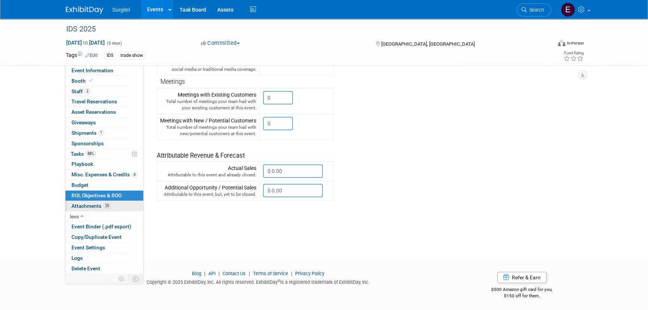
click at [92, 206] on span "Attachments 25" at bounding box center [90, 206] width 39 height 6
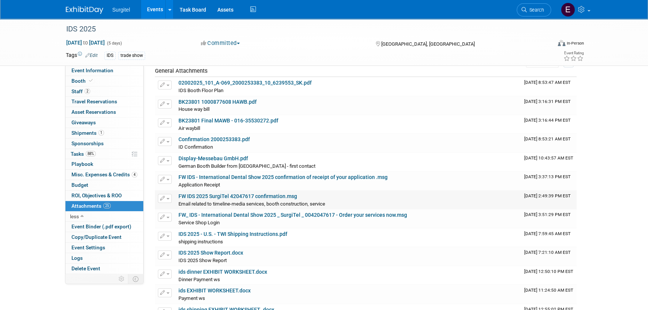
scroll to position [204, 0]
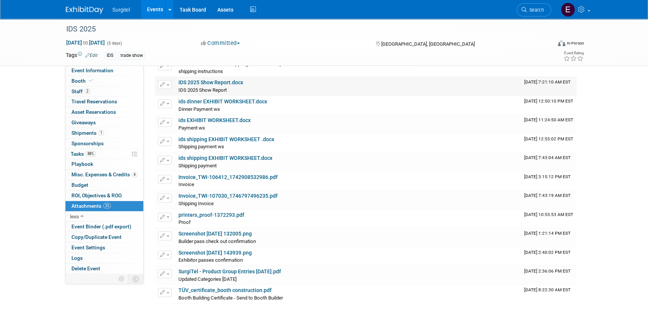
click at [217, 84] on link "IDS 2025 Show Report.docx" at bounding box center [210, 82] width 65 height 6
click at [542, 7] on span "Search" at bounding box center [535, 10] width 17 height 6
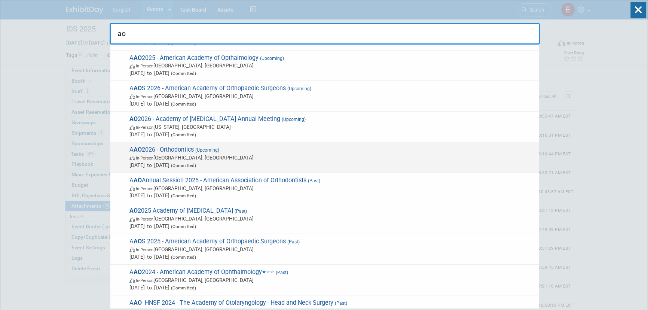
scroll to position [68, 0]
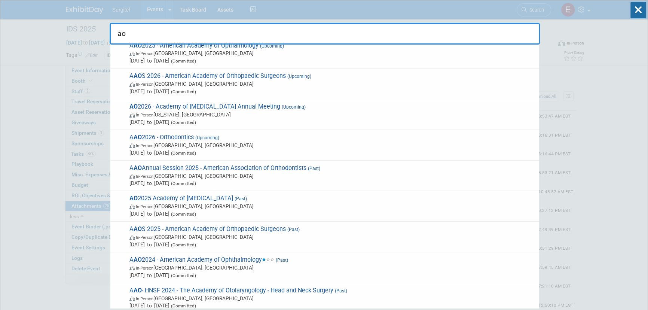
type input "ao"
click at [200, 200] on span "AO 2025 Academy of Osseointegration (Past) In-Person Seattle, WA Mar 27, 2025 t…" at bounding box center [331, 206] width 408 height 23
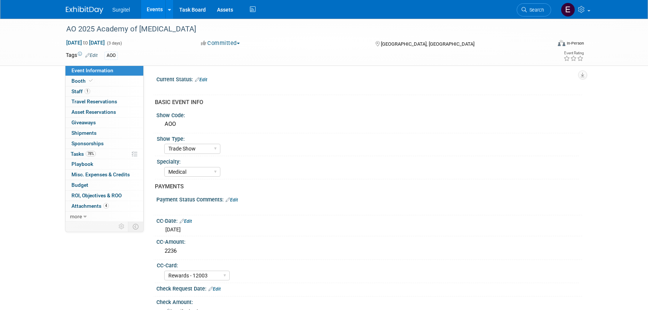
select select "Trade Show"
select select "Medical"
select select "Rewards - 12003"
select select "Yes"
select select "No"
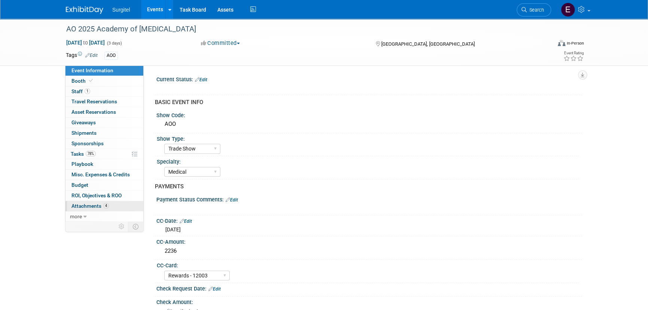
click at [95, 209] on link "4 Attachments 4" at bounding box center [104, 206] width 78 height 10
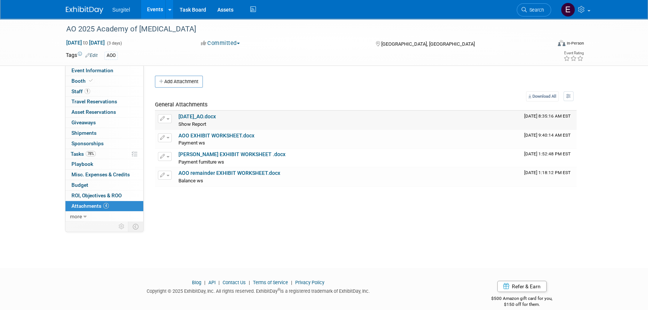
click at [189, 112] on td "[DATE]_AO.docx Show Report Show Report X" at bounding box center [348, 120] width 346 height 19
click at [189, 114] on link "[DATE]_AO.docx" at bounding box center [196, 116] width 37 height 6
click at [520, 11] on link "Search" at bounding box center [534, 9] width 34 height 13
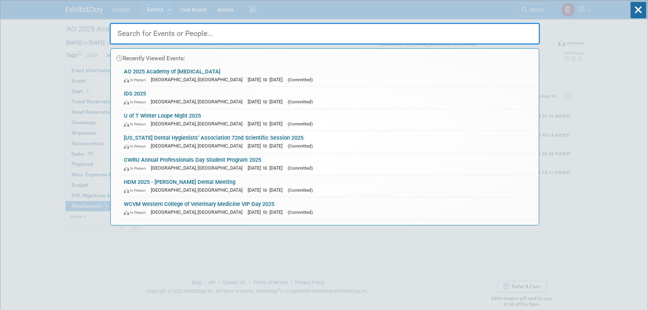
click at [214, 39] on input "text" at bounding box center [325, 34] width 430 height 22
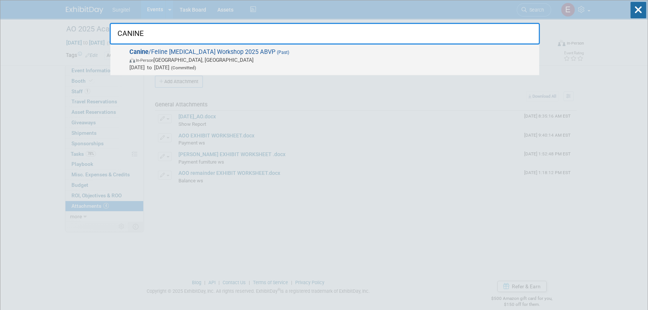
type input "CANINE"
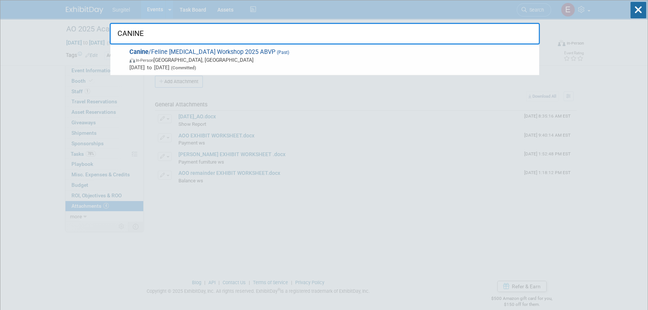
click at [217, 59] on span "In-Person San Antonio, TX" at bounding box center [332, 59] width 406 height 7
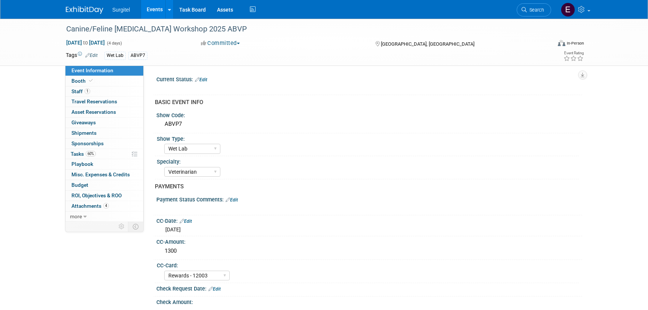
select select "Wet Lab"
select select "Veterinarian"
select select "Rewards - 12003"
select select "Yes"
select select "Undecided"
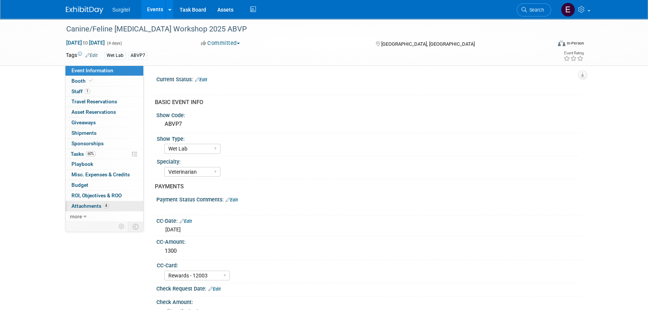
click at [105, 205] on span "4" at bounding box center [106, 206] width 6 height 6
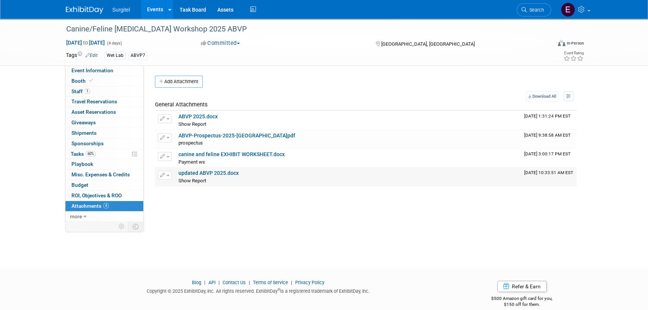
click at [201, 172] on link "updated ABVP 2025.docx" at bounding box center [208, 173] width 60 height 6
click at [151, 6] on link "Events" at bounding box center [154, 9] width 27 height 19
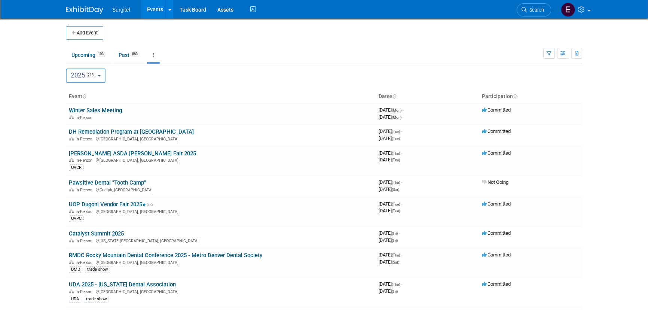
click at [536, 7] on span "Search" at bounding box center [535, 10] width 17 height 6
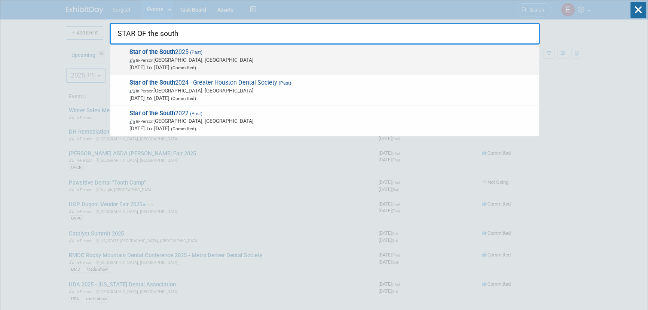
type input "STAR OF the south"
click at [165, 68] on span "Mar 28, 2025 to Mar 29, 2025 (Committed)" at bounding box center [332, 67] width 406 height 7
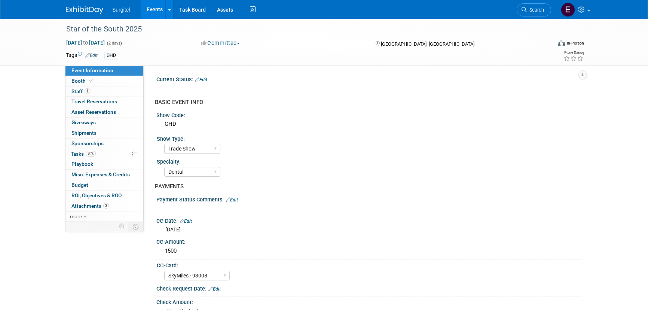
select select "Trade Show"
select select "Dental"
select select "SkyMiles - 93008"
select select "Yes"
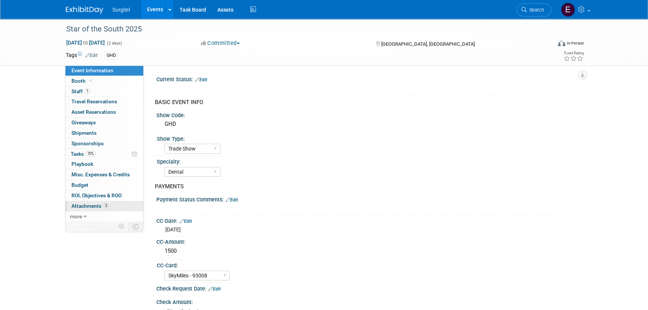
click at [106, 203] on span "3" at bounding box center [106, 206] width 6 height 6
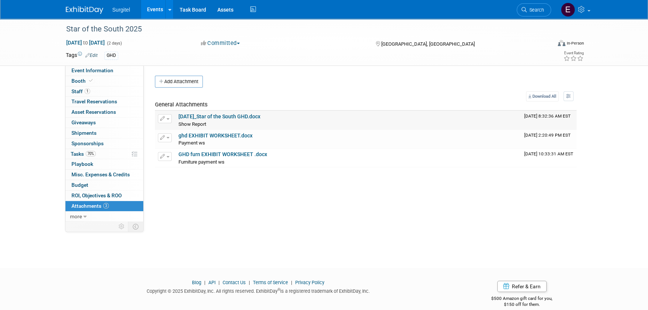
click at [199, 118] on link "3-28-25_Star of the South GHD.docx" at bounding box center [219, 116] width 82 height 6
click at [531, 6] on link "Search" at bounding box center [534, 9] width 34 height 13
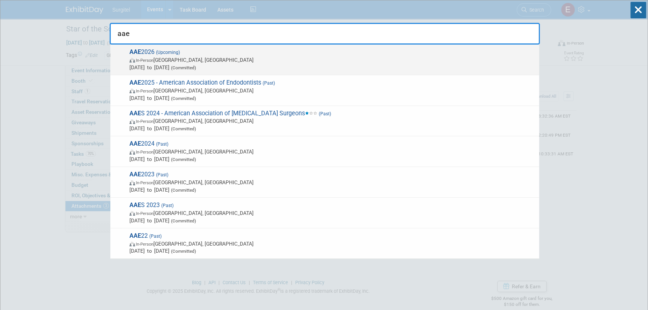
type input "aae"
click at [138, 61] on span "In-Person" at bounding box center [145, 60] width 18 height 5
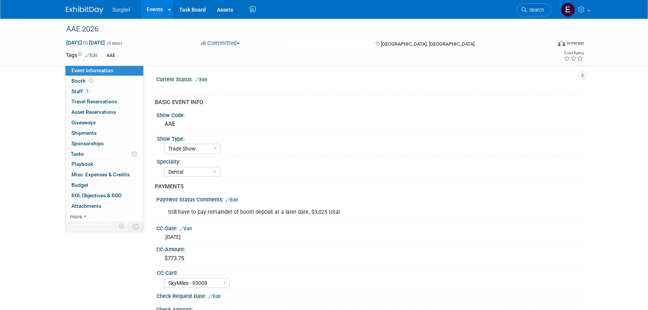
select select "Trade Show"
select select "Dental"
select select "SkyMiles - 93008"
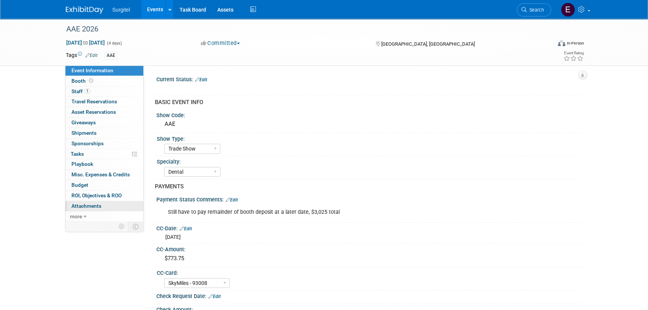
click at [111, 202] on link "0 Attachments 0" at bounding box center [104, 206] width 78 height 10
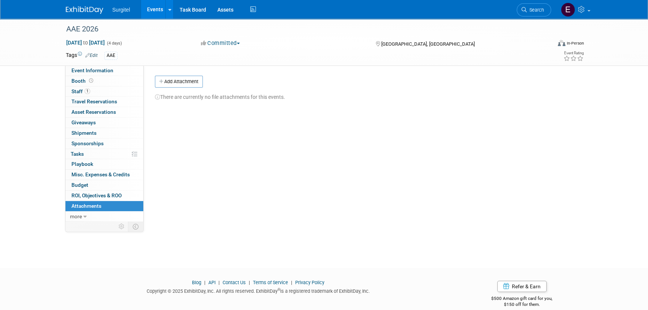
click at [539, 13] on link "Search" at bounding box center [534, 9] width 34 height 13
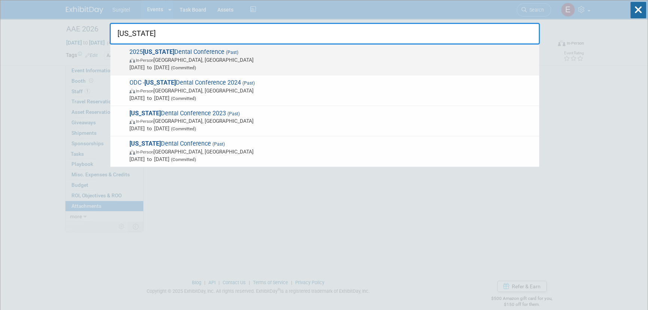
type input "oregon"
click at [137, 61] on span "In-Person" at bounding box center [145, 60] width 18 height 5
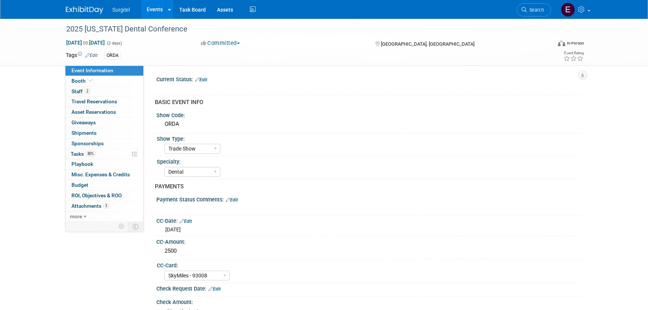
select select "Trade Show"
select select "Dental"
select select "SkyMiles - 93008"
select select "No"
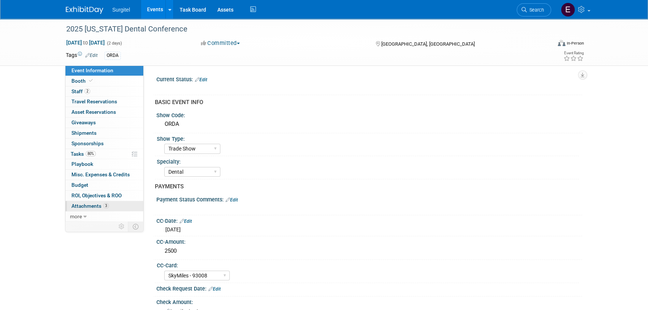
click at [116, 208] on link "3 Attachments 3" at bounding box center [104, 206] width 78 height 10
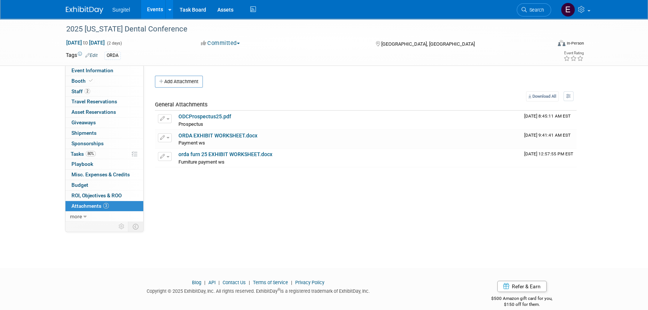
click at [542, 11] on span "Search" at bounding box center [535, 10] width 17 height 6
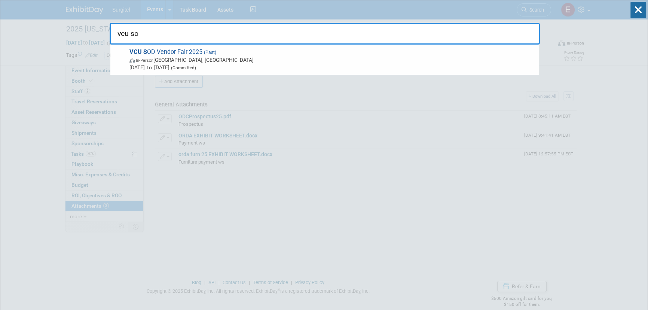
type input "vcu sod"
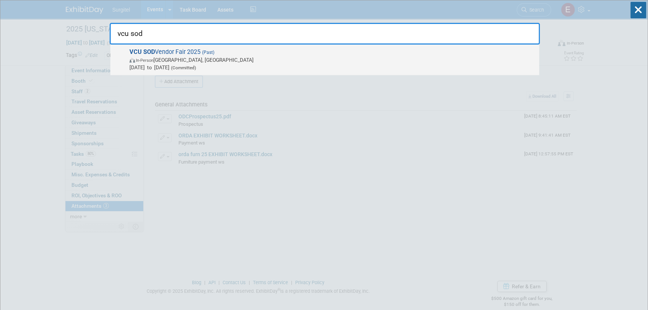
click at [349, 67] on span "Apr 3, 2025 to Apr 3, 2025 (Committed)" at bounding box center [332, 67] width 406 height 7
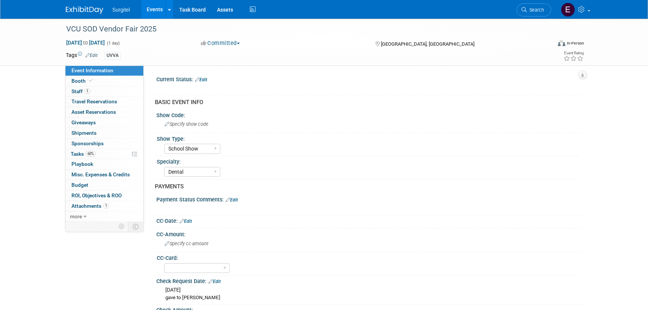
select select "School Show"
select select "Dental"
select select "No"
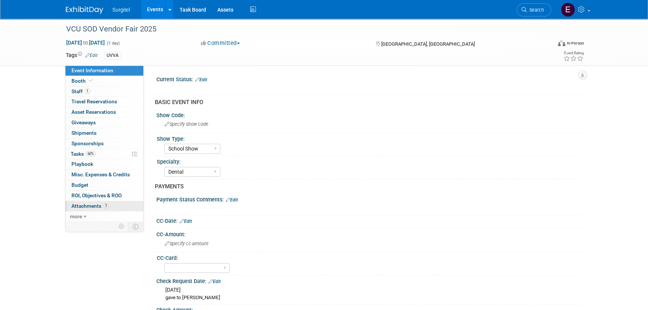
click at [95, 205] on span "Attachments 1" at bounding box center [89, 206] width 37 height 6
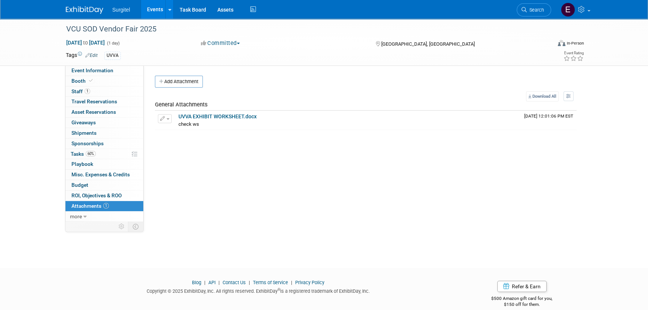
click at [536, 10] on span "Search" at bounding box center [535, 10] width 17 height 6
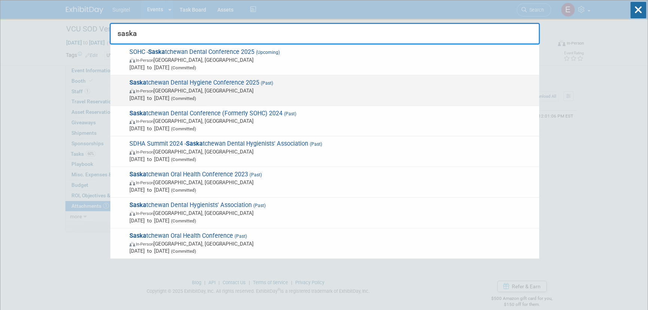
type input "saska"
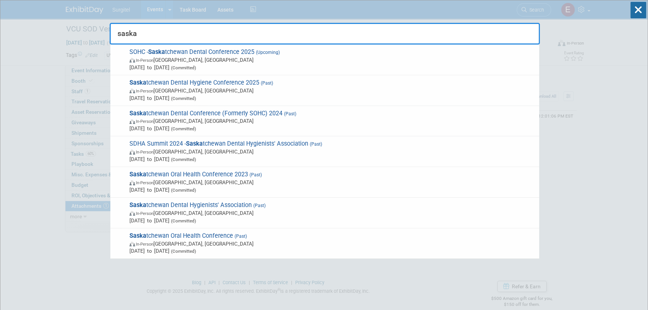
click at [333, 100] on span "Apr 4, 2025 to Apr 5, 2025 (Committed)" at bounding box center [332, 97] width 406 height 7
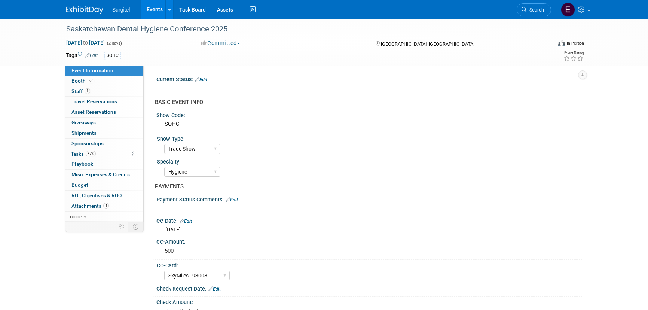
select select "Trade Show"
select select "Hygiene"
select select "SkyMiles - 93008"
select select "Yes"
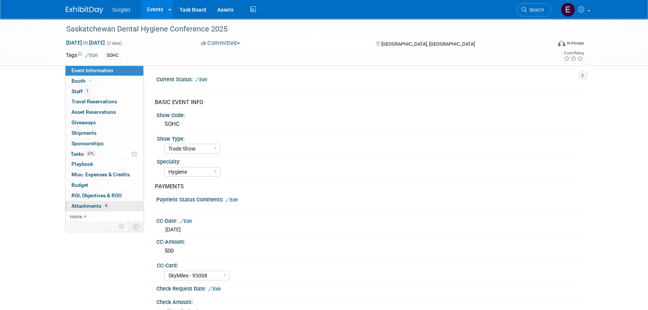
click at [85, 207] on span "Attachments 4" at bounding box center [89, 206] width 37 height 6
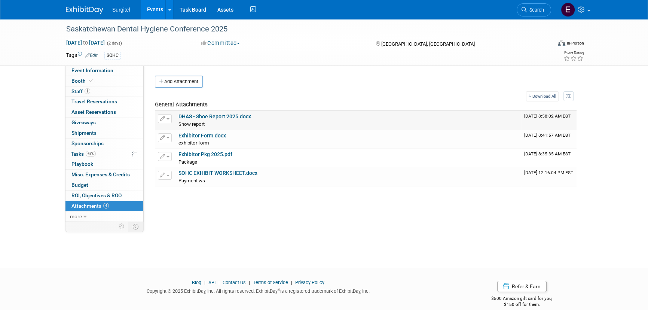
click at [213, 117] on link "DHAS - Shoe Report 2025.docx" at bounding box center [214, 116] width 73 height 6
click at [539, 6] on link "Search" at bounding box center [534, 9] width 34 height 13
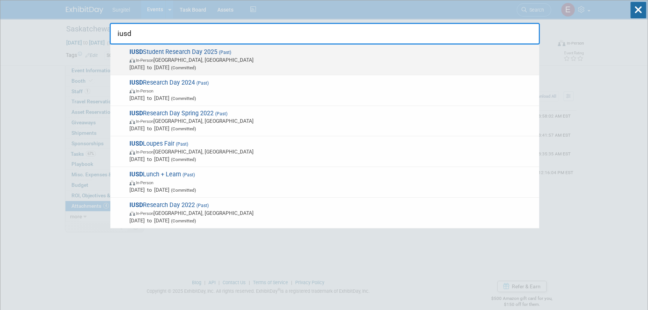
type input "iusd"
click at [208, 55] on span "IUSD Student Research Day 2025 (Past) In-Person Indianapolis, IN Apr 10, 2025 t…" at bounding box center [331, 59] width 408 height 23
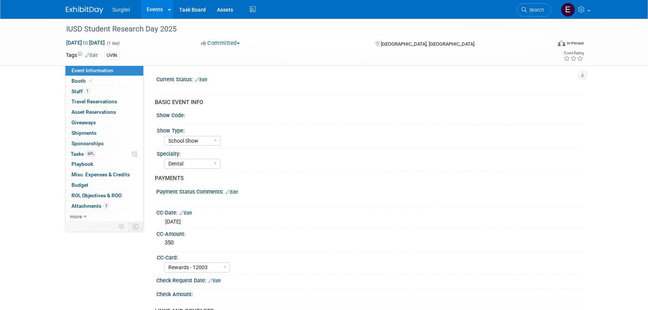
select select "School Show"
select select "Dental"
select select "Rewards - 12003"
select select "No"
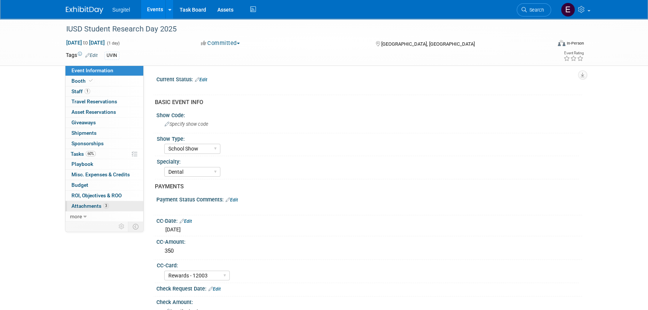
click at [97, 206] on span "Attachments 3" at bounding box center [89, 206] width 37 height 6
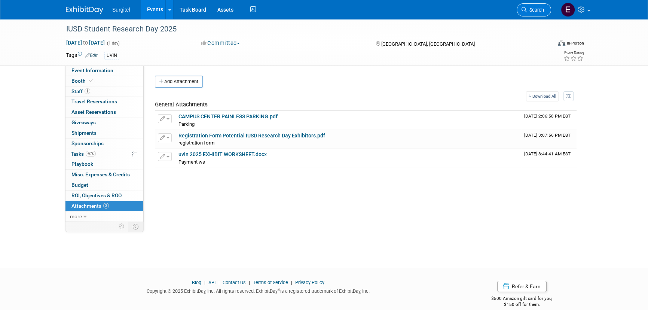
click at [527, 4] on link "Search" at bounding box center [534, 9] width 34 height 13
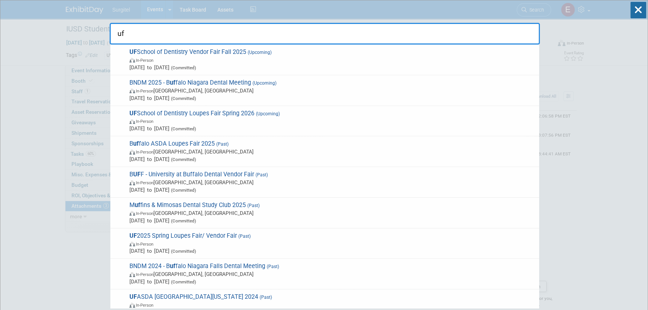
click at [228, 33] on input "uf" at bounding box center [325, 34] width 430 height 22
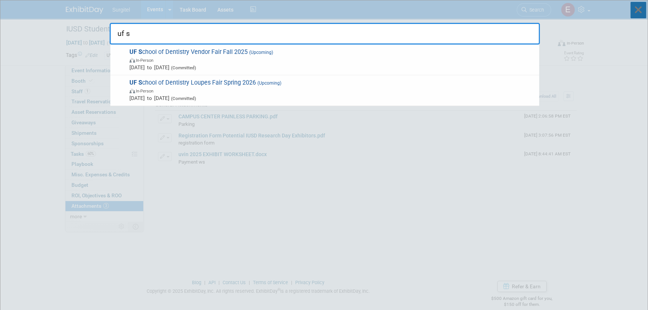
type input "uf s"
click at [633, 8] on icon at bounding box center [638, 10] width 16 height 16
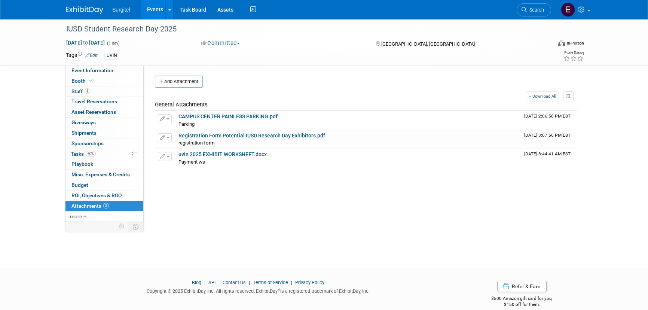
click at [157, 12] on link "Events" at bounding box center [154, 9] width 27 height 19
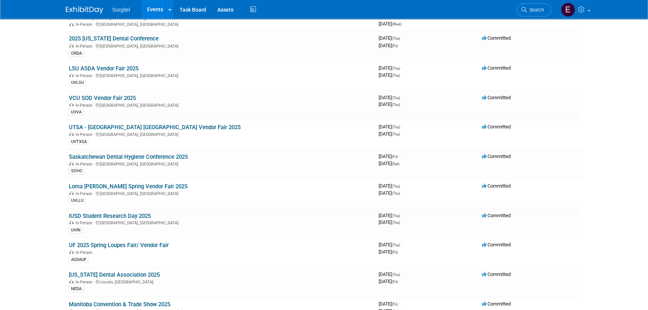
scroll to position [1802, 0]
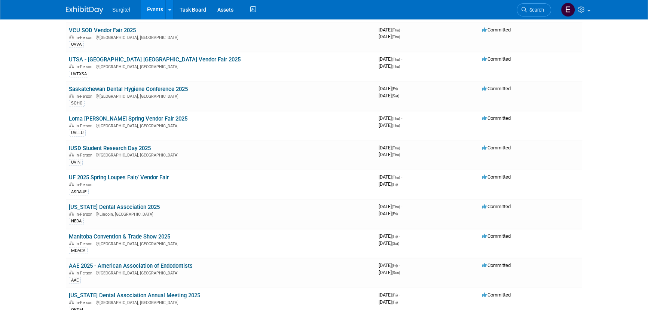
click at [145, 174] on link "UF 2025 Spring Loupes Fair/ Vendor Fair" at bounding box center [119, 177] width 100 height 7
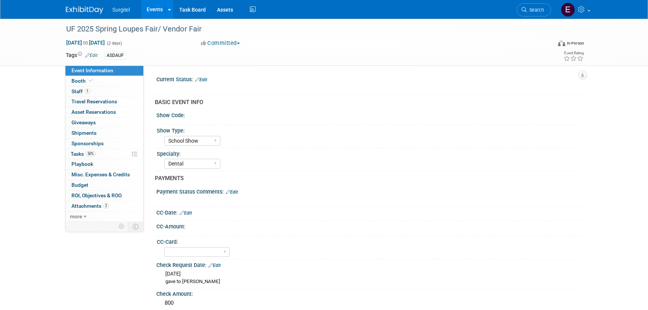
select select "School Show"
select select "Dental"
select select "No"
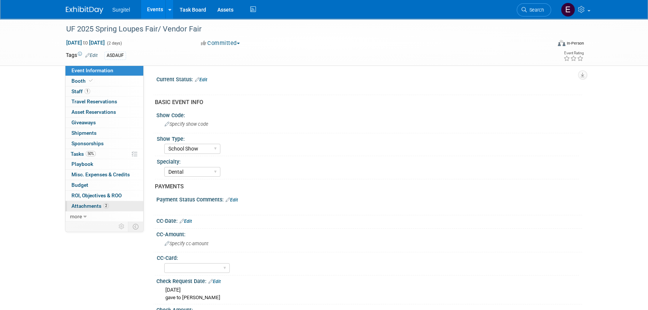
click at [89, 206] on span "Attachments 2" at bounding box center [89, 206] width 37 height 6
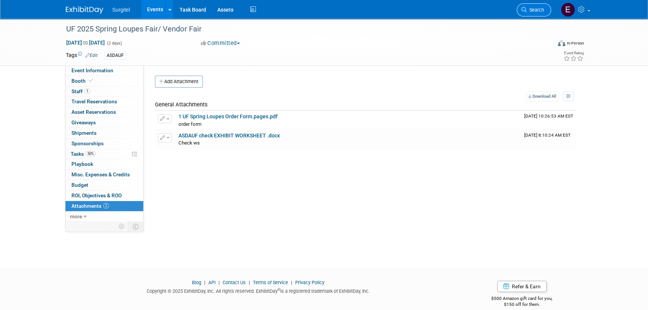
click at [527, 13] on link "Search" at bounding box center [534, 9] width 34 height 13
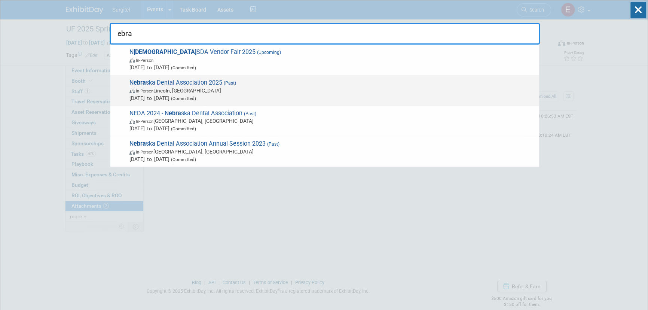
type input "ebra"
click at [206, 101] on span "[DATE] to [DATE] (Committed)" at bounding box center [332, 97] width 406 height 7
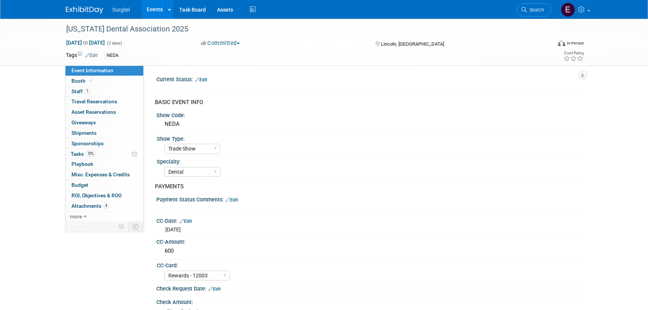
select select "Trade Show"
select select "Dental"
select select "Rewards - 12003"
select select "Yes"
select select "Undecided"
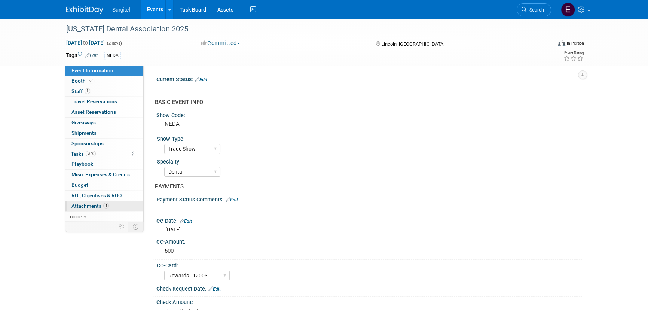
click at [105, 203] on span "4" at bounding box center [106, 206] width 6 height 6
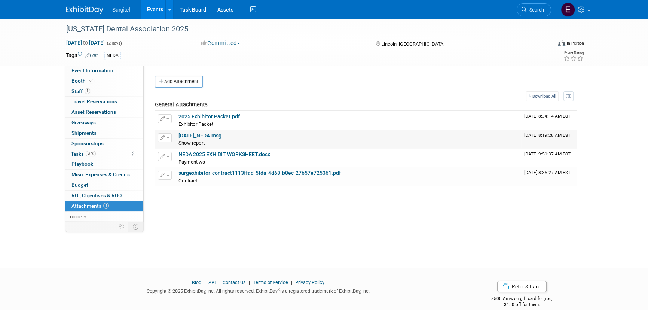
click at [183, 135] on link "4-10-25_NEDA.msg" at bounding box center [199, 135] width 43 height 6
click at [536, 6] on link "Search" at bounding box center [534, 9] width 34 height 13
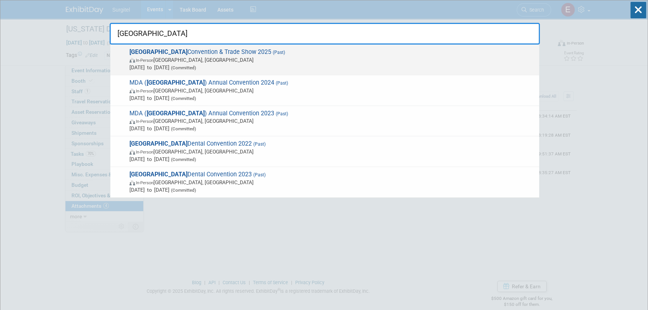
type input "manitoba"
click at [261, 54] on span "Manitoba Convention & Trade Show 2025 (Past) In-Person Winnipeg, Canada Apr 11,…" at bounding box center [331, 59] width 408 height 23
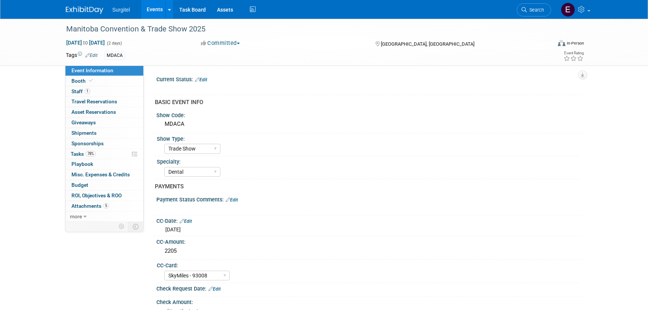
select select "Trade Show"
select select "Dental"
select select "SkyMiles - 93008"
select select "Yes"
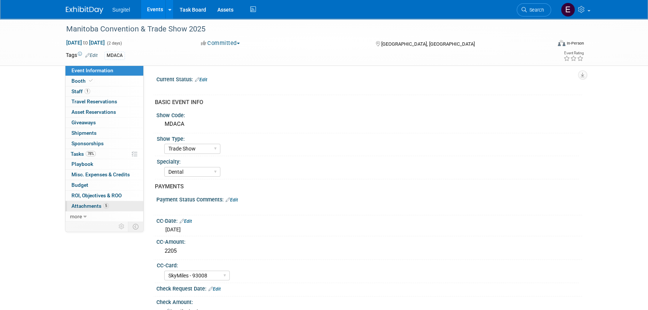
click at [95, 209] on link "5 Attachments 5" at bounding box center [104, 206] width 78 height 10
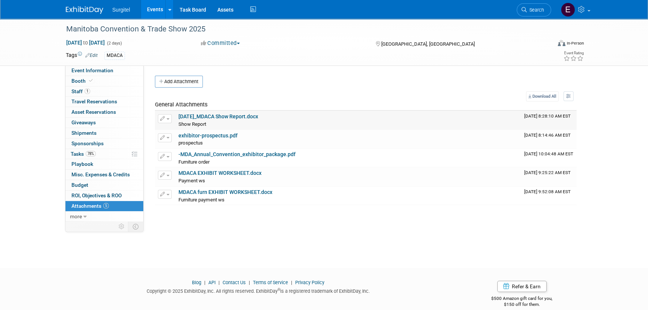
click at [210, 115] on link "4-11-25_MDACA Show Report.docx" at bounding box center [218, 116] width 80 height 6
click at [529, 9] on span "Search" at bounding box center [535, 10] width 17 height 6
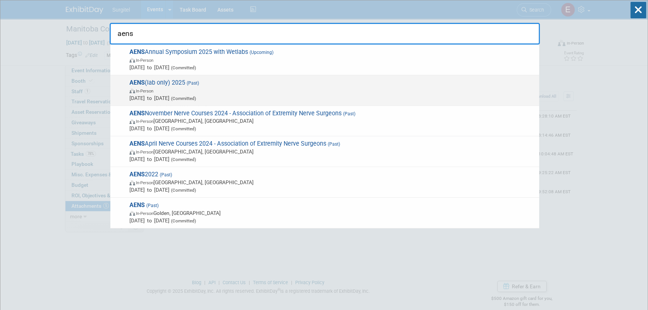
type input "aens"
click at [196, 97] on span "Apr 11, 2025 to Apr 12, 2025 (Committed)" at bounding box center [332, 97] width 406 height 7
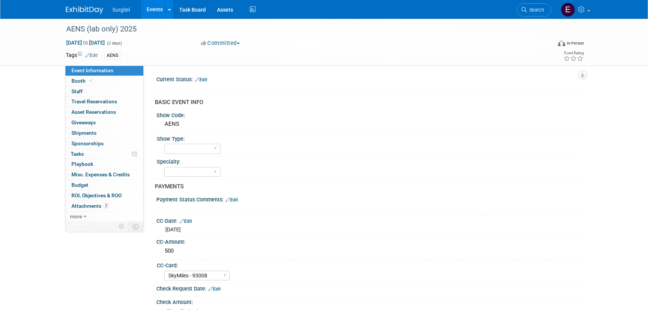
select select "SkyMiles - 93008"
select select "Yes"
select select "No"
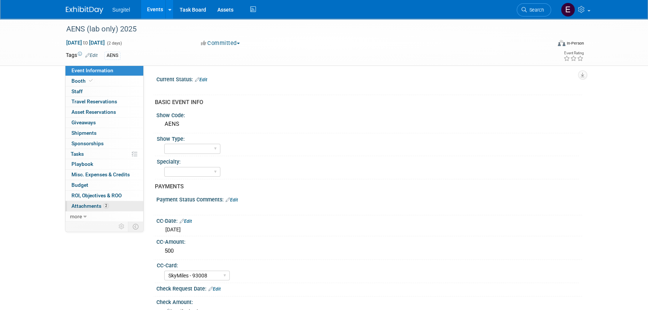
click at [87, 204] on span "Attachments 2" at bounding box center [89, 206] width 37 height 6
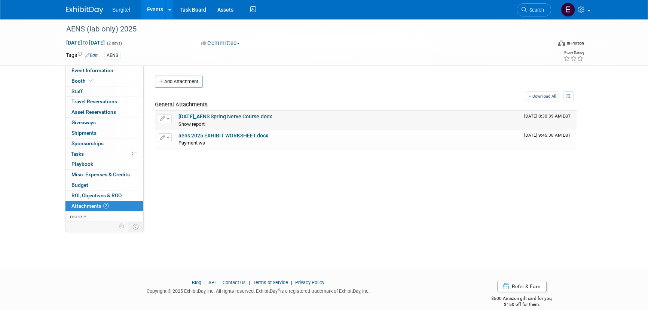
click at [194, 115] on link "4-11-25_AENS Spring Nerve Course.docx" at bounding box center [225, 116] width 94 height 6
click at [522, 7] on icon at bounding box center [523, 9] width 5 height 5
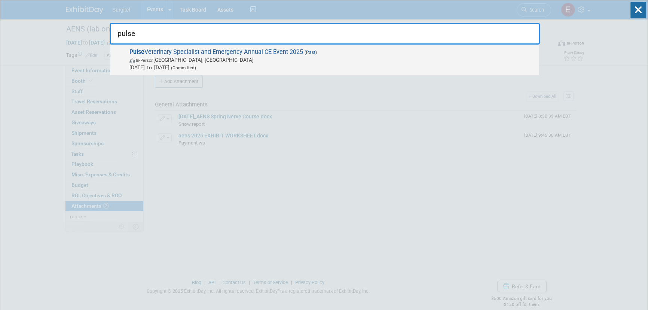
type input "pulse"
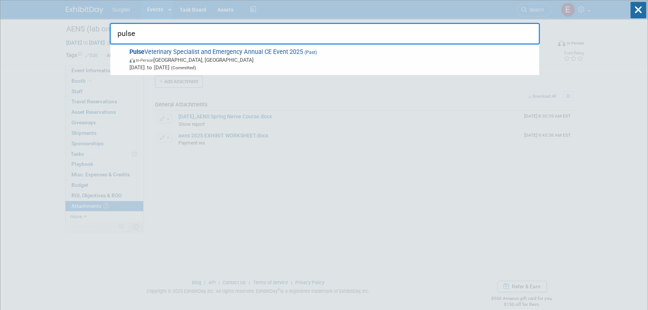
click at [147, 58] on span "In-Person" at bounding box center [145, 60] width 18 height 5
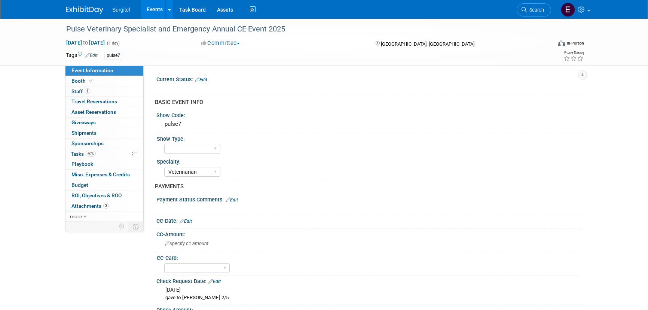
select select "Veterinarian"
select select "Yes"
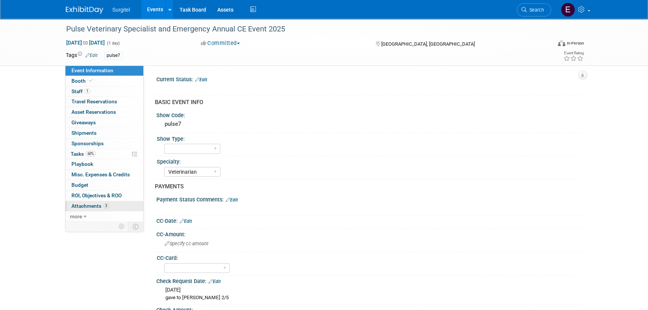
click at [121, 202] on link "3 Attachments 3" at bounding box center [104, 206] width 78 height 10
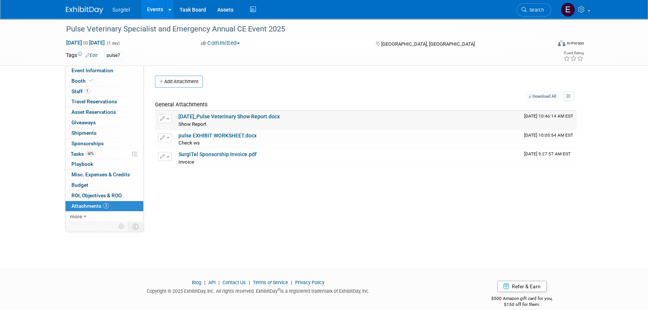
click at [210, 111] on td "4-13-25_Pulse Veterinary Show Report.docx Show Report Show Report X" at bounding box center [348, 120] width 346 height 19
click at [210, 115] on link "4-13-25_Pulse Veterinary Show Report.docx" at bounding box center [228, 116] width 101 height 6
click at [542, 11] on span "Search" at bounding box center [535, 10] width 17 height 6
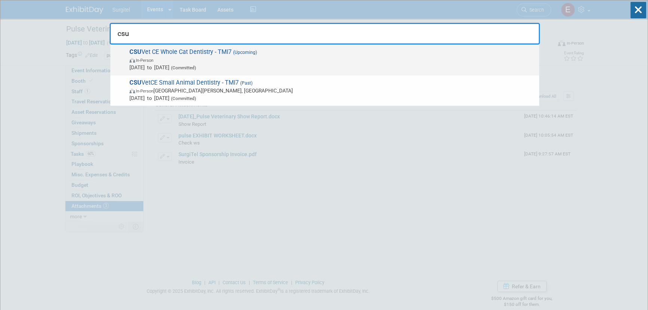
type input "csu"
click at [220, 58] on span "In-Person" at bounding box center [332, 59] width 406 height 7
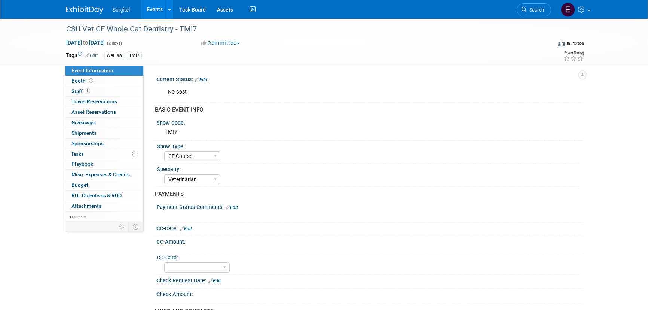
select select "CE Course"
select select "Veterinarian"
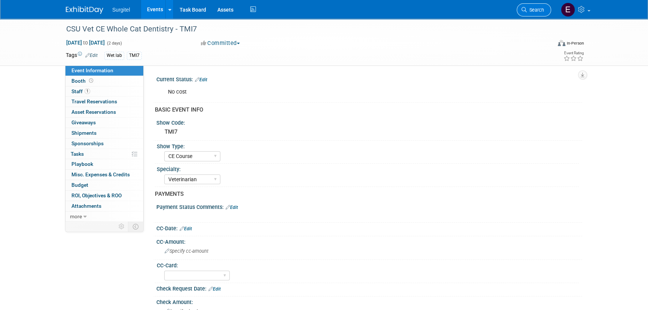
click at [542, 10] on span "Search" at bounding box center [535, 10] width 17 height 6
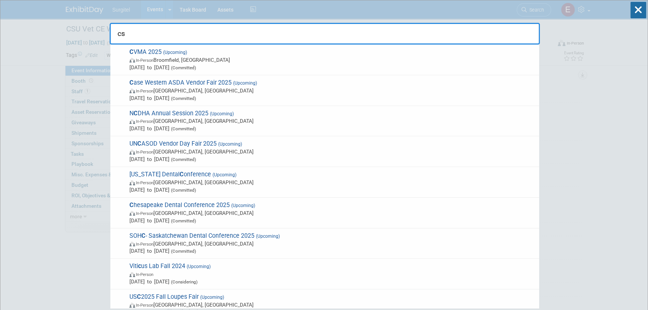
type input "csu"
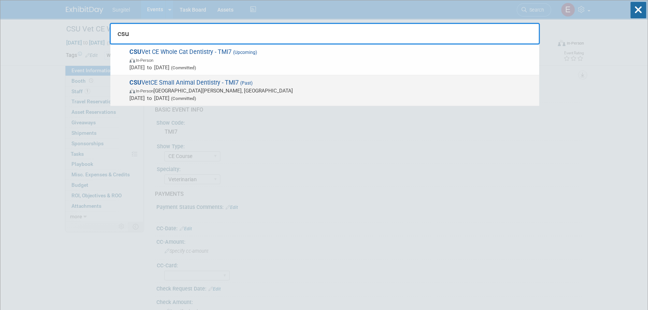
click at [185, 99] on span "Apr 22, 2025 to Apr 25, 2025 (Committed)" at bounding box center [332, 97] width 406 height 7
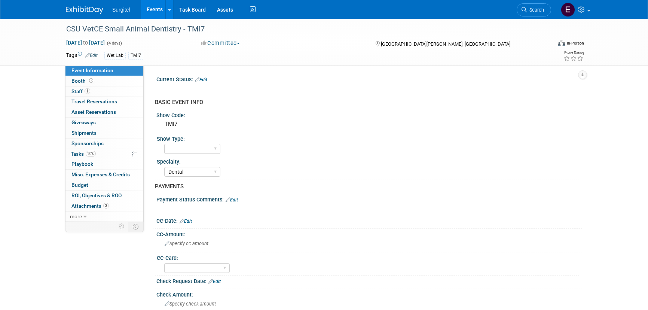
select select "Dental"
select select "No"
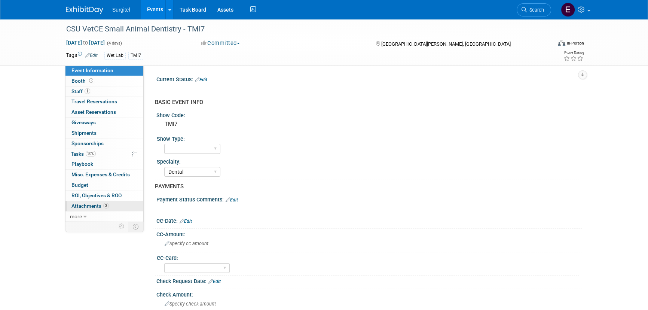
click at [97, 206] on span "Attachments 3" at bounding box center [89, 206] width 37 height 6
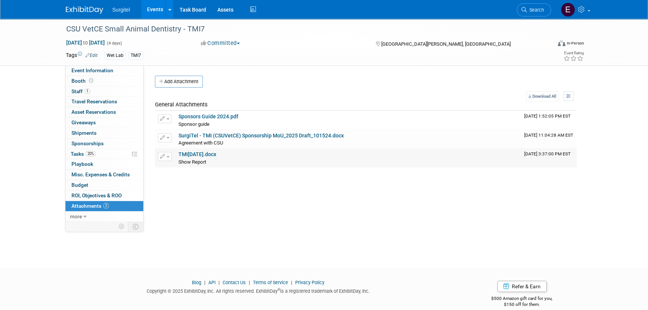
click at [214, 155] on link "TMI7 May 2025.docx" at bounding box center [197, 154] width 38 height 6
click at [531, 14] on link "Search" at bounding box center [534, 9] width 34 height 13
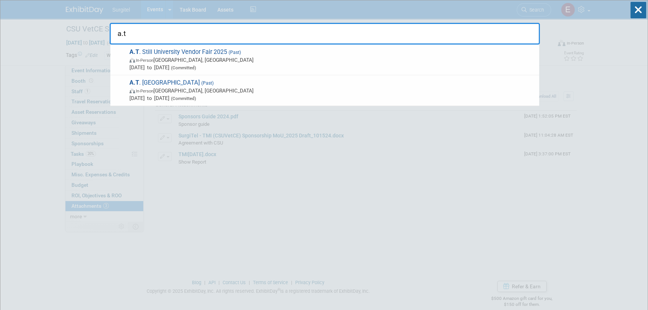
type input "a.t"
click at [191, 68] on span "Apr 22, 2025 to Apr 22, 2025 (Committed)" at bounding box center [332, 67] width 406 height 7
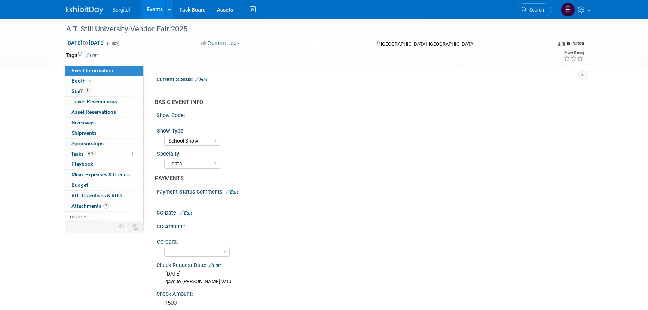
select select "School Show"
select select "Dental"
select select "No"
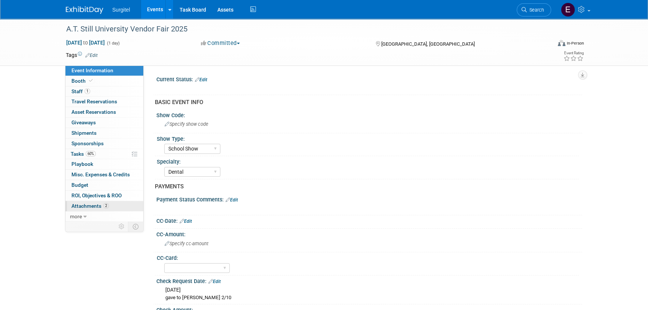
click at [111, 202] on link "2 Attachments 2" at bounding box center [104, 206] width 78 height 10
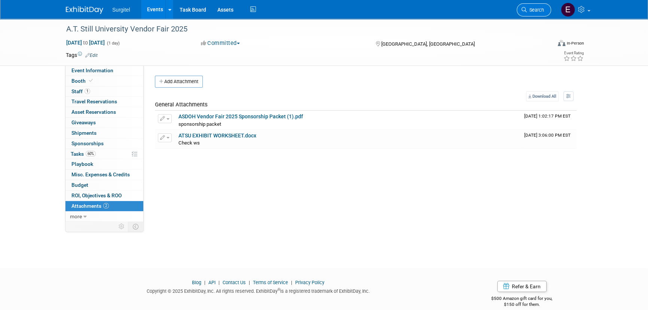
click at [528, 10] on span "Search" at bounding box center [535, 10] width 17 height 6
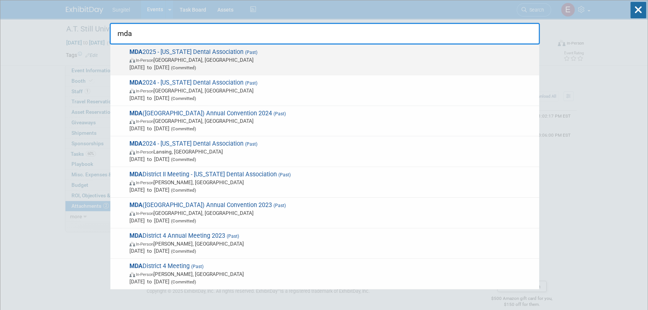
type input "mda"
click at [237, 55] on span "MDA 2025 - Michigan Dental Association (Past) In-Person Detroit, MI Apr 23, 202…" at bounding box center [331, 59] width 408 height 23
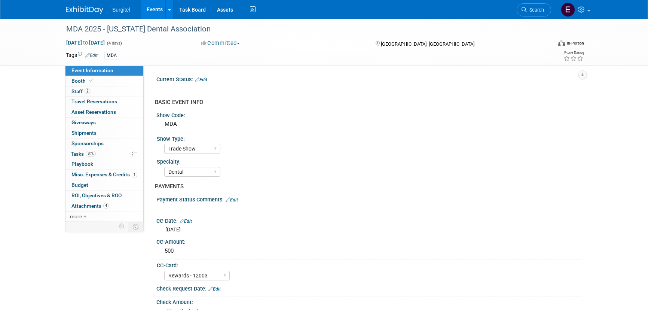
select select "Trade Show"
select select "Dental"
select select "Rewards - 12003"
select select "No"
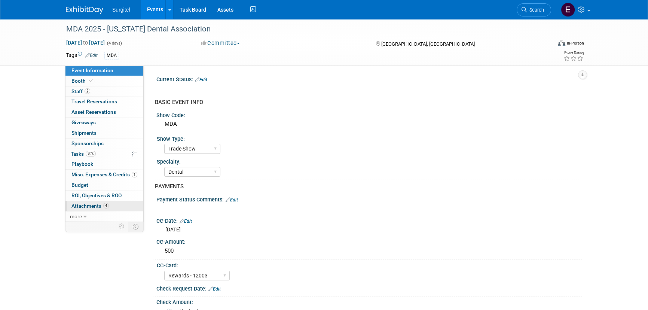
click at [104, 208] on span "Attachments 4" at bounding box center [89, 206] width 37 height 6
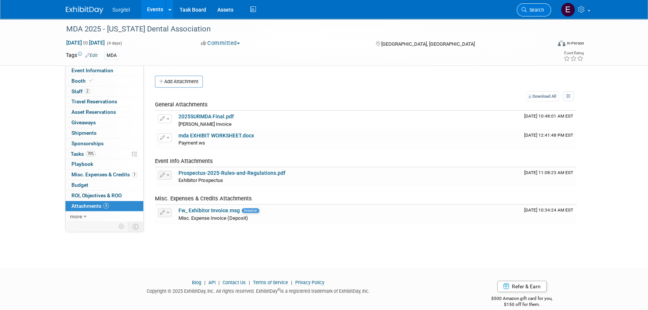
click at [525, 5] on link "Search" at bounding box center [534, 9] width 34 height 13
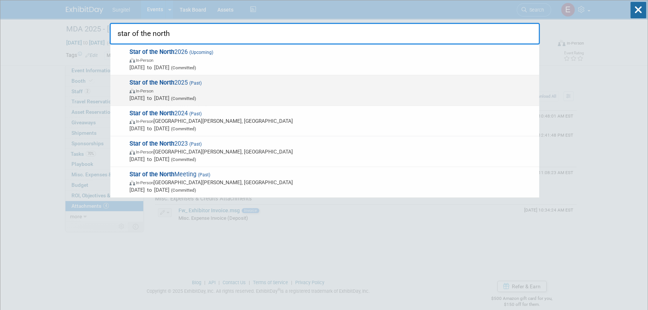
type input "star of the north"
click at [182, 89] on span "In-Person" at bounding box center [332, 90] width 406 height 7
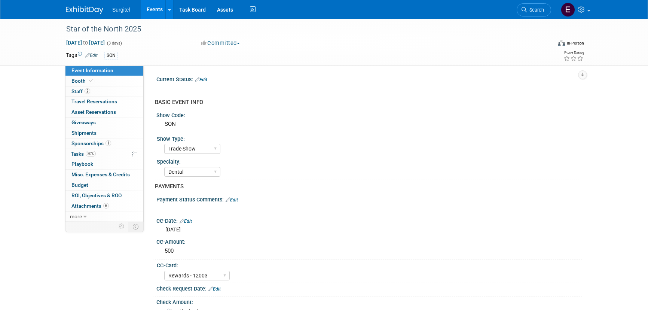
select select "Trade Show"
select select "Dental"
select select "Rewards - 12003"
select select "Yes"
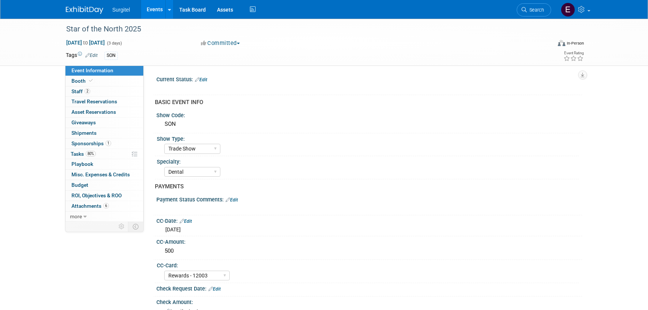
select select "Yes"
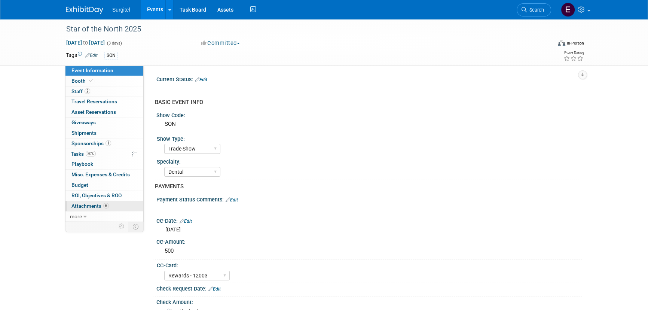
click at [115, 205] on link "6 Attachments 6" at bounding box center [104, 206] width 78 height 10
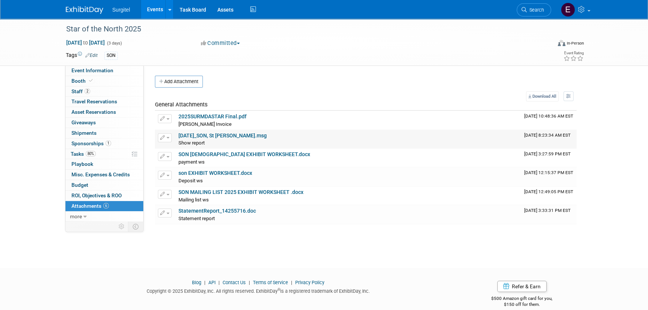
click at [216, 134] on link "[DATE]_SON, St [PERSON_NAME].msg" at bounding box center [222, 135] width 88 height 6
click at [545, 9] on link "Search" at bounding box center [534, 9] width 34 height 13
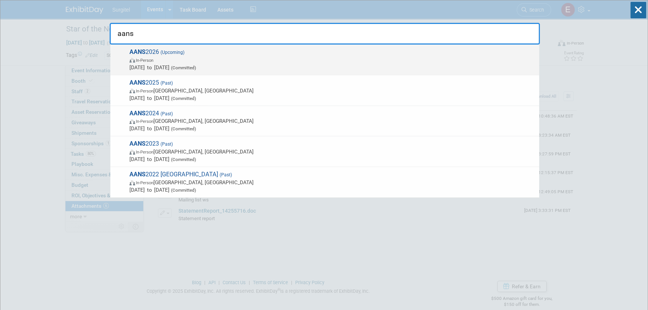
type input "aans"
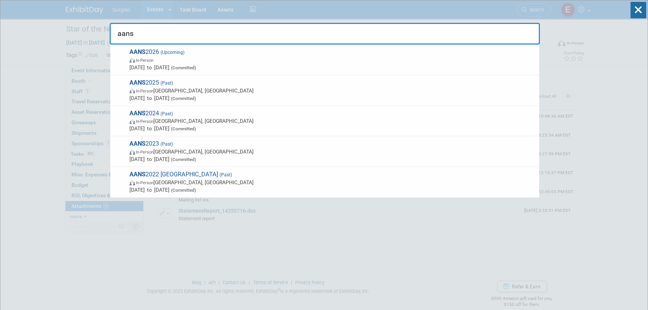
click at [168, 69] on span "May 1, 2026 to May 4, 2026 (Committed)" at bounding box center [332, 67] width 406 height 7
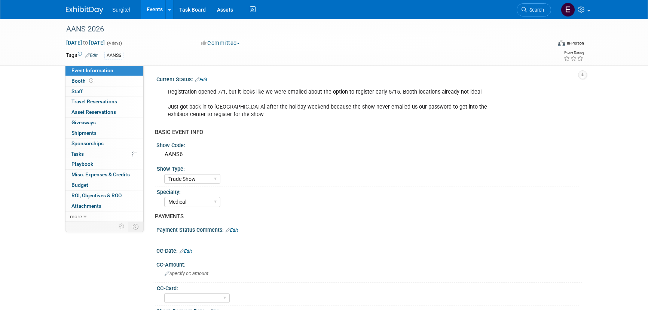
select select "Trade Show"
select select "Medical"
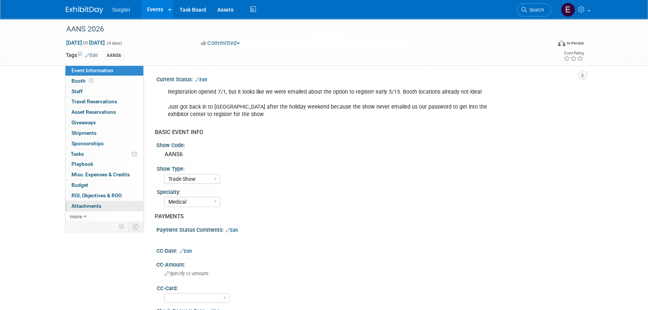
click at [105, 208] on link "0 Attachments 0" at bounding box center [104, 206] width 78 height 10
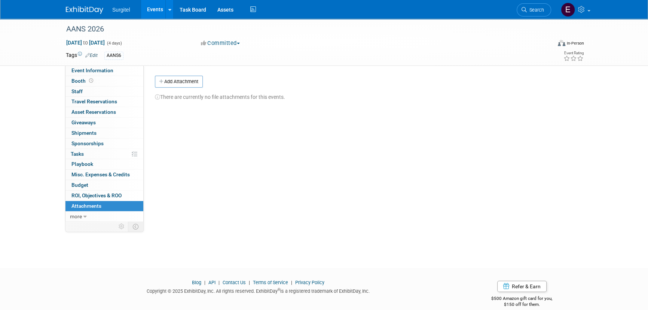
click at [541, 12] on span "Search" at bounding box center [535, 10] width 17 height 6
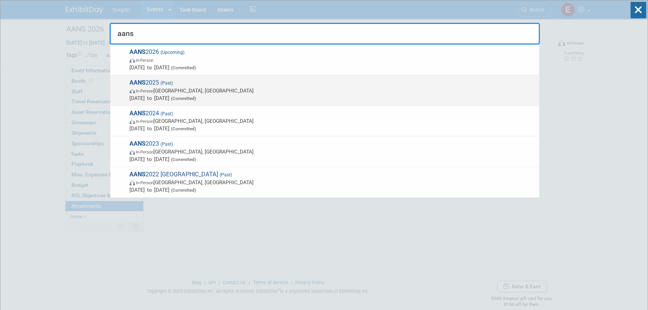
type input "aans"
click at [158, 98] on span "Apr 25, 2025 to Apr 28, 2025 (Committed)" at bounding box center [332, 97] width 406 height 7
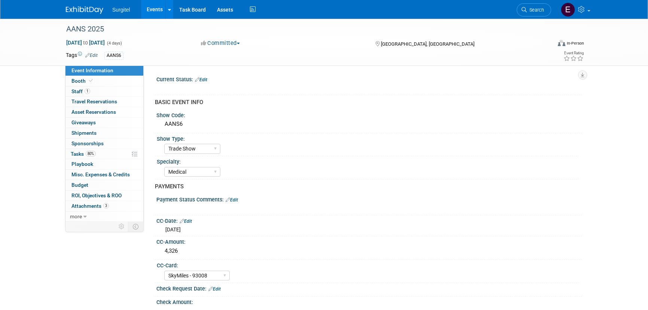
select select "Trade Show"
select select "Medical"
select select "SkyMiles - 93008"
select select "Yes"
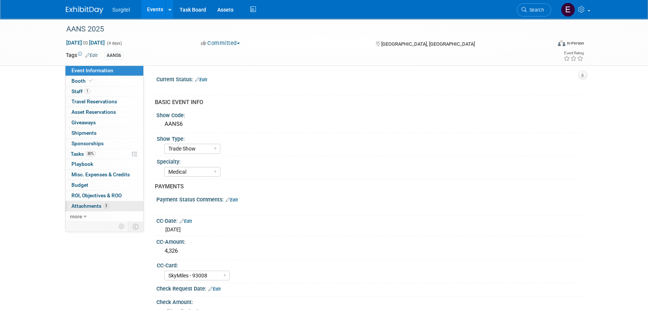
click at [101, 207] on span "Attachments 3" at bounding box center [89, 206] width 37 height 6
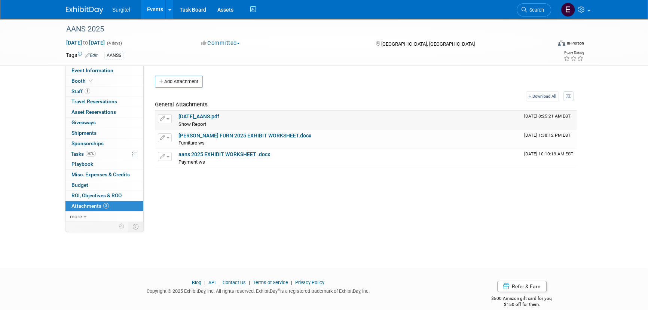
click at [208, 115] on link "4-25-25_AANS.pdf" at bounding box center [198, 116] width 41 height 6
click at [543, 11] on link "Search" at bounding box center [534, 9] width 34 height 13
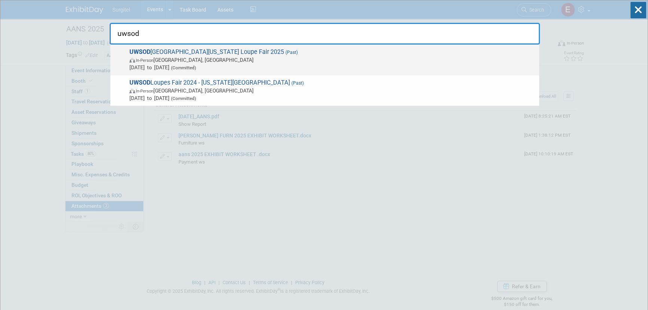
type input "uwsod"
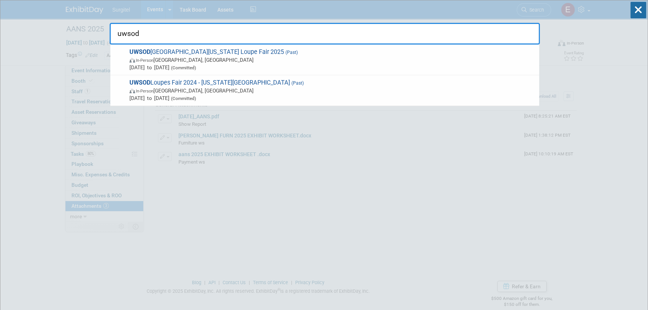
click at [286, 67] on span "Apr 25, 2025 to Apr 25, 2025 (Committed)" at bounding box center [332, 67] width 406 height 7
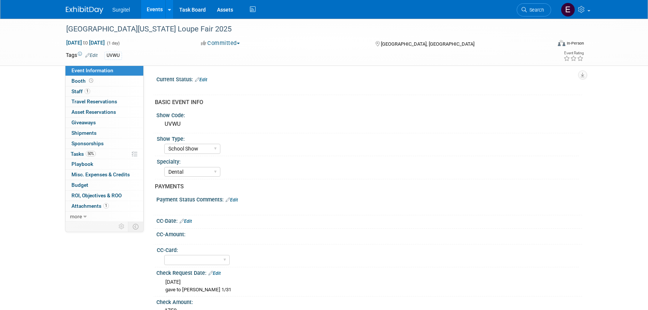
select select "School Show"
select select "Dental"
select select "No"
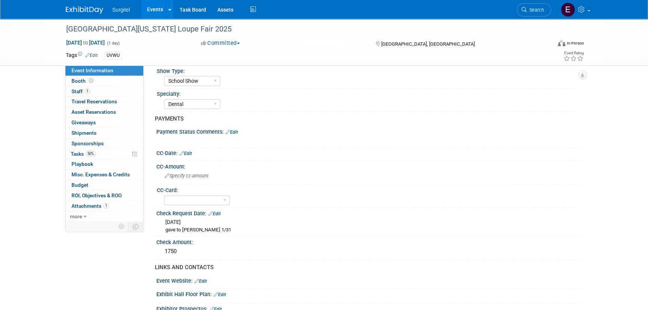
scroll to position [102, 0]
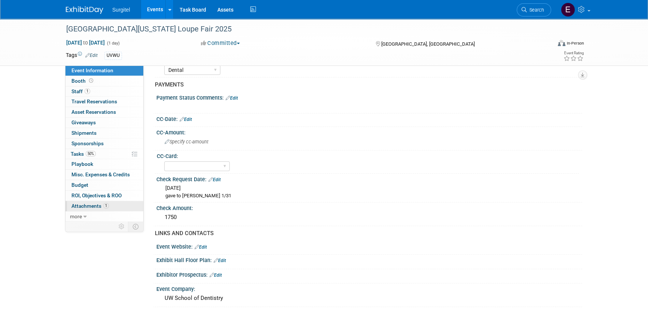
click at [101, 203] on span "Attachments 1" at bounding box center [89, 206] width 37 height 6
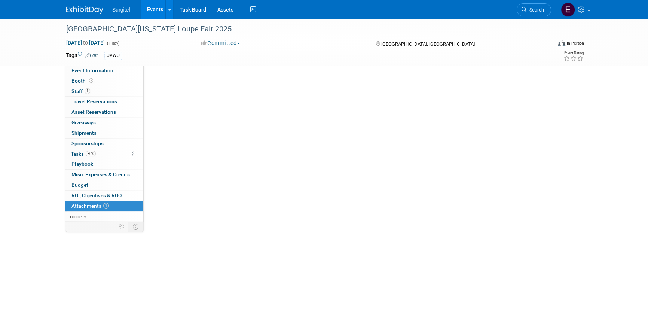
scroll to position [0, 0]
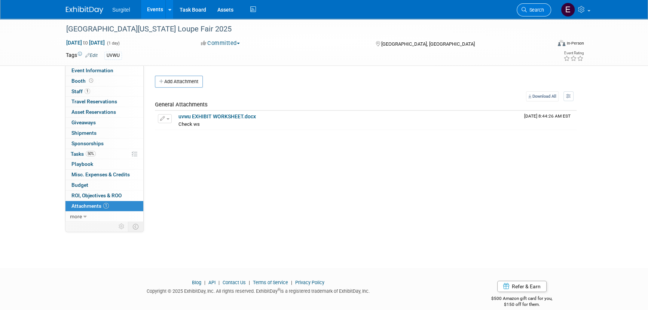
click at [533, 11] on span "Search" at bounding box center [535, 10] width 17 height 6
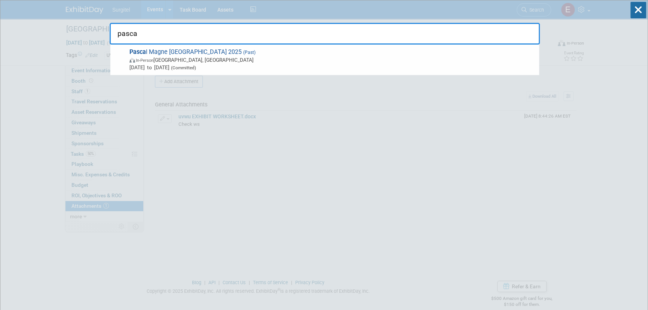
type input "pasca"
click at [236, 56] on span "In-Person [GEOGRAPHIC_DATA], [GEOGRAPHIC_DATA]" at bounding box center [332, 59] width 406 height 7
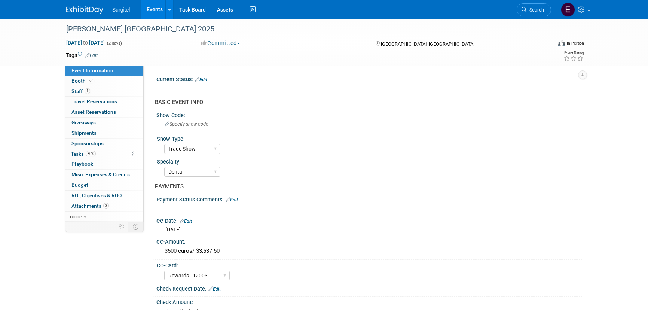
select select "Trade Show"
select select "Dental"
select select "Rewards - 12003"
select select "Yes"
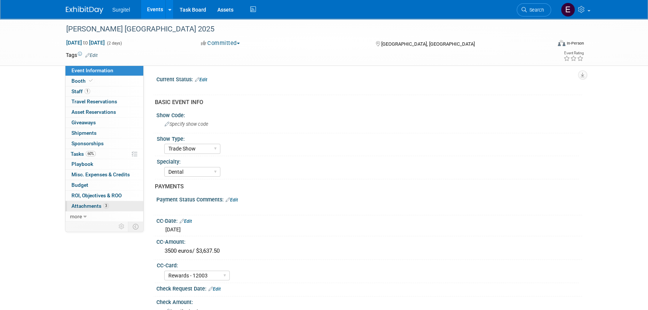
click at [114, 208] on link "3 Attachments 3" at bounding box center [104, 206] width 78 height 10
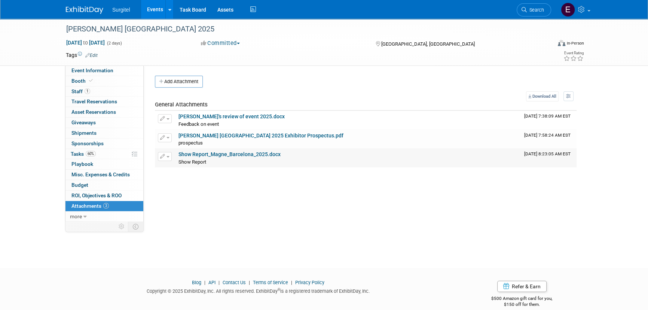
click at [202, 156] on link "Show Report_Magne_Barcelona_2025.docx" at bounding box center [229, 154] width 102 height 6
click at [538, 6] on link "Search" at bounding box center [534, 9] width 34 height 13
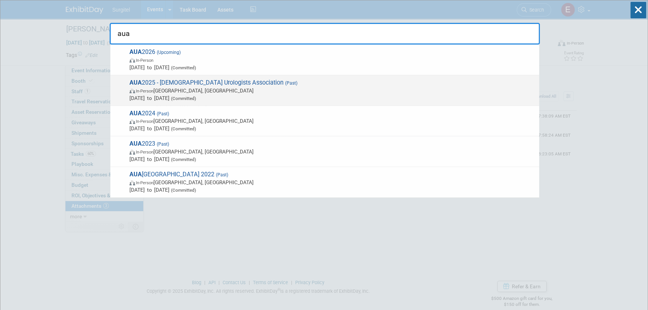
type input "aua"
click at [162, 85] on span "AUA 2025 - American Urologists Association (Past) In-Person Las Vegas, NV Apr 2…" at bounding box center [331, 90] width 408 height 23
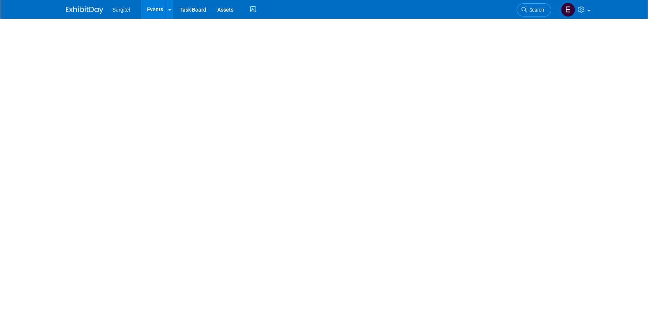
select select "Trade Show"
select select "Medical"
select select "SkyMiles - 93008"
select select "Yes"
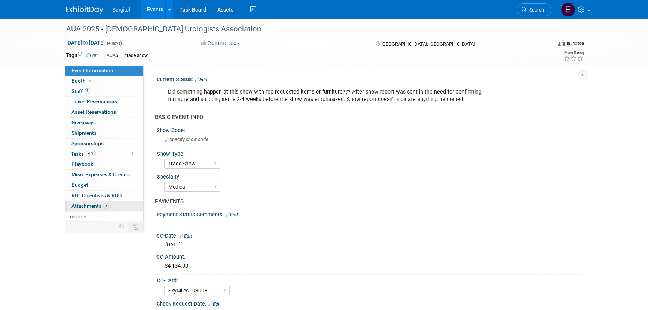
click at [115, 207] on link "5 Attachments 5" at bounding box center [104, 206] width 78 height 10
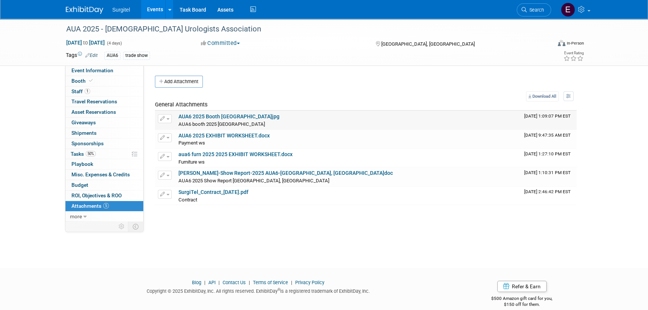
click at [212, 115] on link "AUA6 2025 Booth Las Vegas.jpg" at bounding box center [228, 116] width 101 height 6
click at [533, 10] on span "Search" at bounding box center [535, 10] width 17 height 6
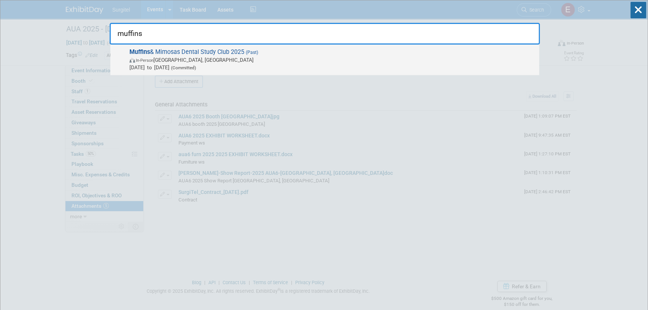
type input "muffins"
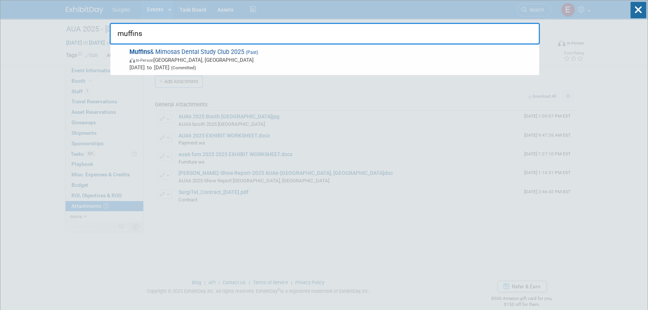
click at [289, 66] on span "Apr 26, 2025 to Apr 26, 2025 (Committed)" at bounding box center [332, 67] width 406 height 7
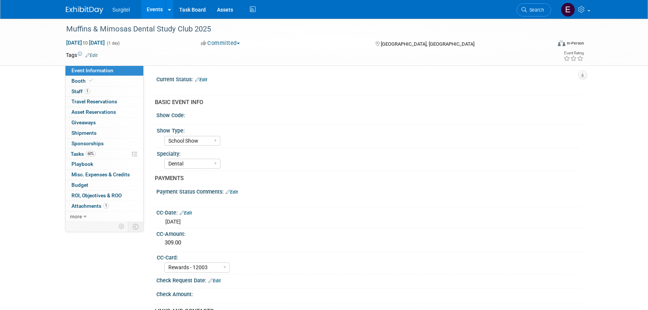
select select "School Show"
select select "Dental"
select select "Rewards - 12003"
select select "No"
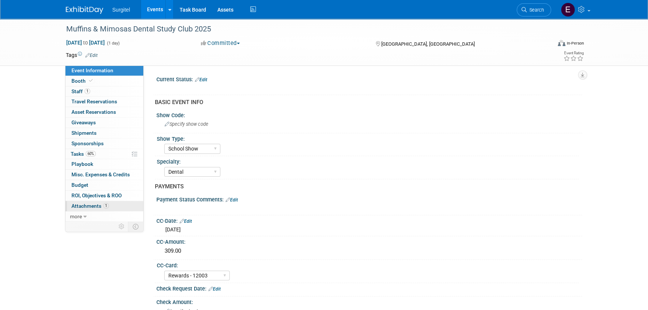
click at [98, 207] on span "Attachments 1" at bounding box center [89, 206] width 37 height 6
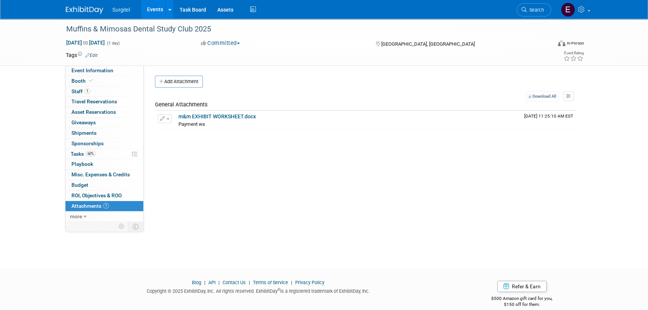
click at [535, 8] on span "Search" at bounding box center [535, 10] width 17 height 6
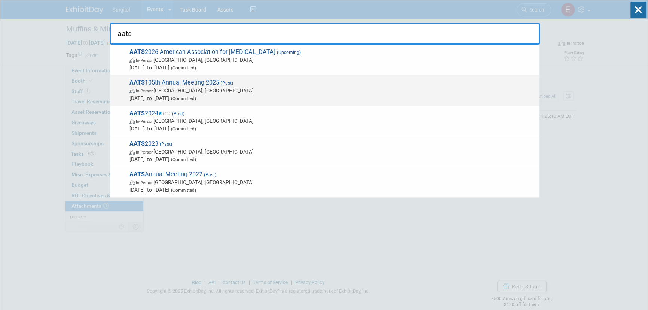
type input "aats"
click at [246, 87] on span "In-Person Seattle, WA" at bounding box center [332, 90] width 406 height 7
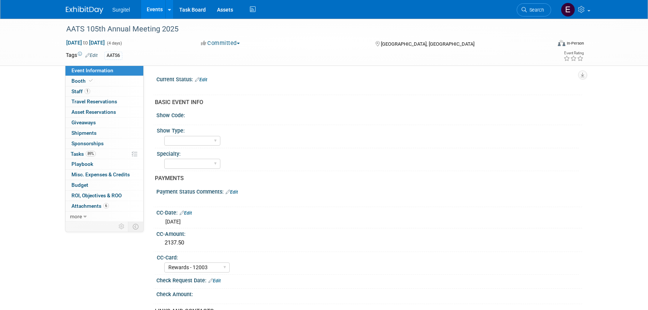
select select "Rewards - 12003"
select select "No"
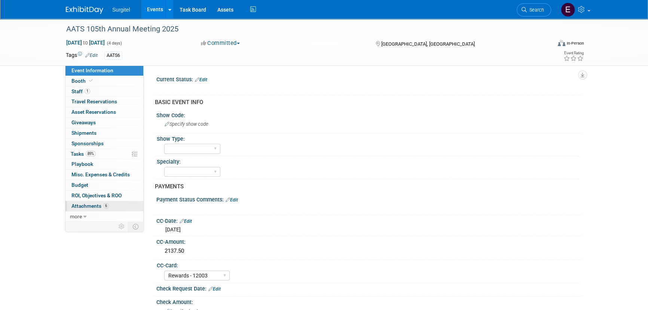
click at [101, 203] on span "Attachments 6" at bounding box center [89, 206] width 37 height 6
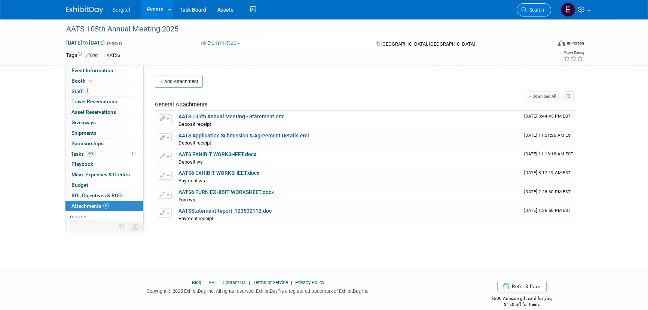
click at [525, 6] on link "Search" at bounding box center [534, 9] width 34 height 13
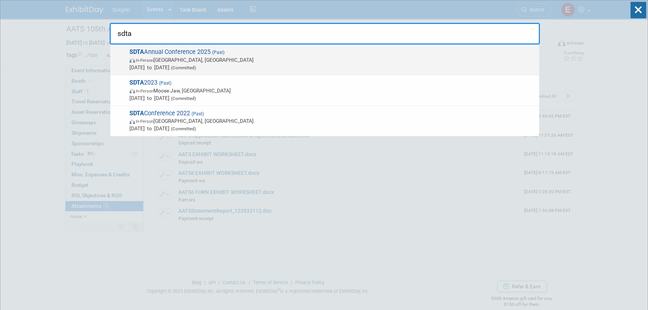
type input "sdta"
click at [196, 66] on span "(Committed)" at bounding box center [182, 67] width 27 height 5
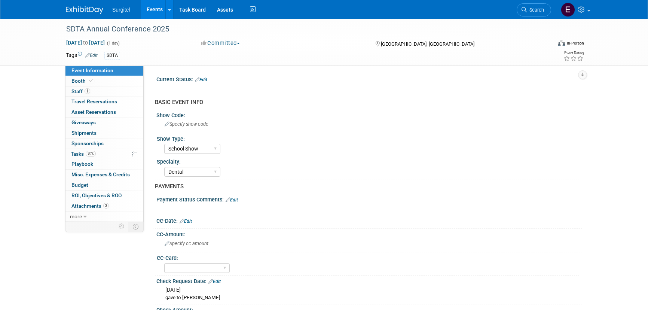
select select "School Show"
select select "Dental"
select select "No"
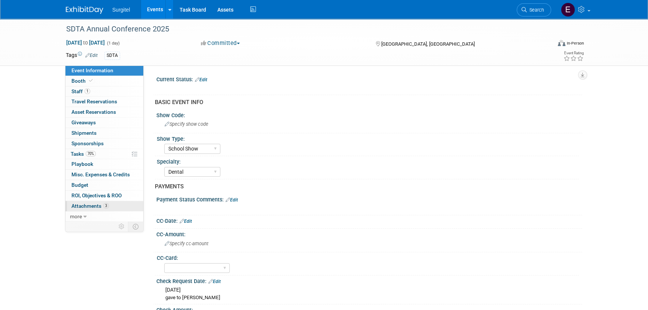
click at [94, 207] on span "Attachments 3" at bounding box center [89, 206] width 37 height 6
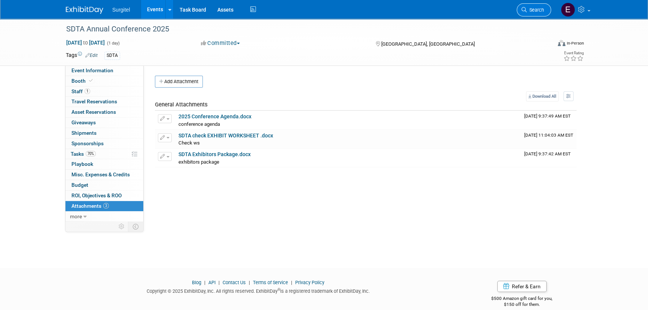
click at [524, 7] on icon at bounding box center [523, 9] width 5 height 5
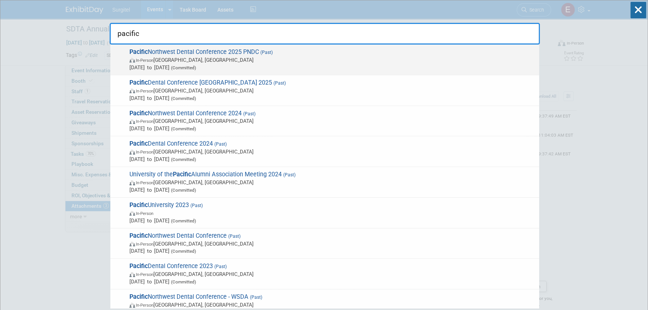
type input "pacific"
click at [162, 60] on span "In-Person Seattle, WA" at bounding box center [332, 59] width 406 height 7
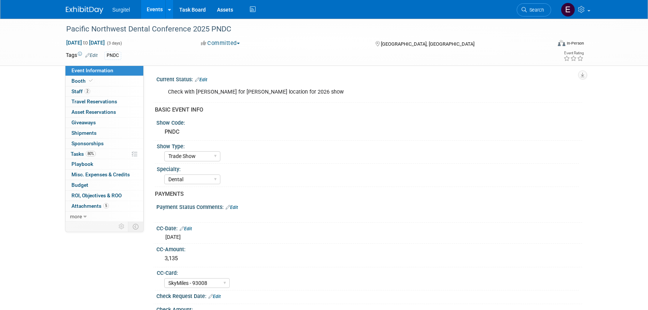
select select "Trade Show"
select select "Dental"
select select "SkyMiles - 93008"
select select "Yes"
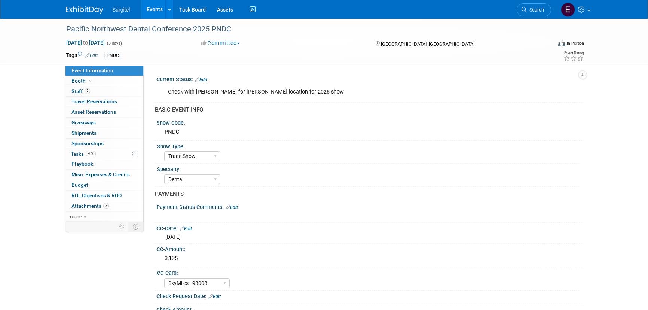
select select "Yes"
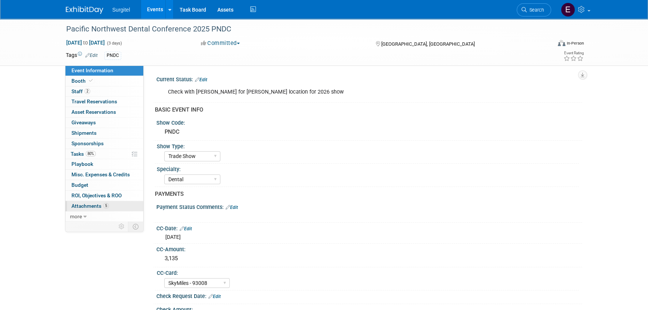
click at [76, 204] on span "Attachments 5" at bounding box center [89, 206] width 37 height 6
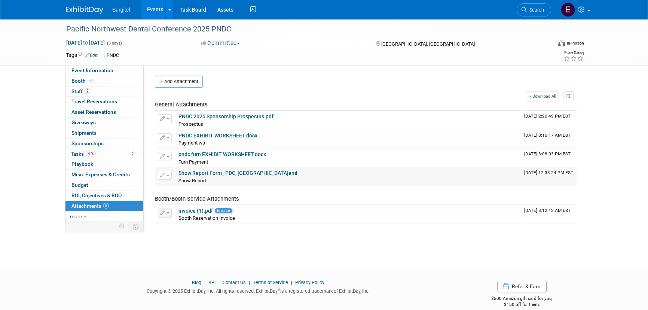
click at [202, 172] on link "Show Report Form_ PDC, [GEOGRAPHIC_DATA]eml" at bounding box center [237, 173] width 119 height 6
click at [546, 11] on link "Search" at bounding box center [534, 9] width 34 height 13
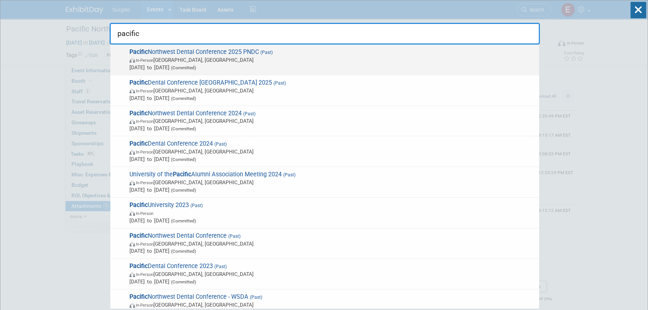
type input "pacific"
click at [185, 61] on span "In-Person [GEOGRAPHIC_DATA], [GEOGRAPHIC_DATA]" at bounding box center [332, 59] width 406 height 7
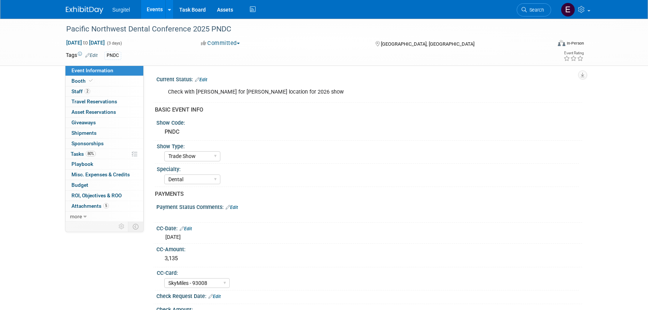
select select "Trade Show"
select select "Dental"
select select "SkyMiles - 93008"
select select "Yes"
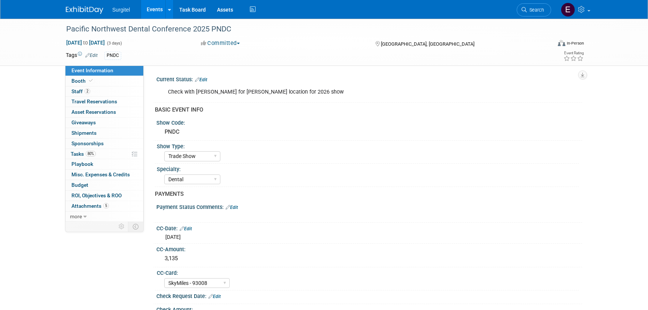
select select "Yes"
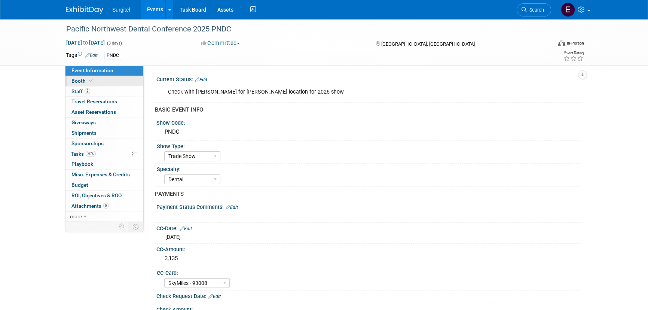
click at [99, 82] on link "Booth" at bounding box center [104, 81] width 78 height 10
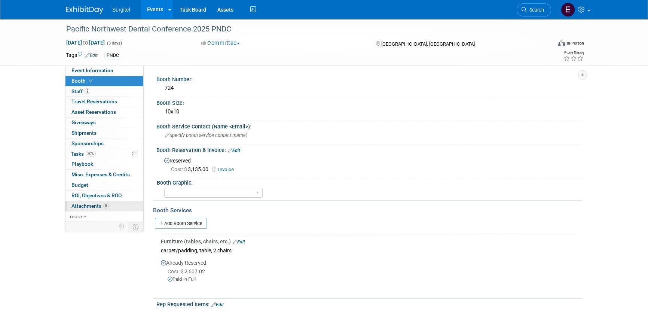
click at [114, 206] on link "5 Attachments 5" at bounding box center [104, 206] width 78 height 10
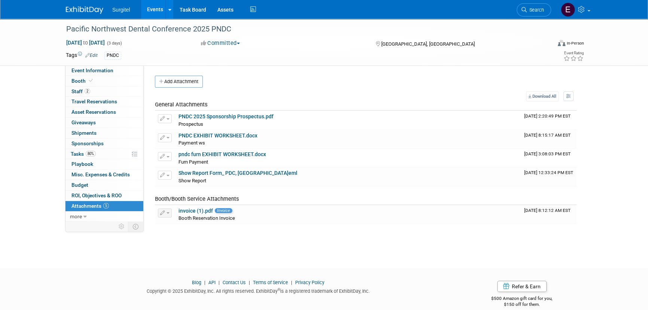
click at [148, 8] on link "Events" at bounding box center [154, 9] width 27 height 19
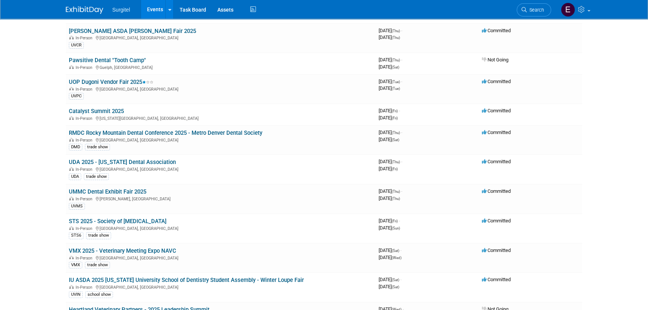
scroll to position [136, 0]
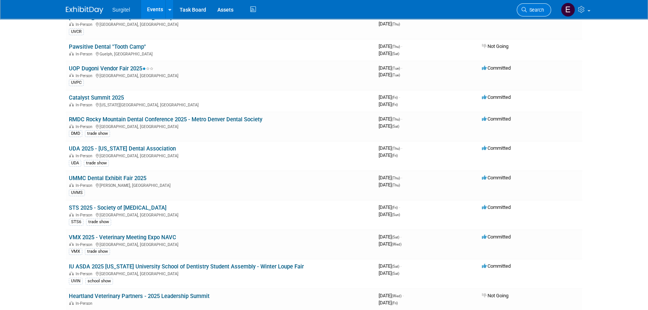
click at [535, 10] on span "Search" at bounding box center [535, 10] width 17 height 6
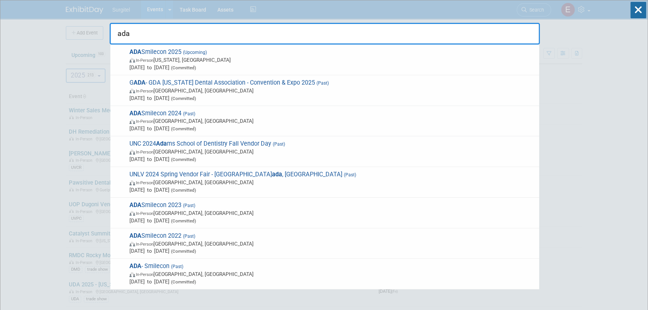
type input "ada"
